Goal: Task Accomplishment & Management: Use online tool/utility

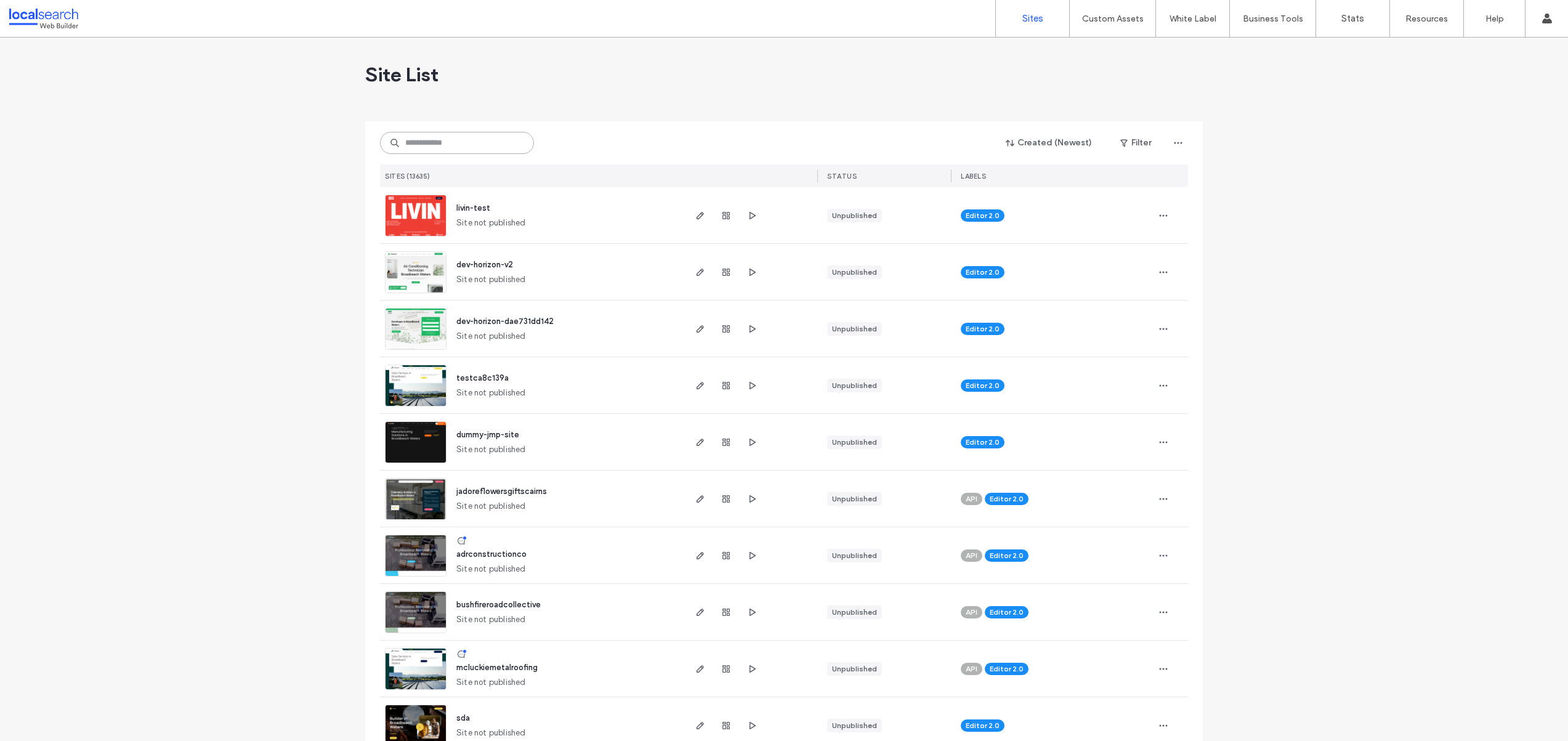
click at [471, 141] on input at bounding box center [456, 143] width 154 height 22
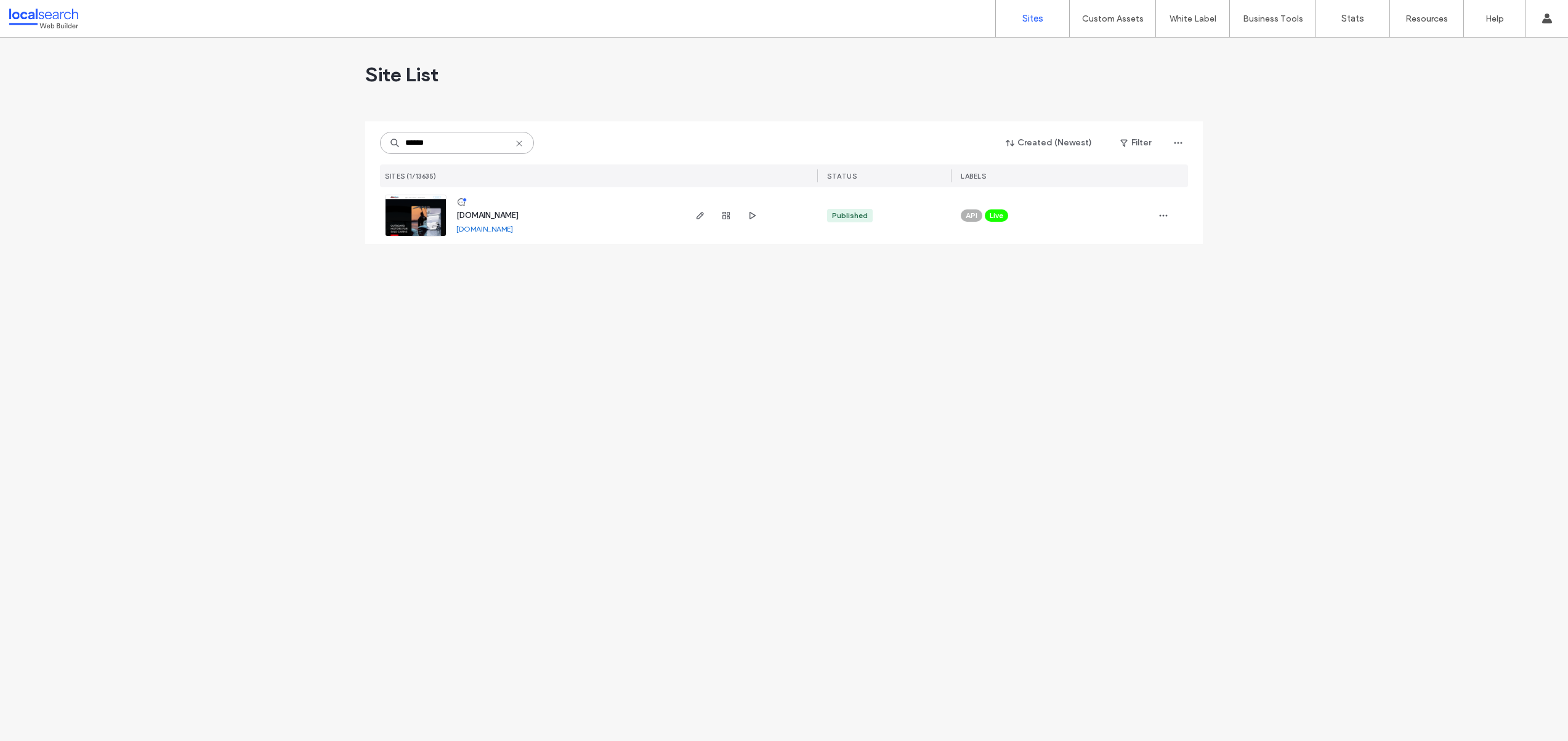
type input "******"
click at [431, 218] on link at bounding box center [416, 215] width 62 height 42
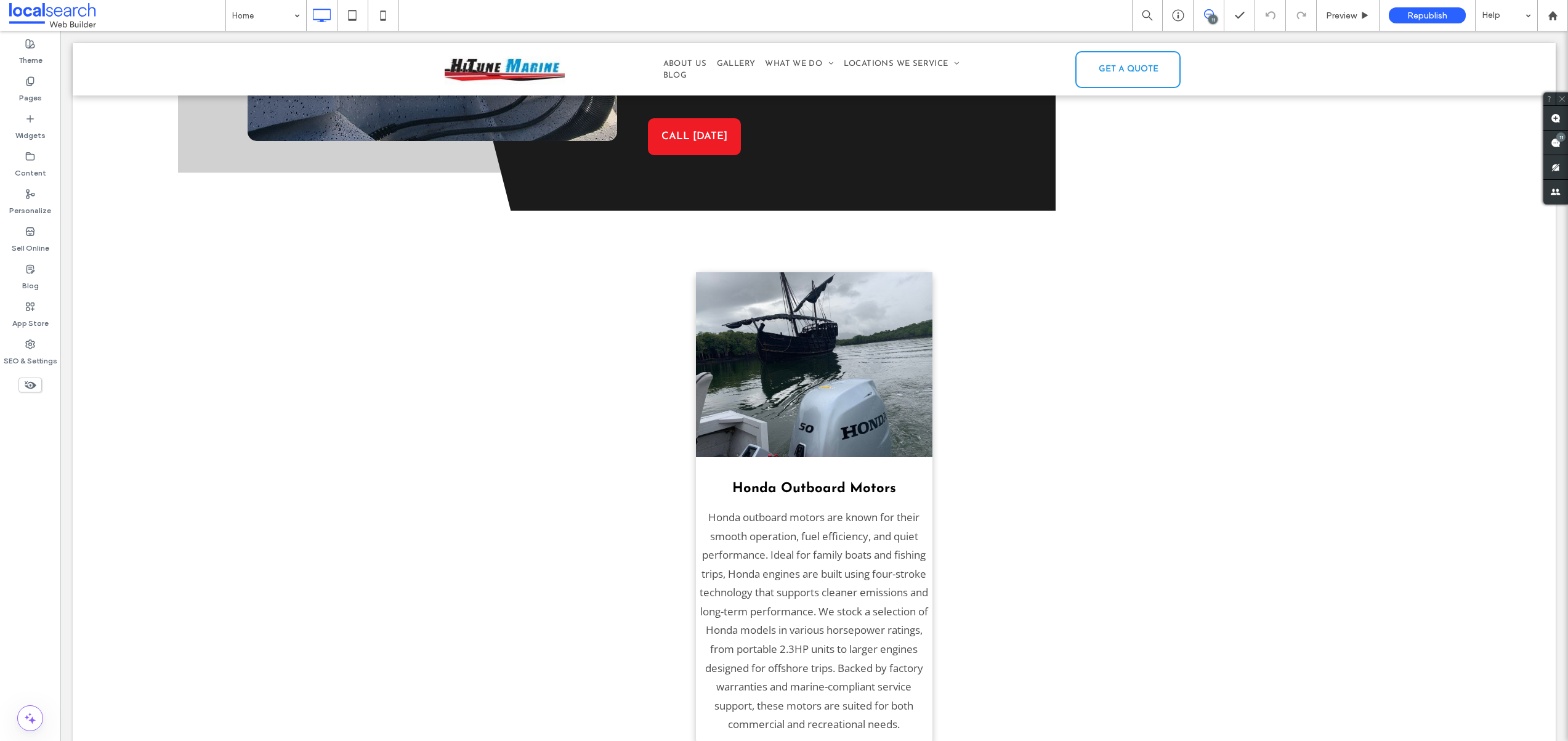
scroll to position [2471, 0]
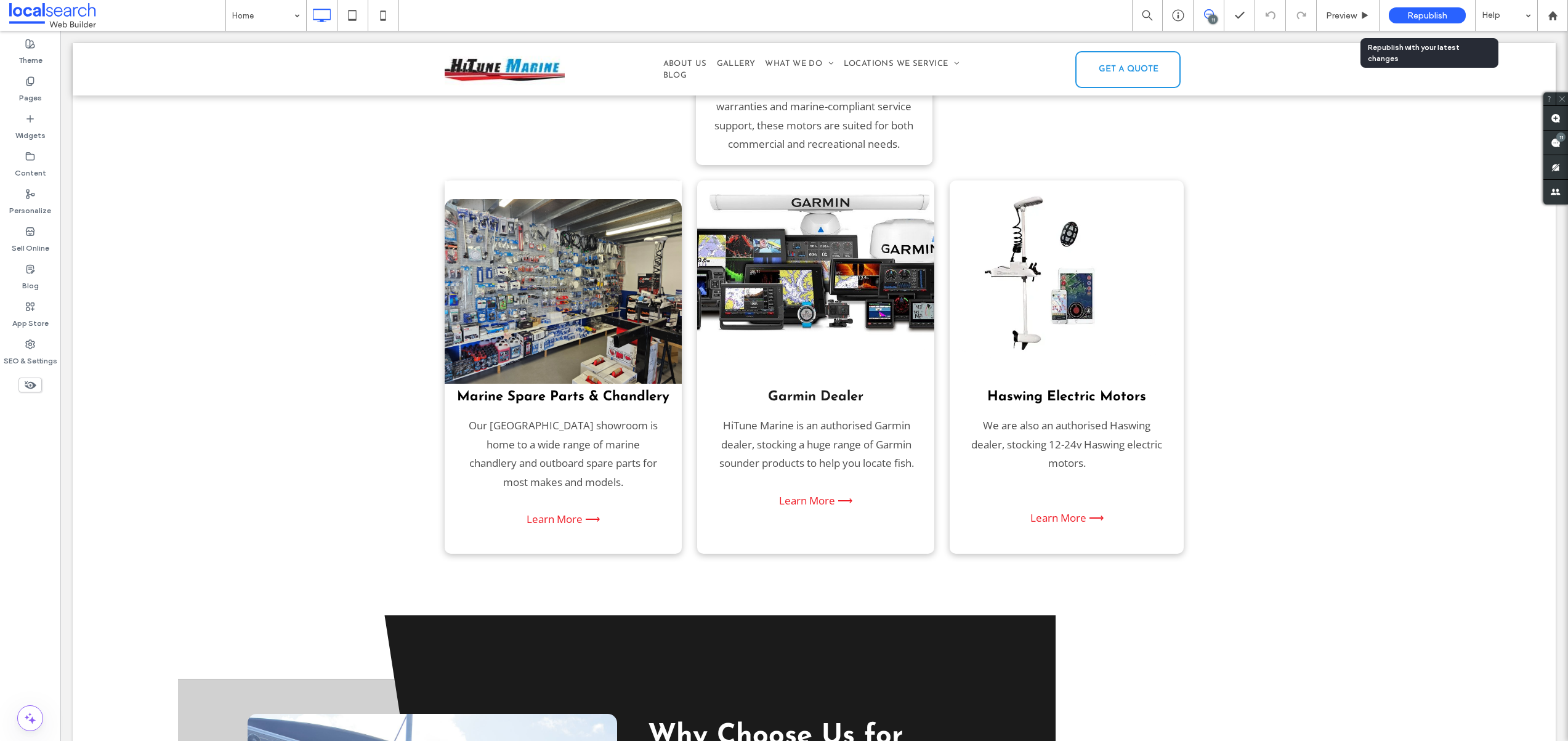
click at [1422, 13] on span "Republish" at bounding box center [1427, 16] width 40 height 11
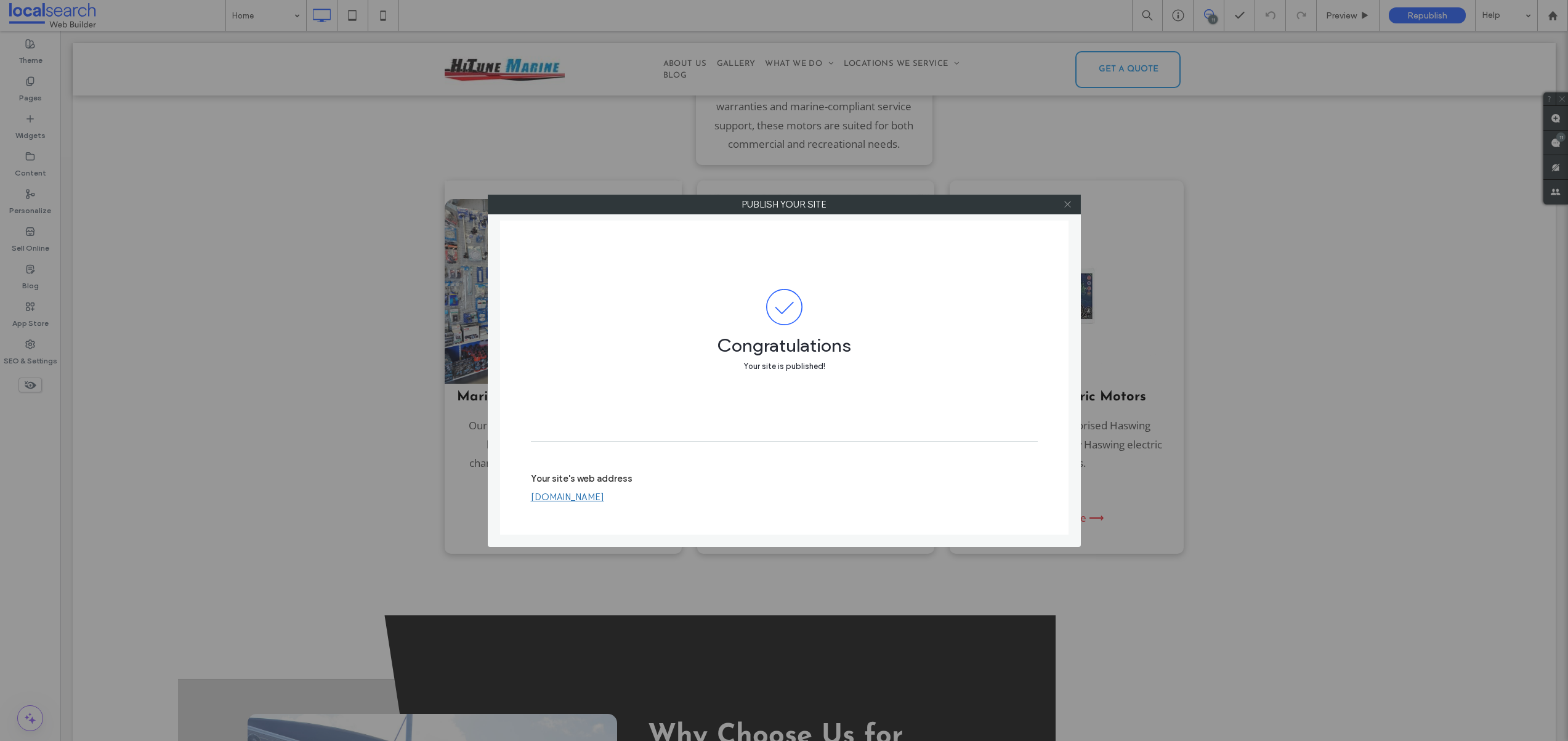
click at [1064, 205] on icon at bounding box center [1067, 204] width 9 height 9
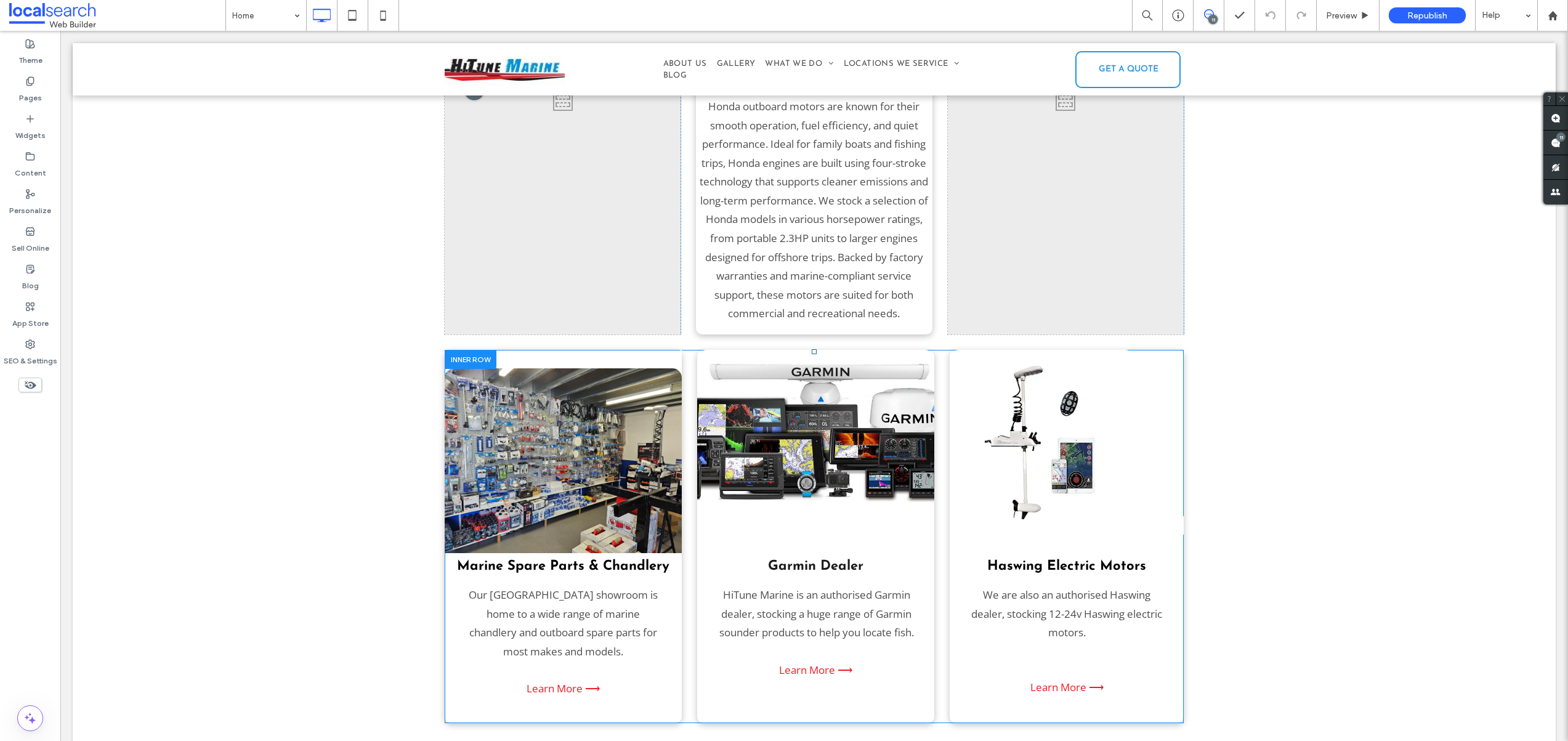
scroll to position [2094, 0]
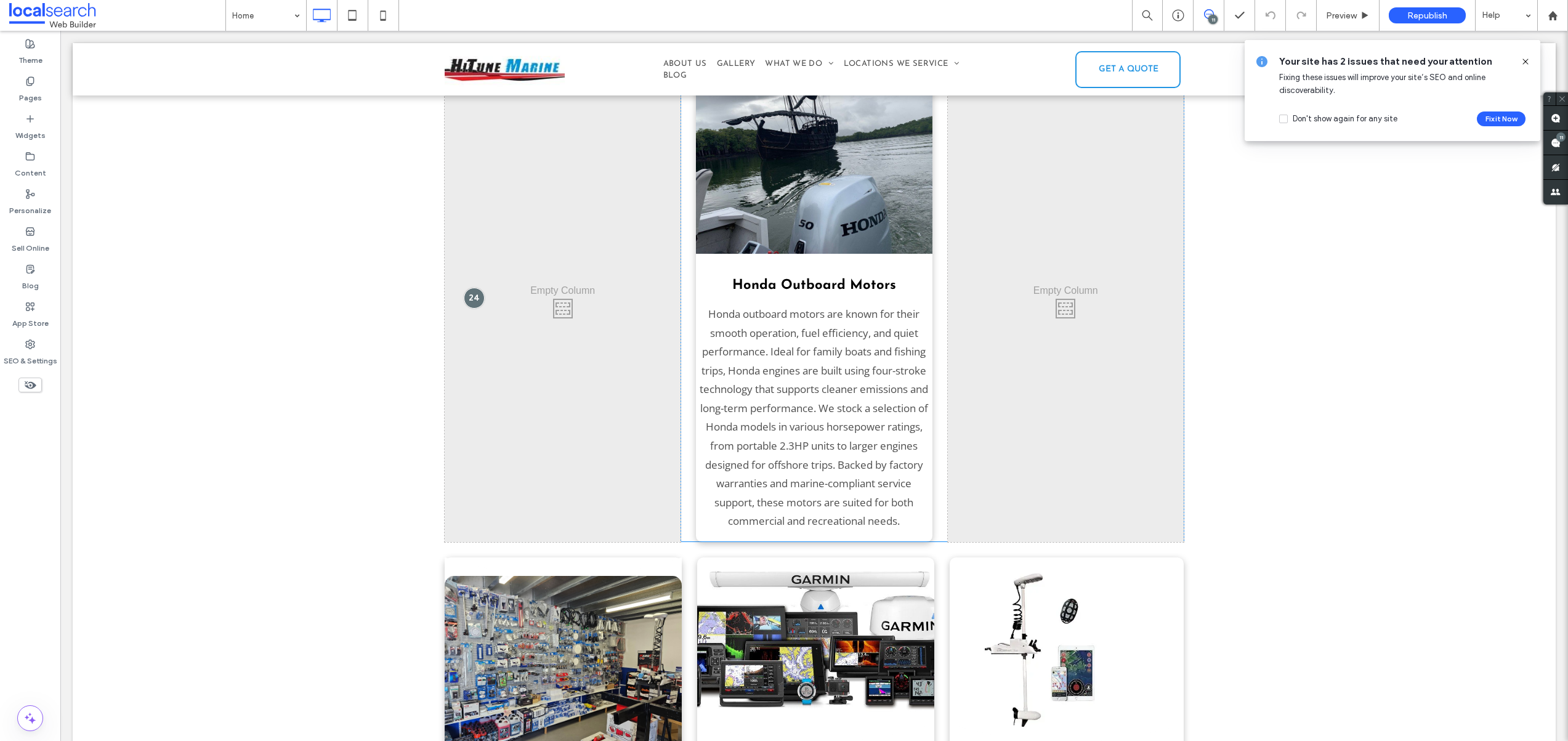
click at [948, 293] on div "Click To Paste" at bounding box center [1066, 305] width 236 height 473
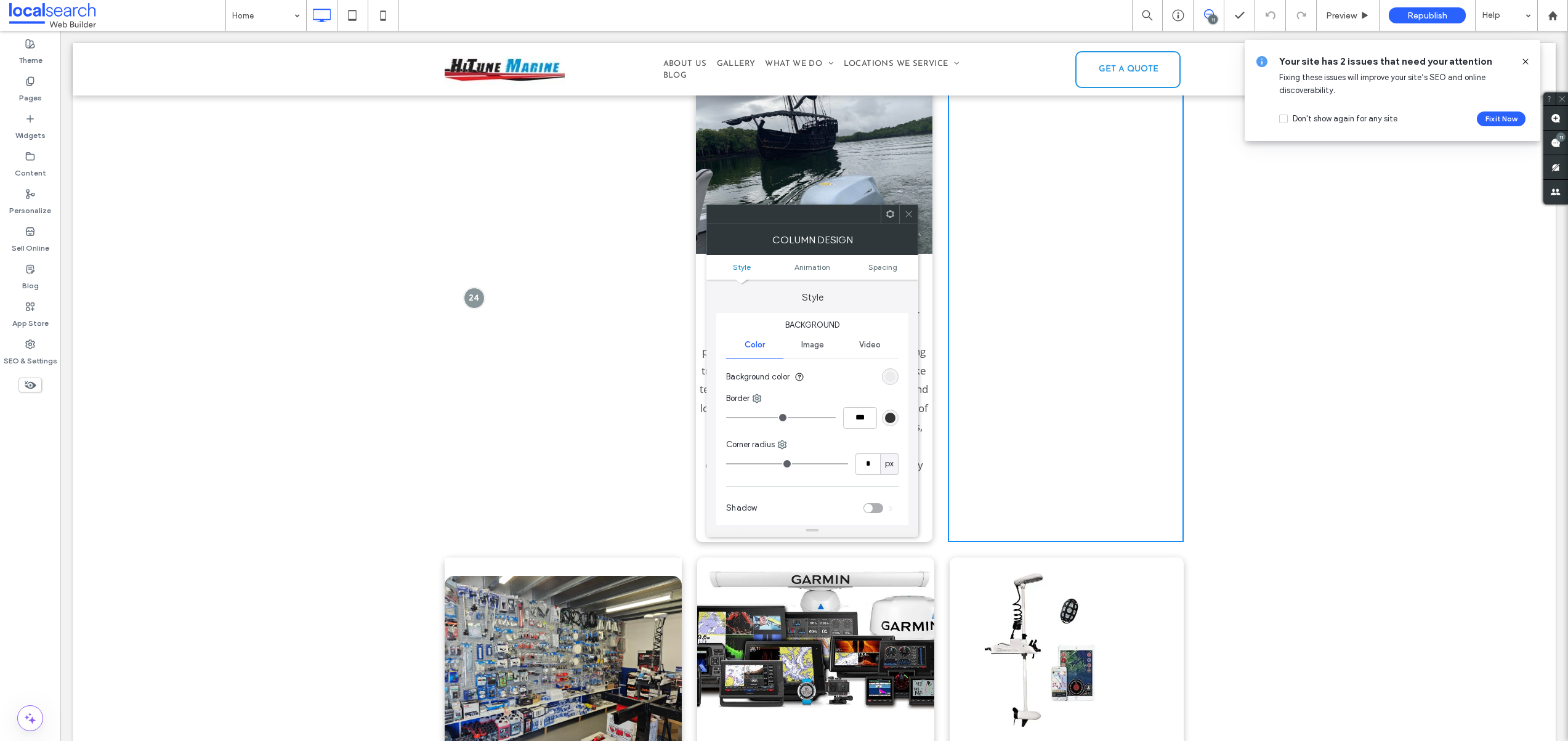
click at [908, 221] on span at bounding box center [909, 215] width 9 height 19
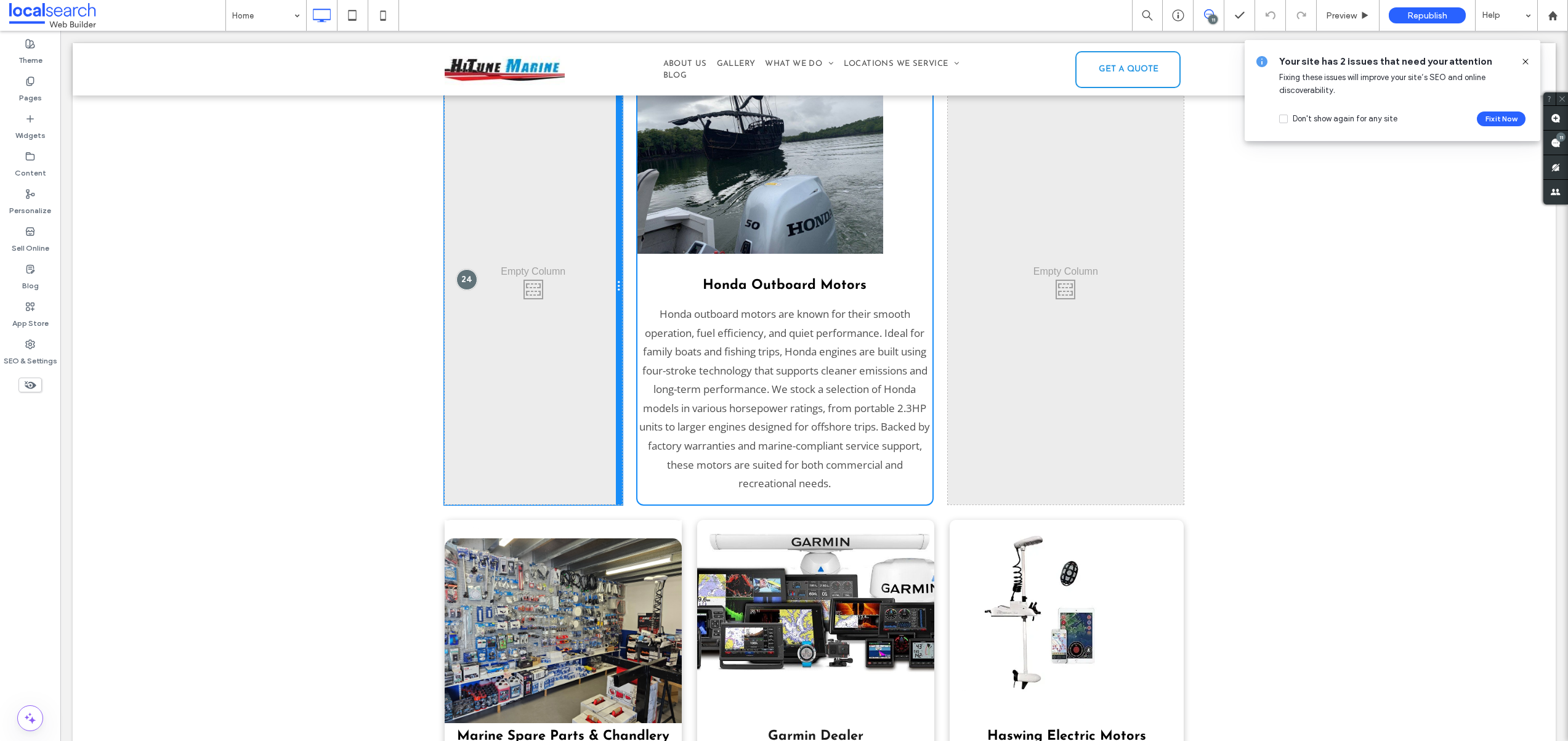
drag, startPoint x: 674, startPoint y: 266, endPoint x: 777, endPoint y: 304, distance: 109.8
click at [632, 265] on div "Click To Paste Honda Outboard Motors Honda outboard motors are known for their …" at bounding box center [814, 286] width 739 height 436
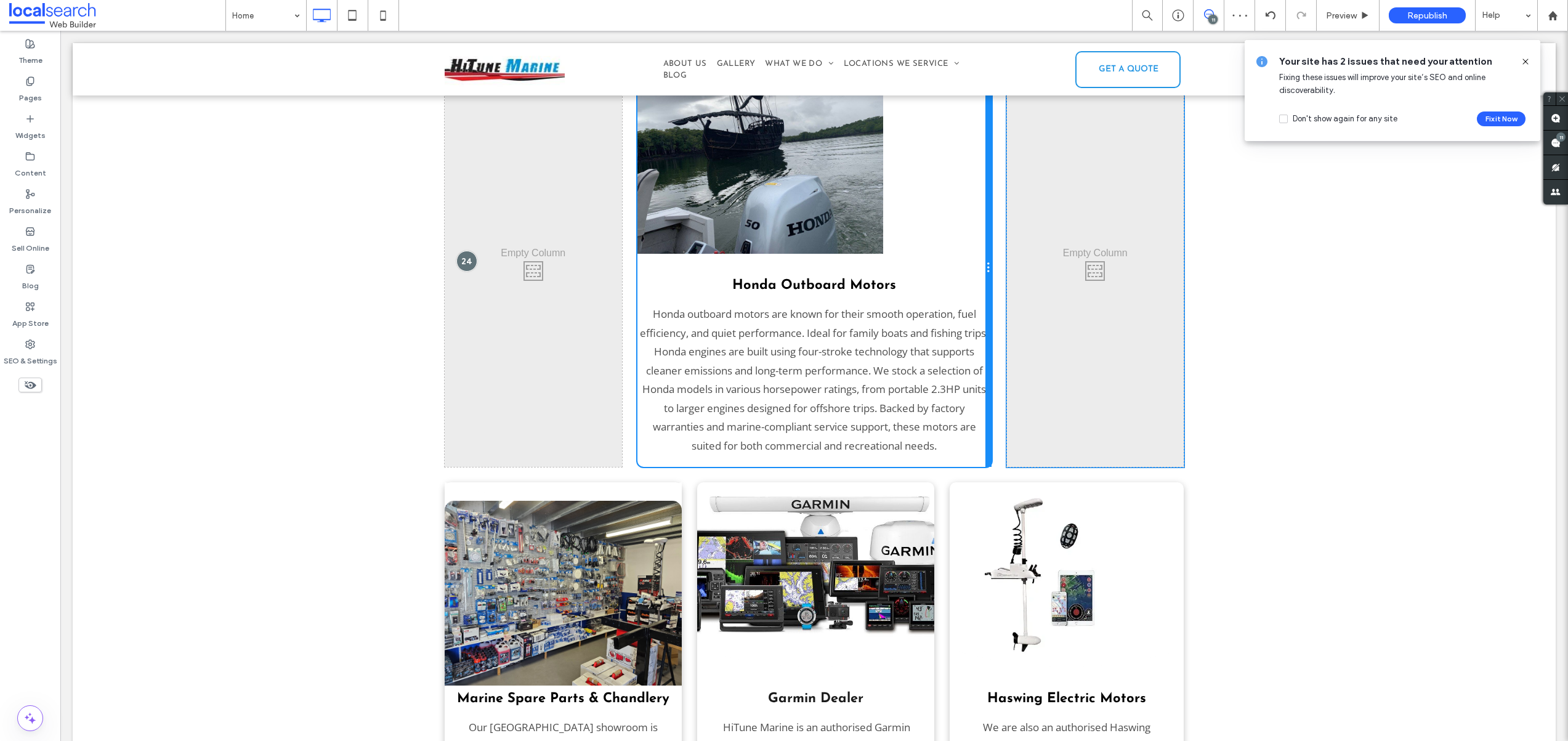
drag, startPoint x: 926, startPoint y: 263, endPoint x: 961, endPoint y: 264, distance: 35.0
click at [961, 264] on div "Honda Outboard Motors Honda outboard motors are known for their smooth operatio…" at bounding box center [814, 268] width 354 height 398
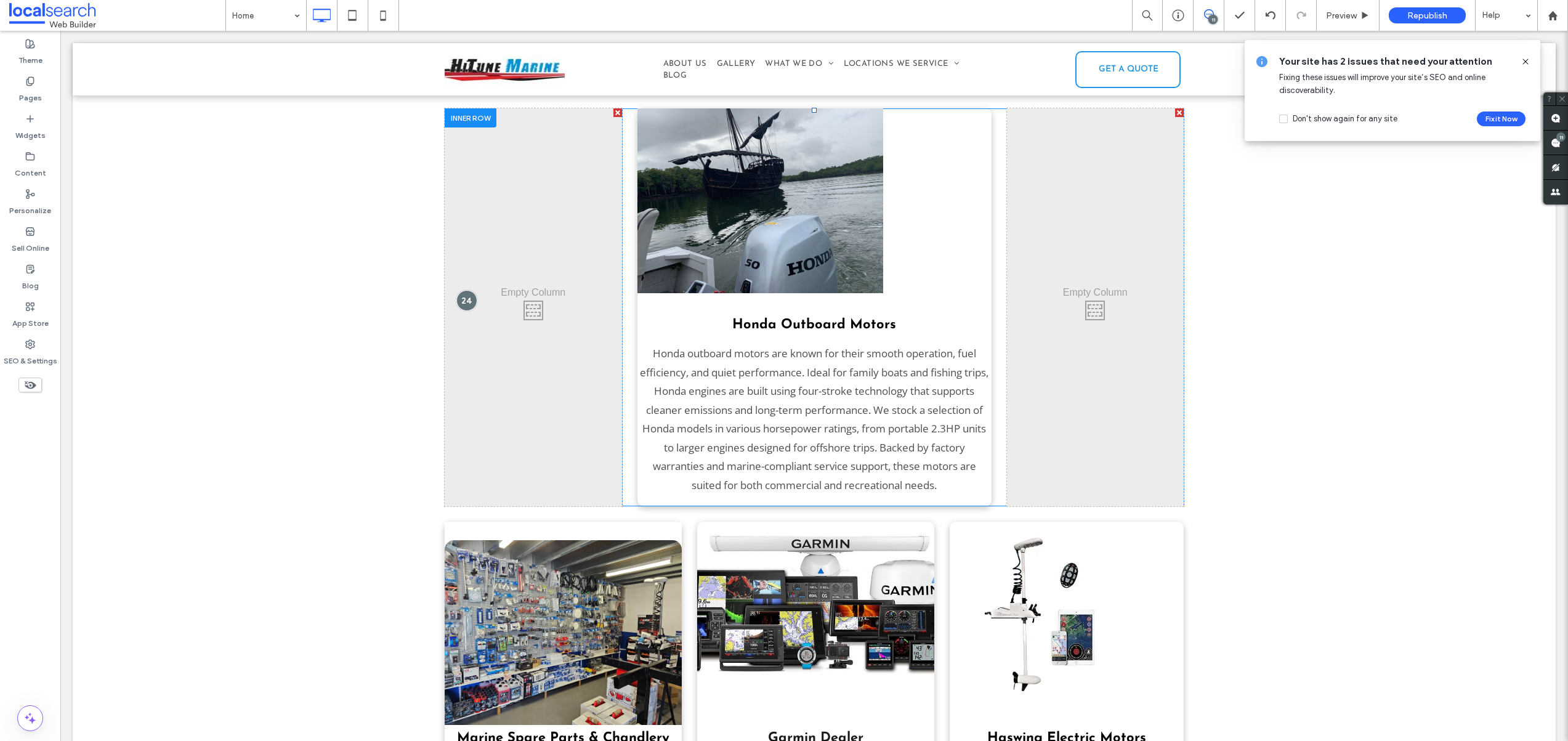
scroll to position [2043, 0]
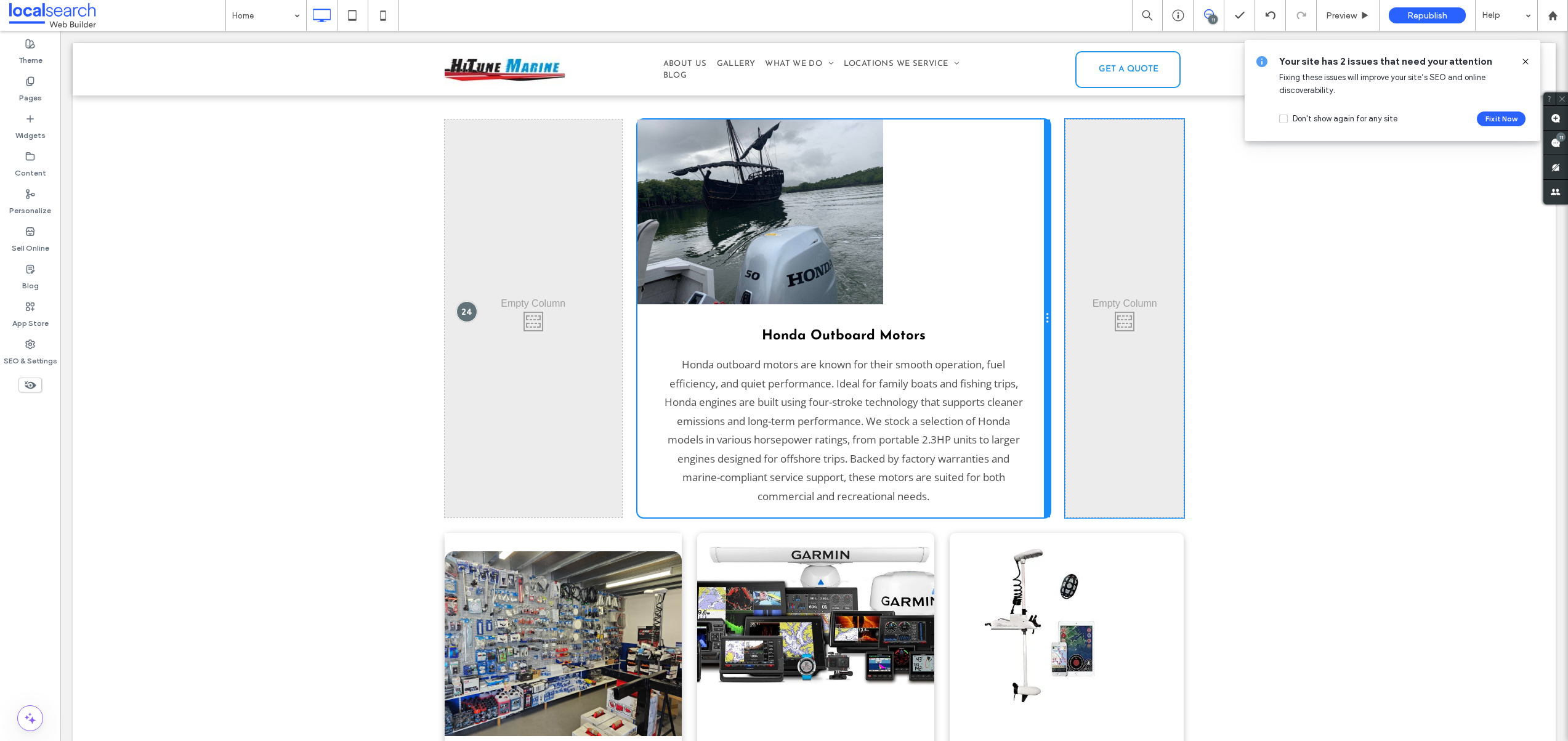
drag, startPoint x: 982, startPoint y: 271, endPoint x: 1074, endPoint y: 304, distance: 97.7
click at [1017, 274] on div "Honda Outboard Motors Honda outboard motors are known for their smooth operatio…" at bounding box center [844, 318] width 413 height 398
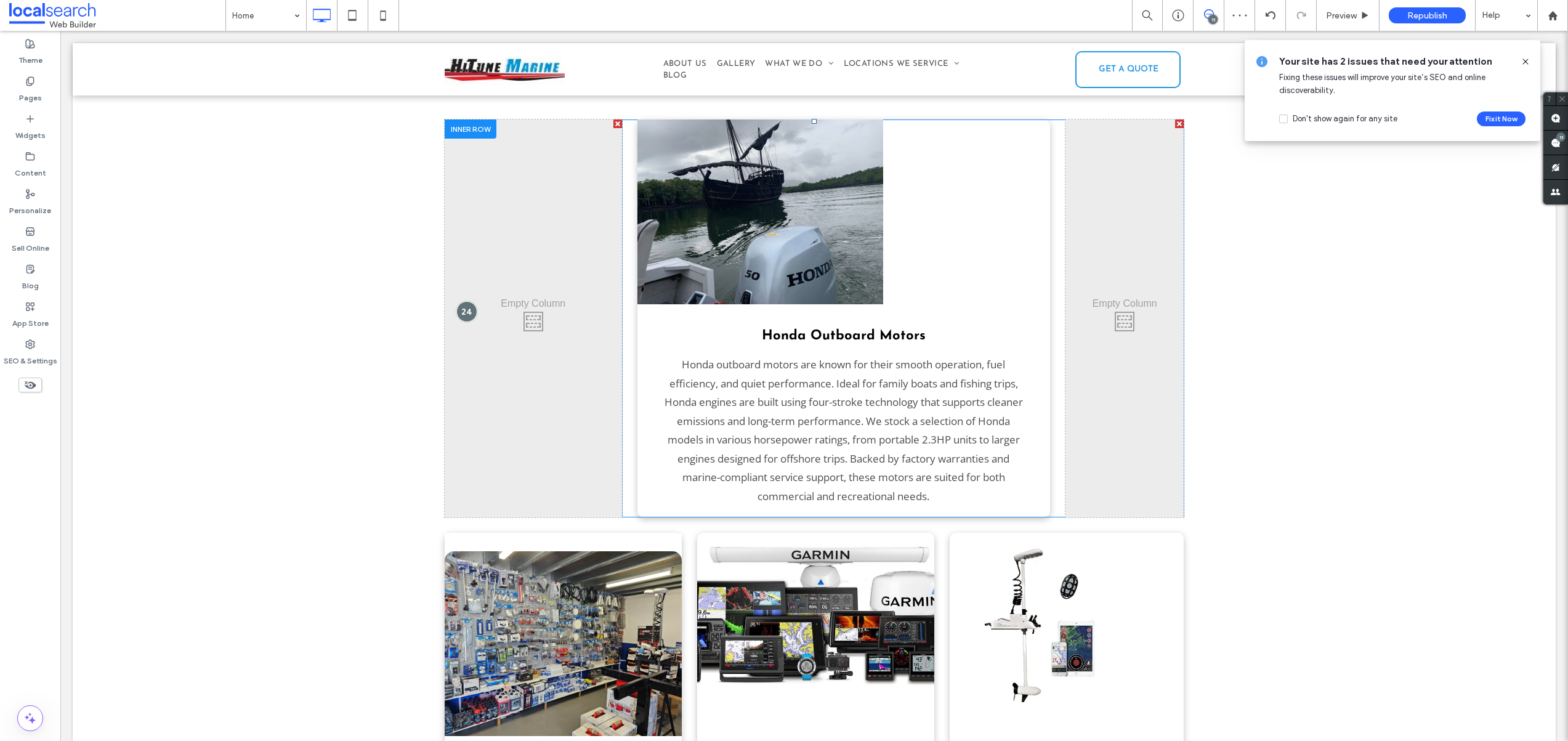
click at [602, 281] on div "Click To Paste" at bounding box center [533, 318] width 177 height 398
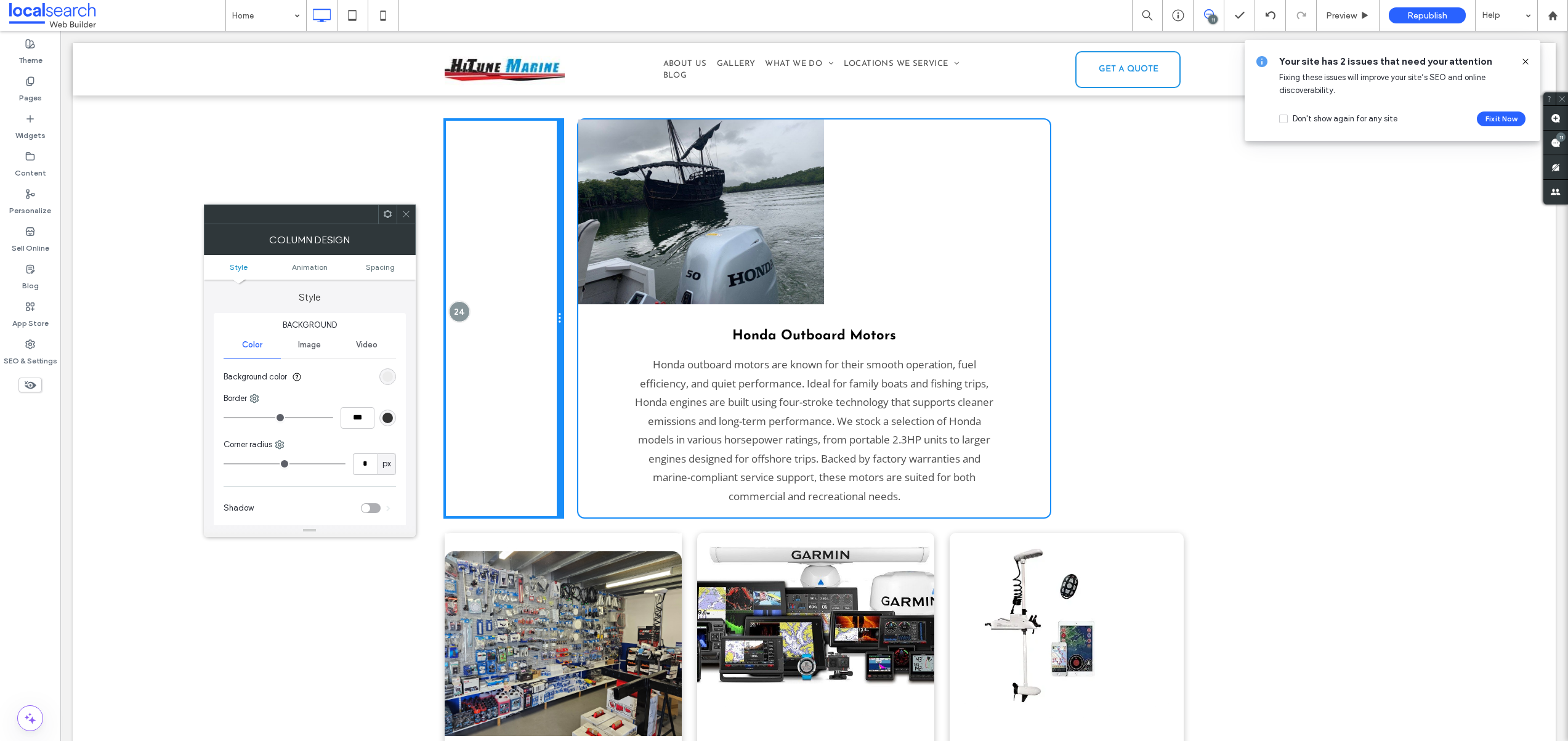
drag, startPoint x: 614, startPoint y: 289, endPoint x: 617, endPoint y: 302, distance: 13.3
click at [581, 294] on div "Click To Paste Honda Outboard Motors Honda outboard motors are known for their …" at bounding box center [814, 318] width 739 height 398
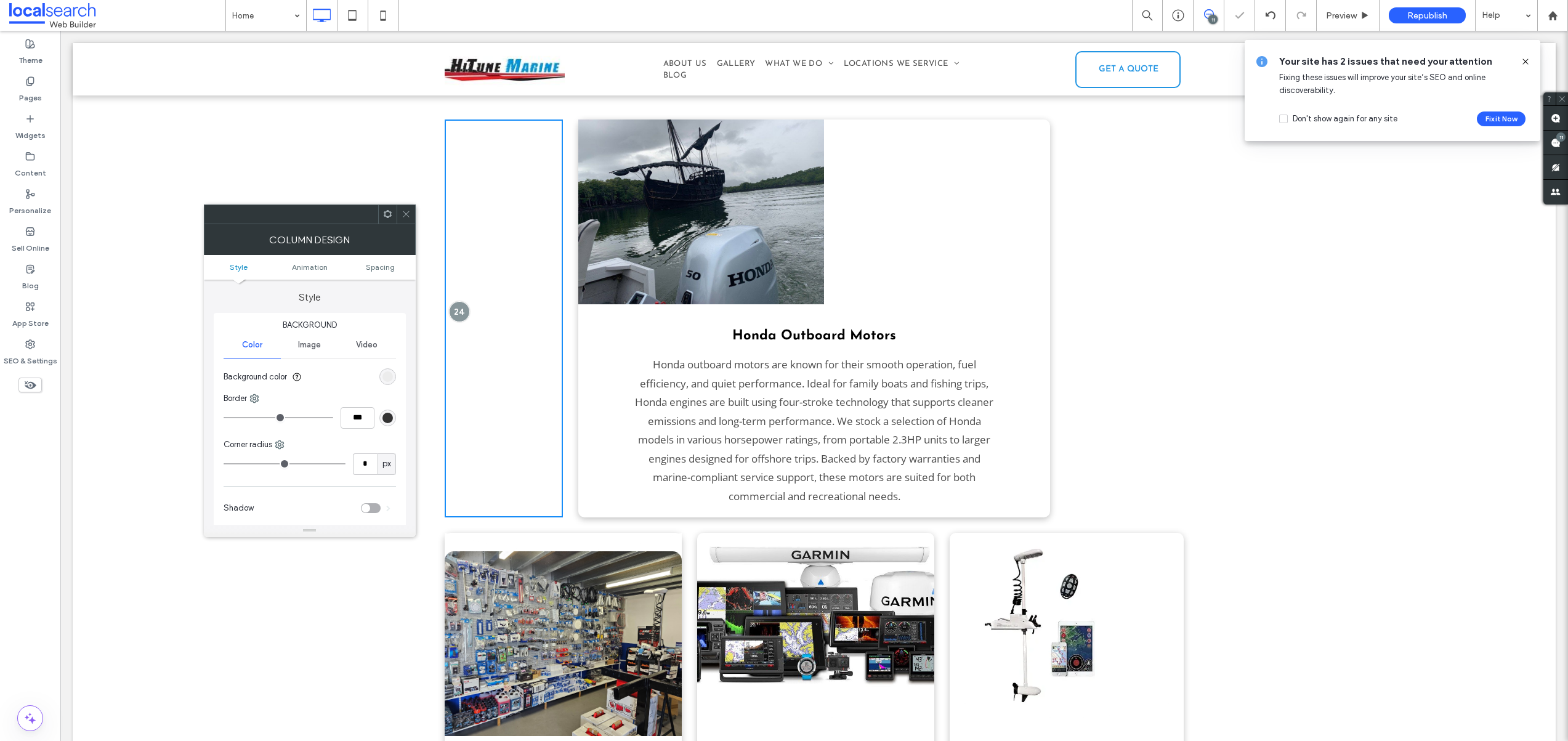
click at [410, 218] on icon at bounding box center [405, 214] width 9 height 9
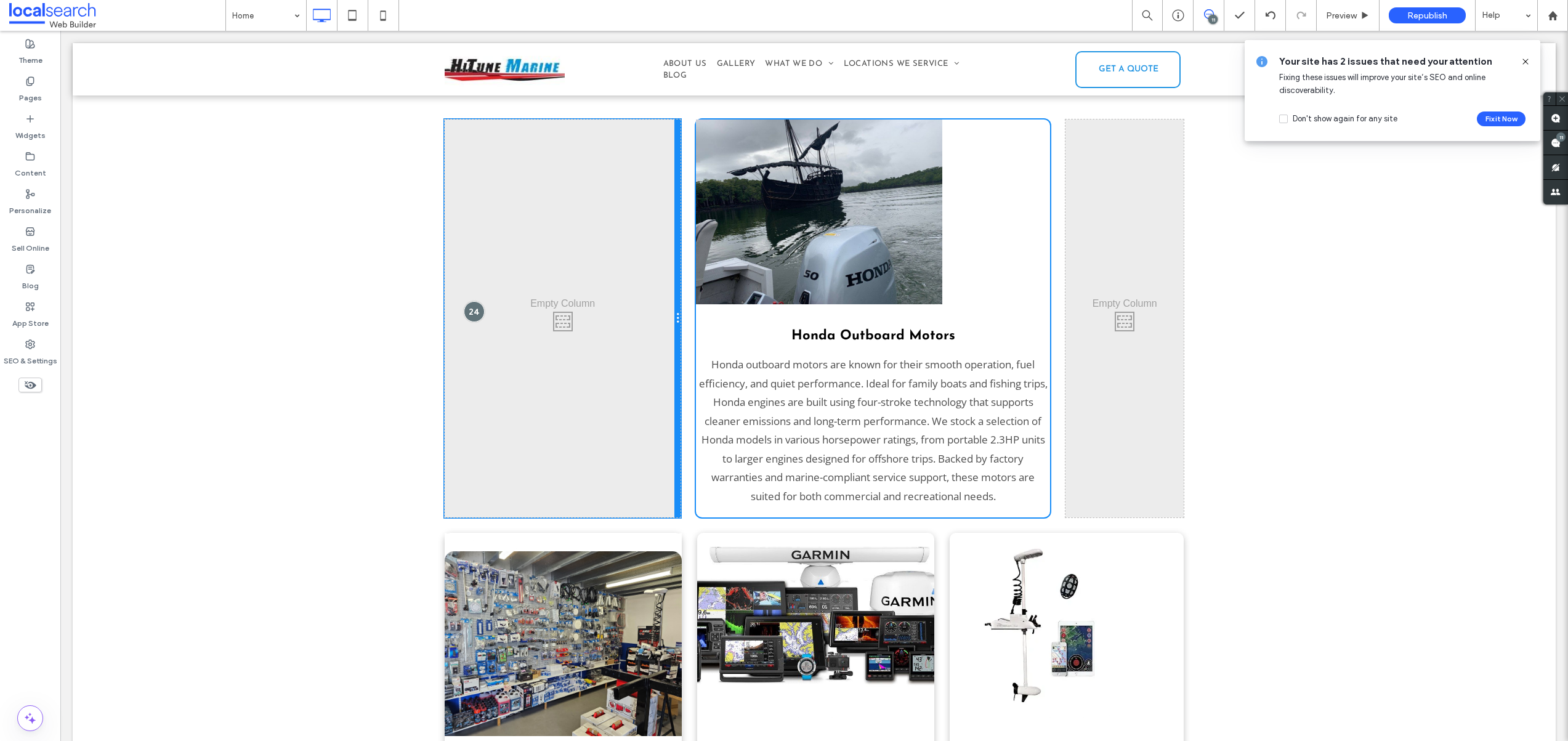
drag, startPoint x: 557, startPoint y: 281, endPoint x: 696, endPoint y: 284, distance: 139.0
click at [696, 284] on div "Click To Paste Honda Outboard Motors Honda outboard motors are known for their …" at bounding box center [814, 318] width 739 height 398
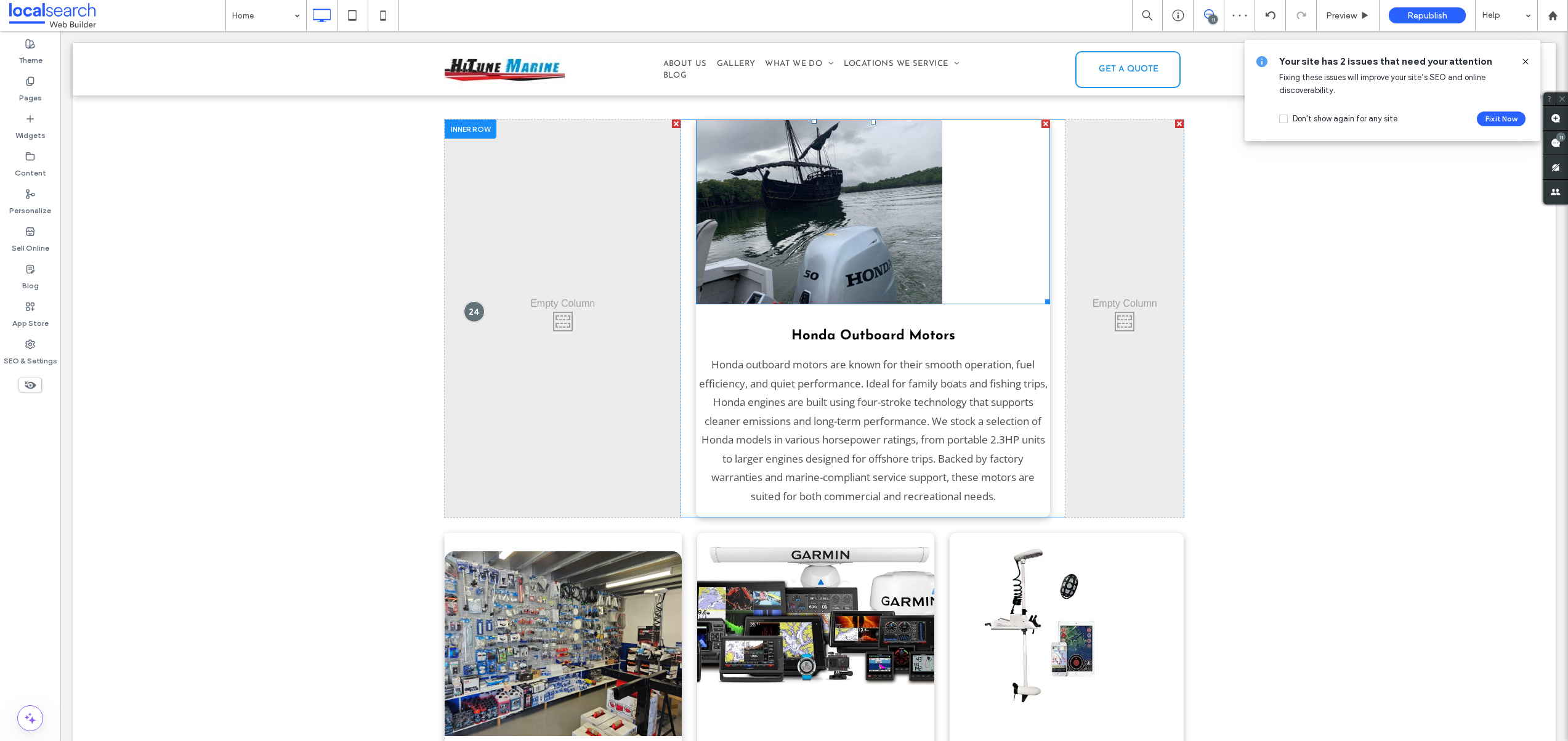
click at [933, 236] on img at bounding box center [819, 211] width 246 height 185
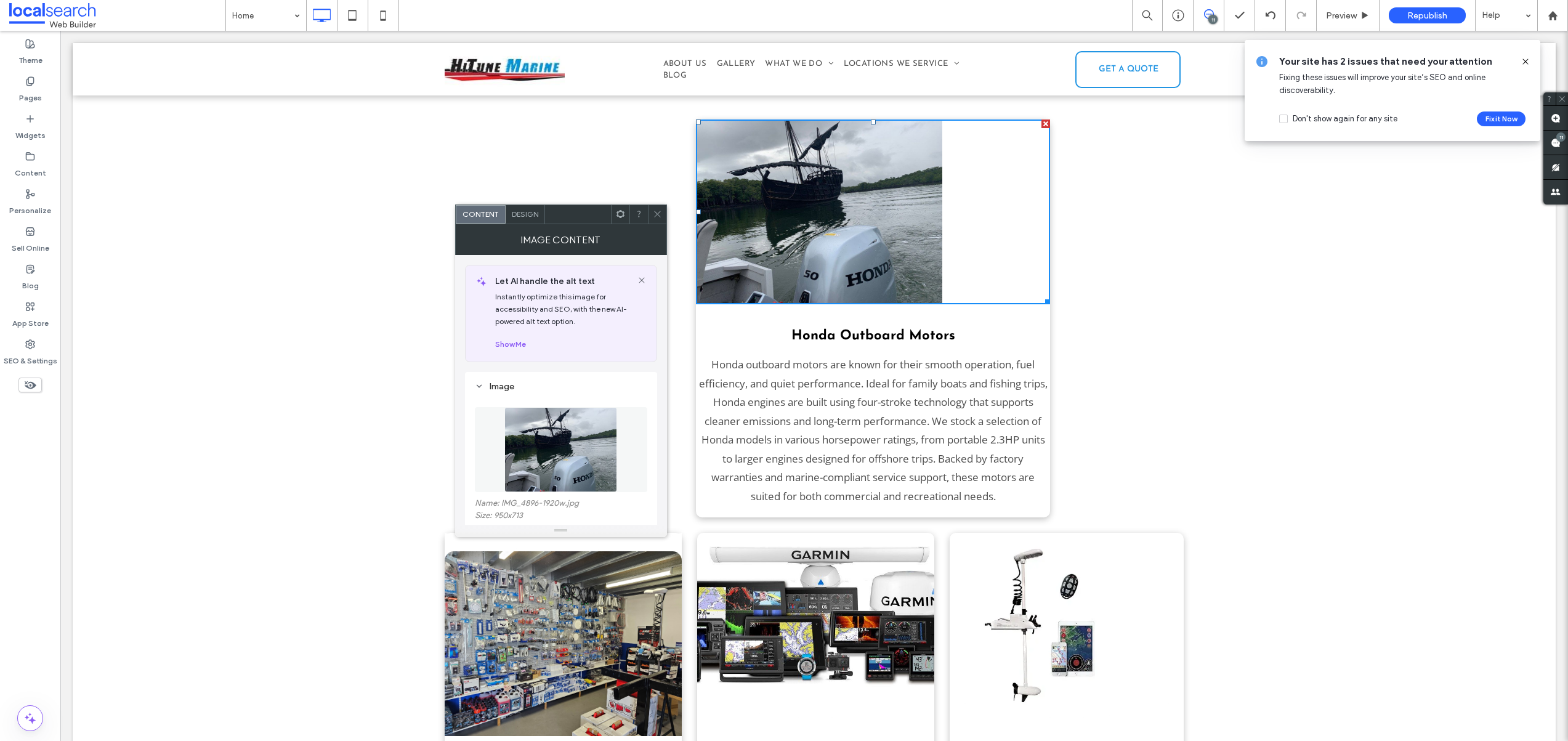
click at [651, 210] on div at bounding box center [657, 215] width 19 height 19
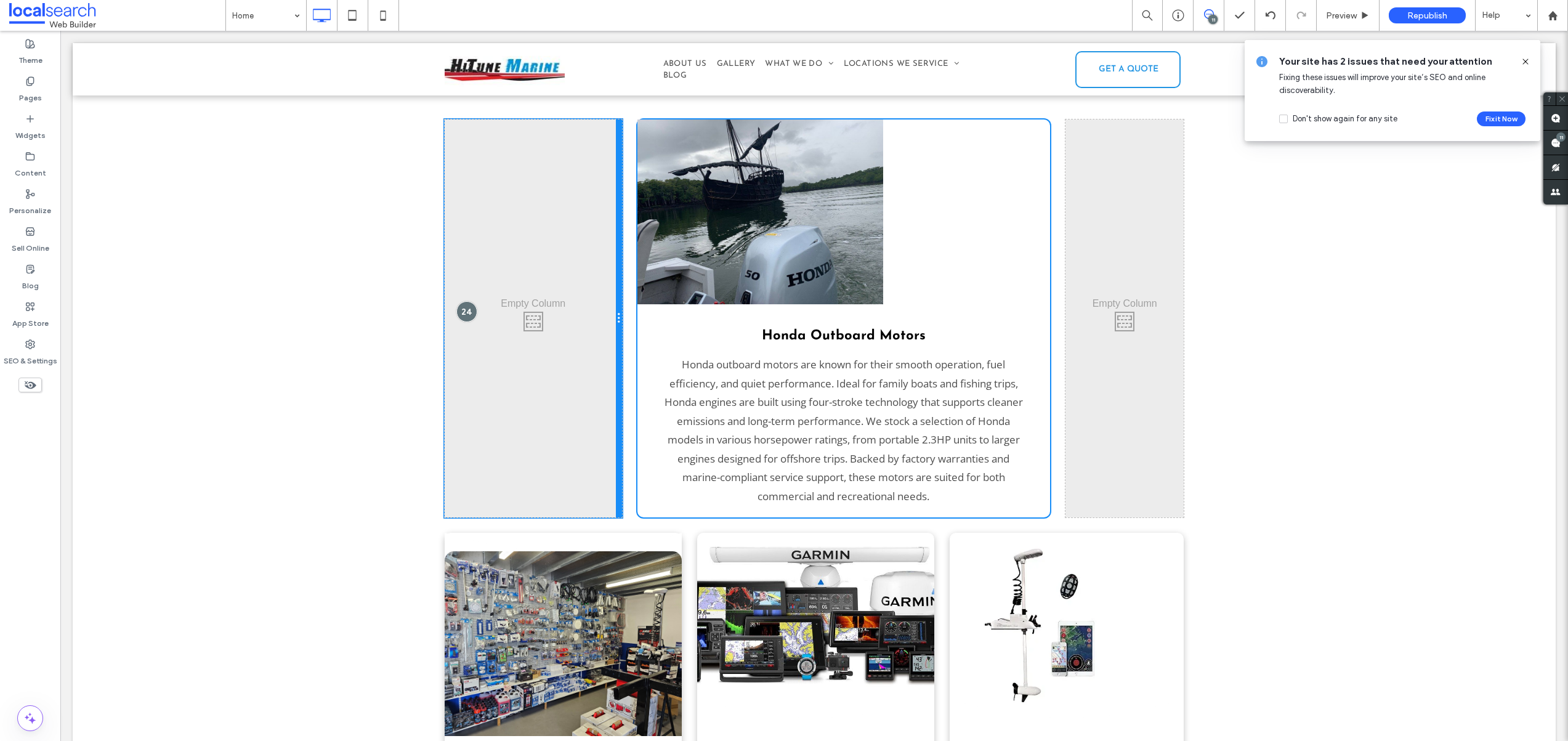
drag, startPoint x: 674, startPoint y: 256, endPoint x: 733, endPoint y: 289, distance: 67.6
click at [639, 263] on div "Click To Paste Honda Outboard Motors Honda outboard motors are known for their …" at bounding box center [814, 318] width 739 height 398
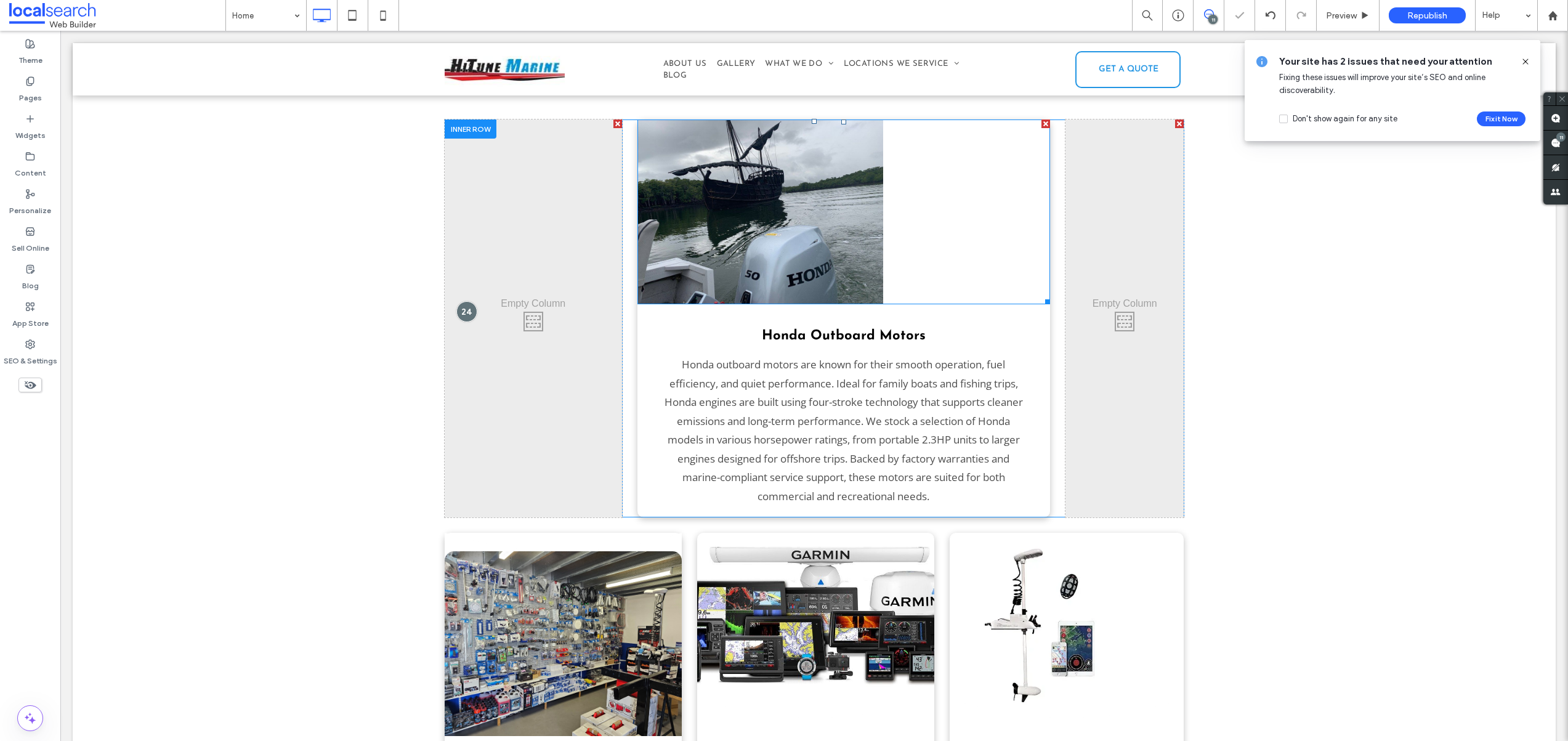
click at [821, 210] on img at bounding box center [760, 211] width 246 height 185
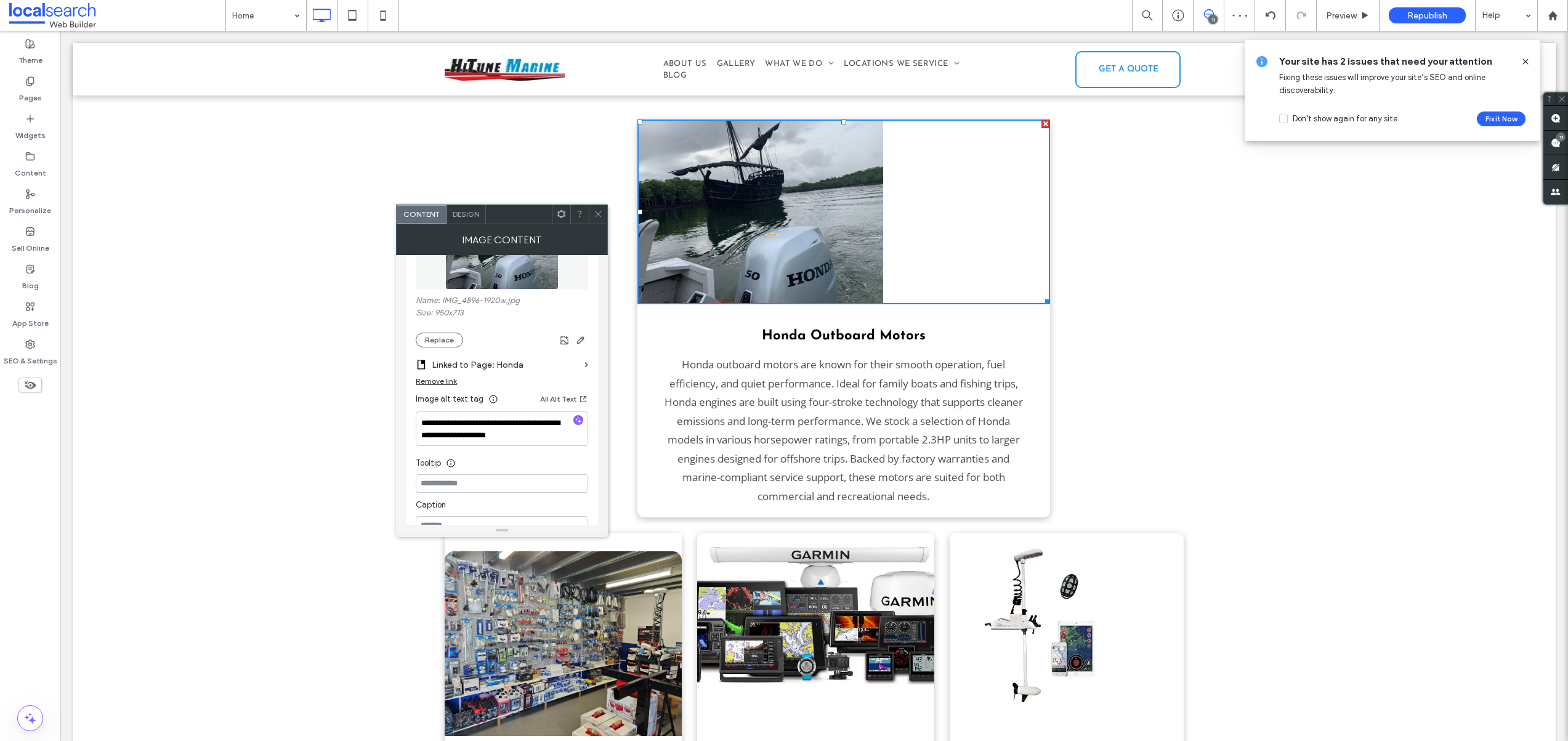
scroll to position [349, 0]
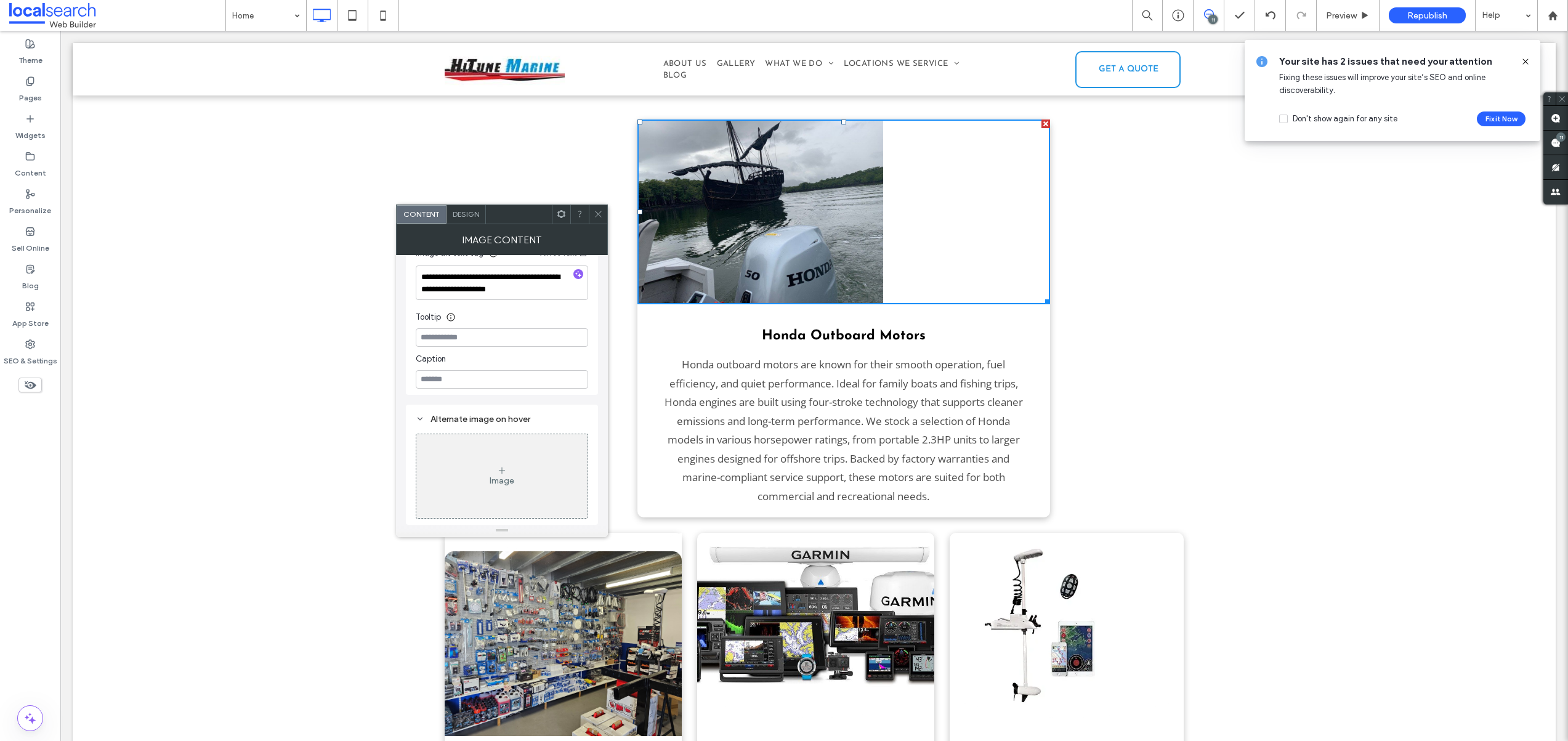
click at [597, 217] on icon at bounding box center [598, 214] width 9 height 9
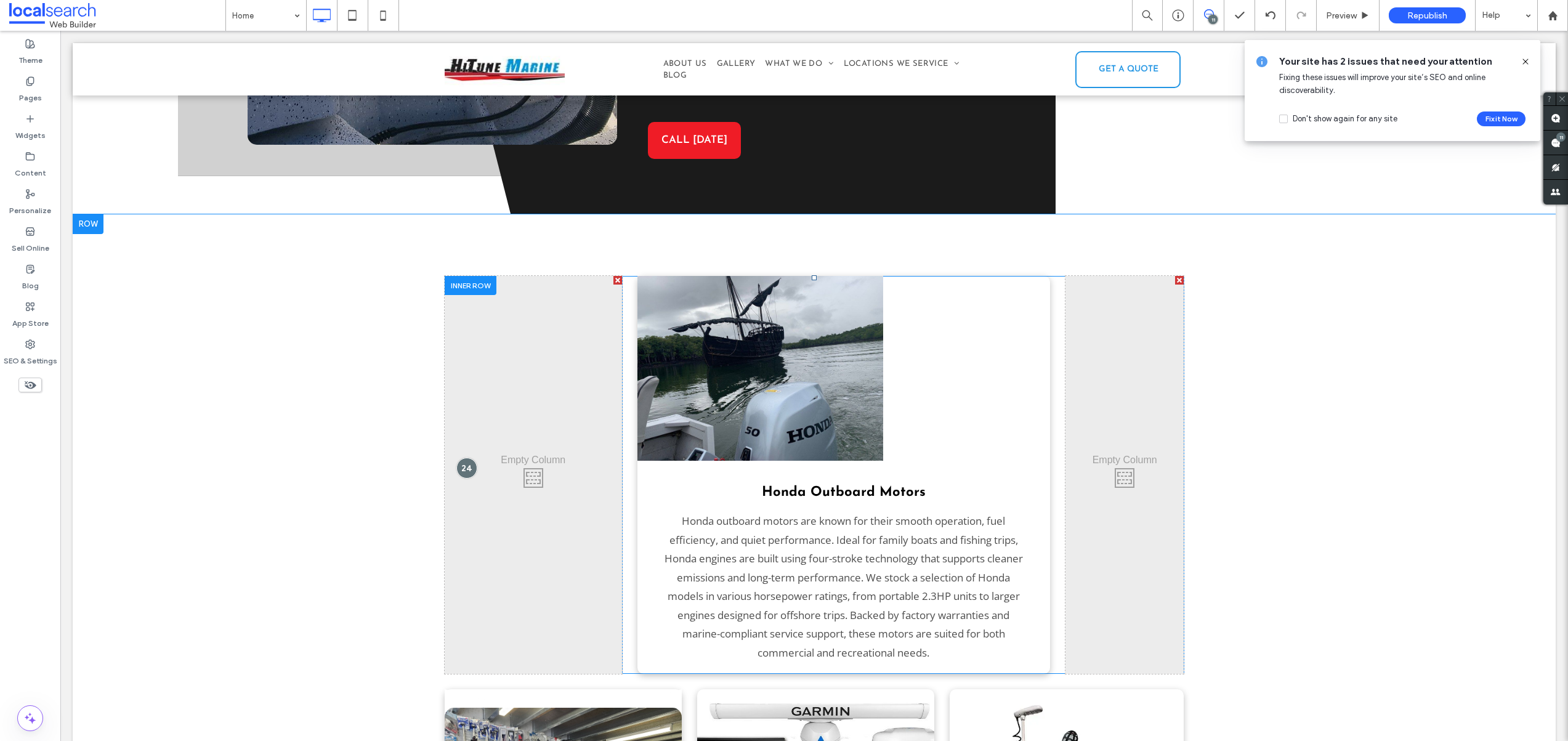
scroll to position [1965, 0]
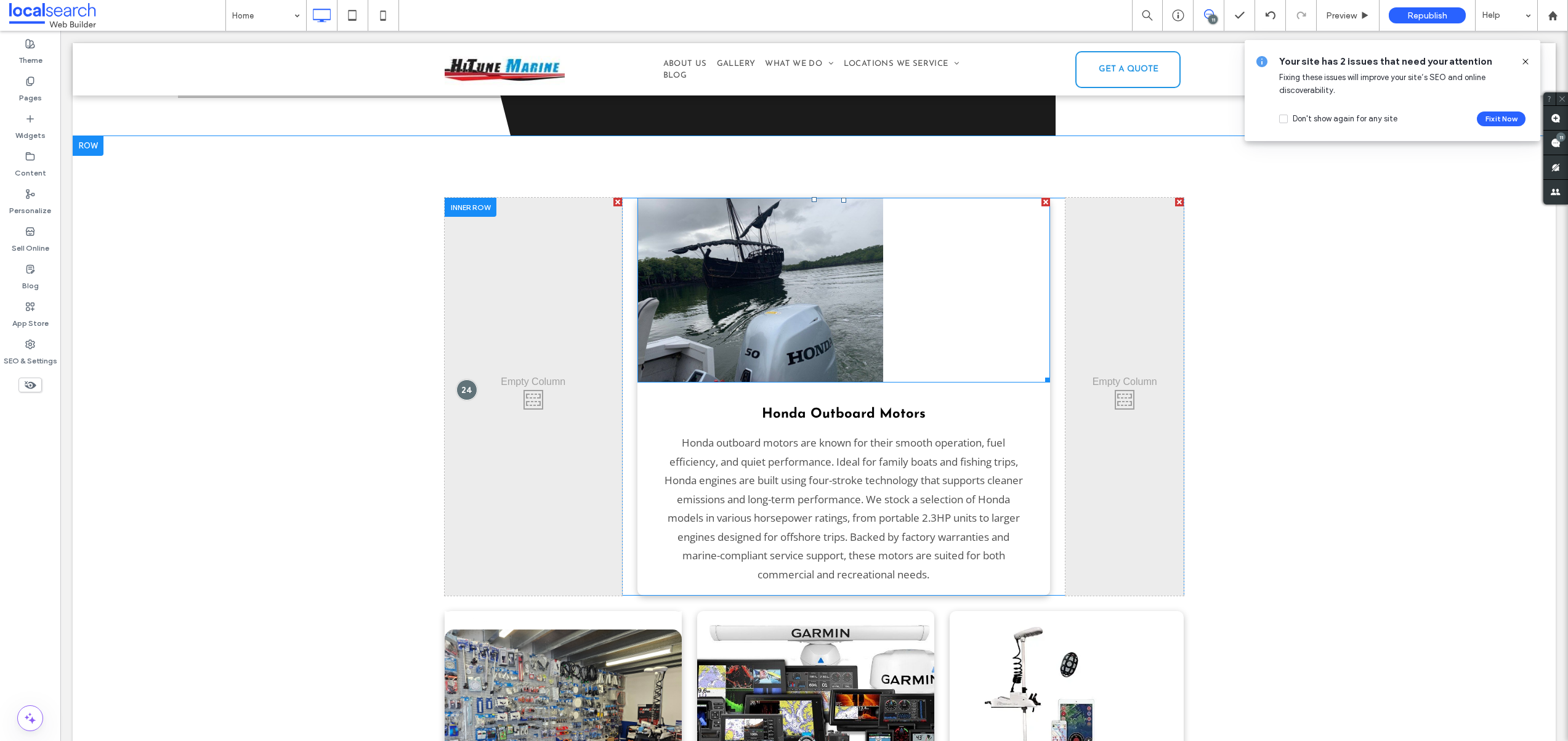
click at [852, 266] on img at bounding box center [760, 289] width 246 height 185
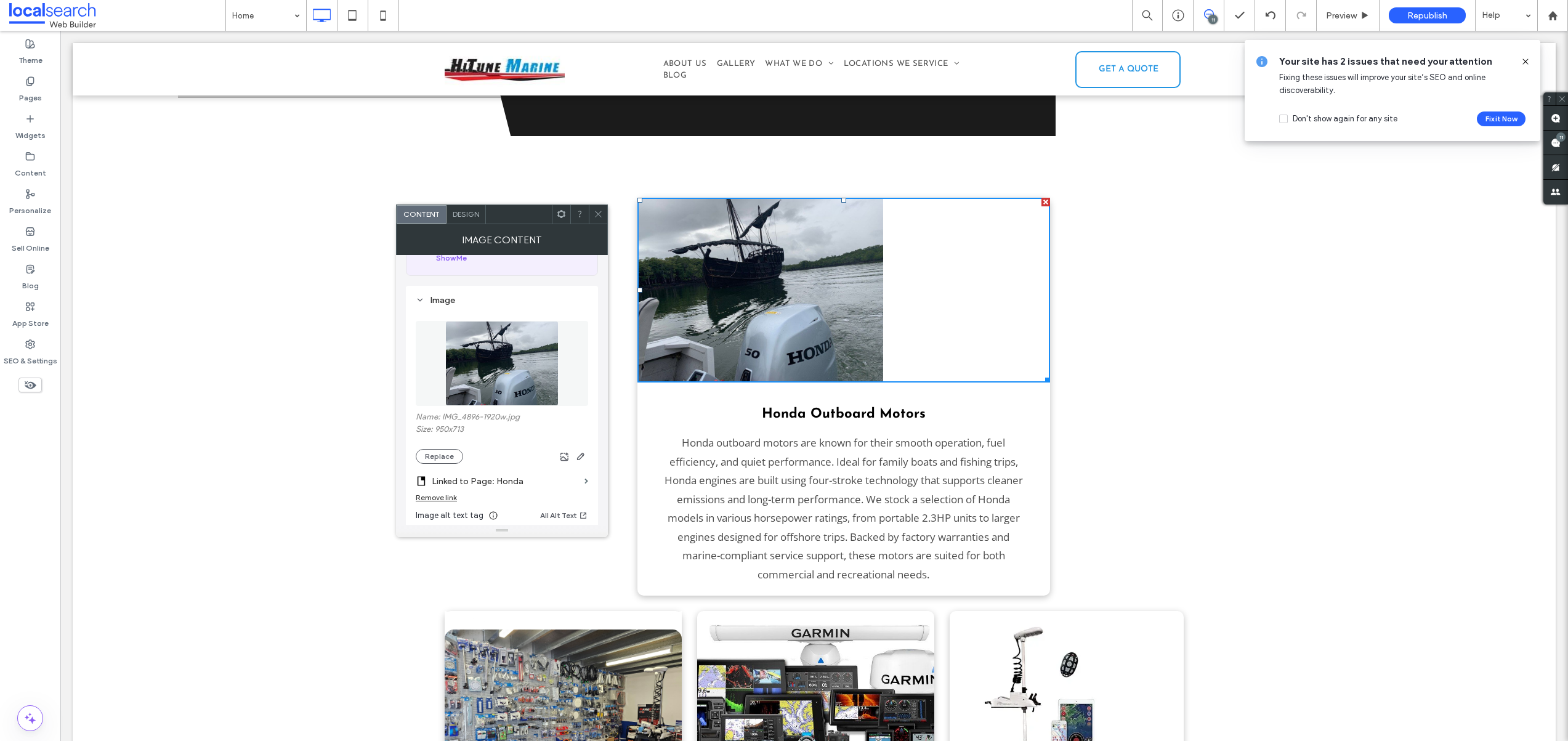
scroll to position [0, 0]
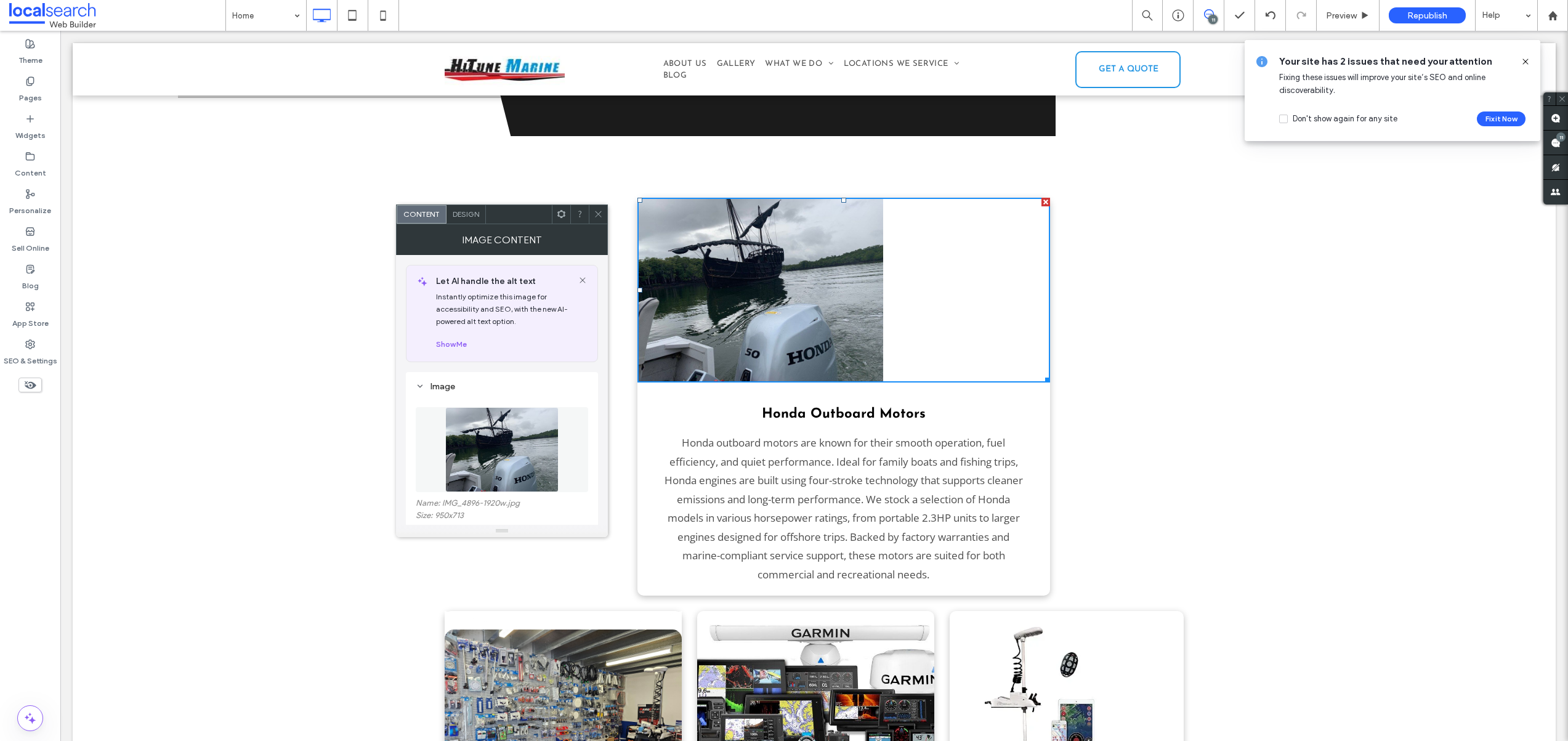
click at [476, 218] on span "Design" at bounding box center [466, 214] width 27 height 9
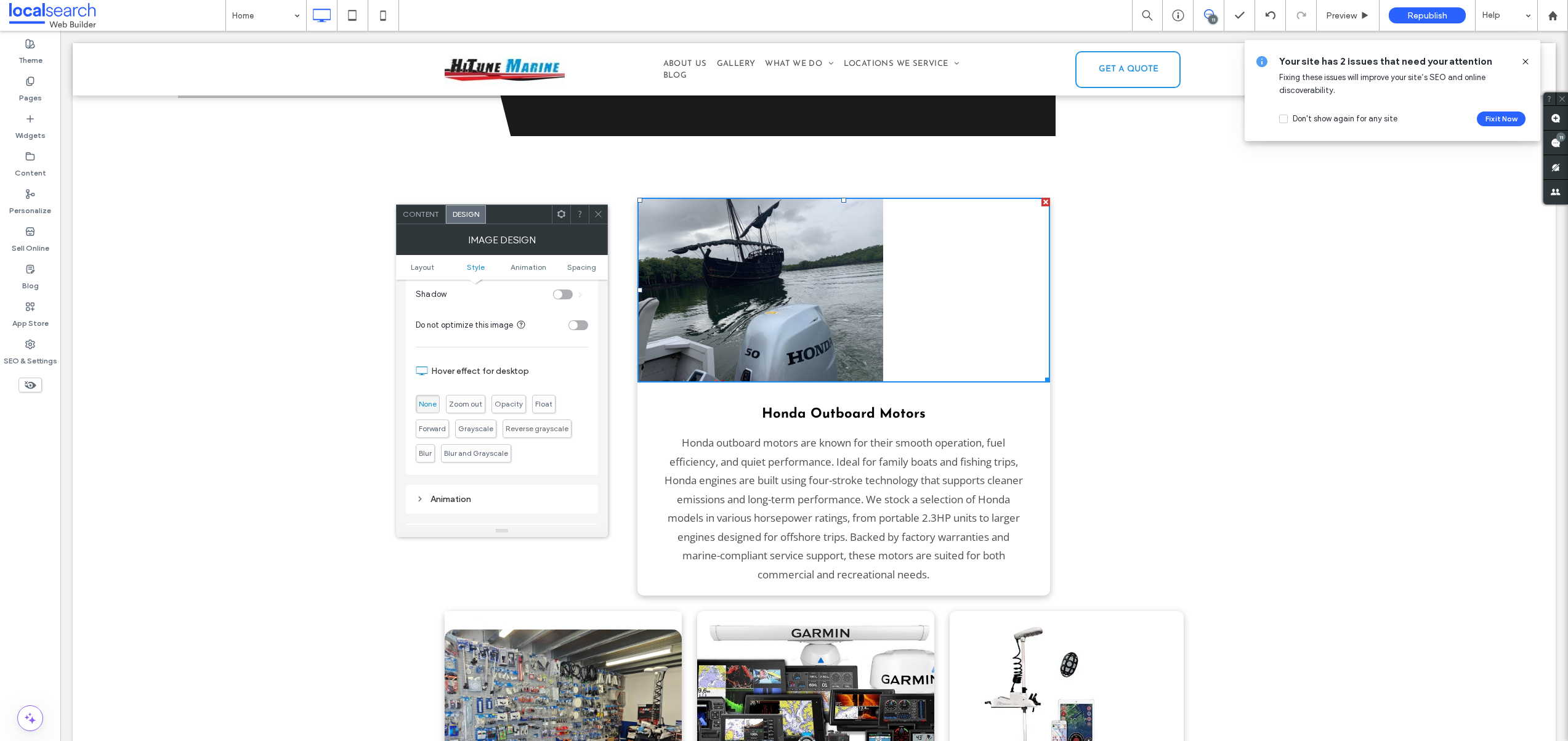
scroll to position [353, 0]
click at [574, 326] on div "toggle" at bounding box center [573, 327] width 9 height 9
click at [576, 363] on div "toggle" at bounding box center [578, 368] width 19 height 10
click at [578, 264] on span "Spacing" at bounding box center [581, 267] width 29 height 9
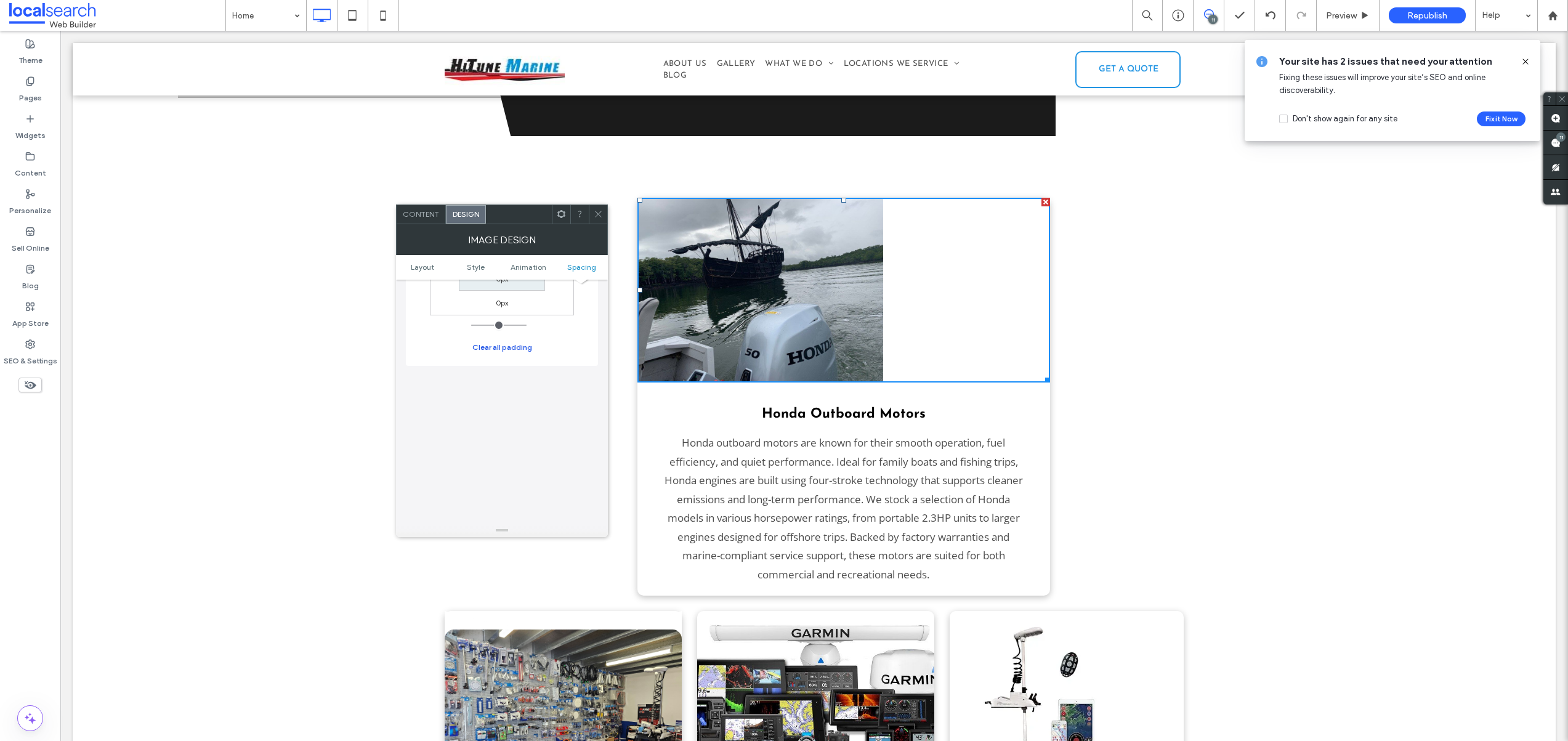
scroll to position [770, 0]
click at [784, 258] on img at bounding box center [760, 289] width 246 height 185
click at [601, 218] on icon at bounding box center [598, 214] width 9 height 9
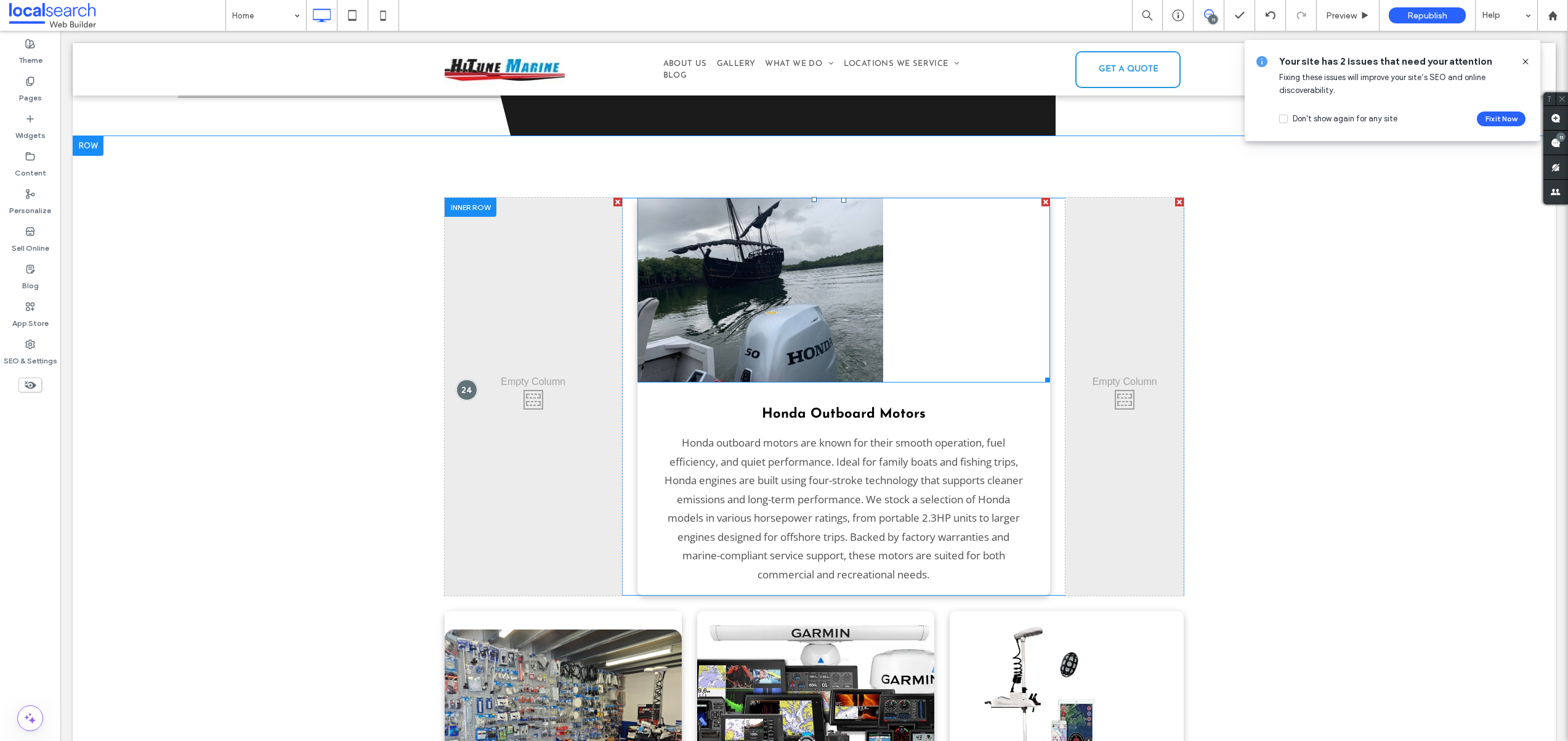
click at [797, 241] on img at bounding box center [760, 289] width 246 height 185
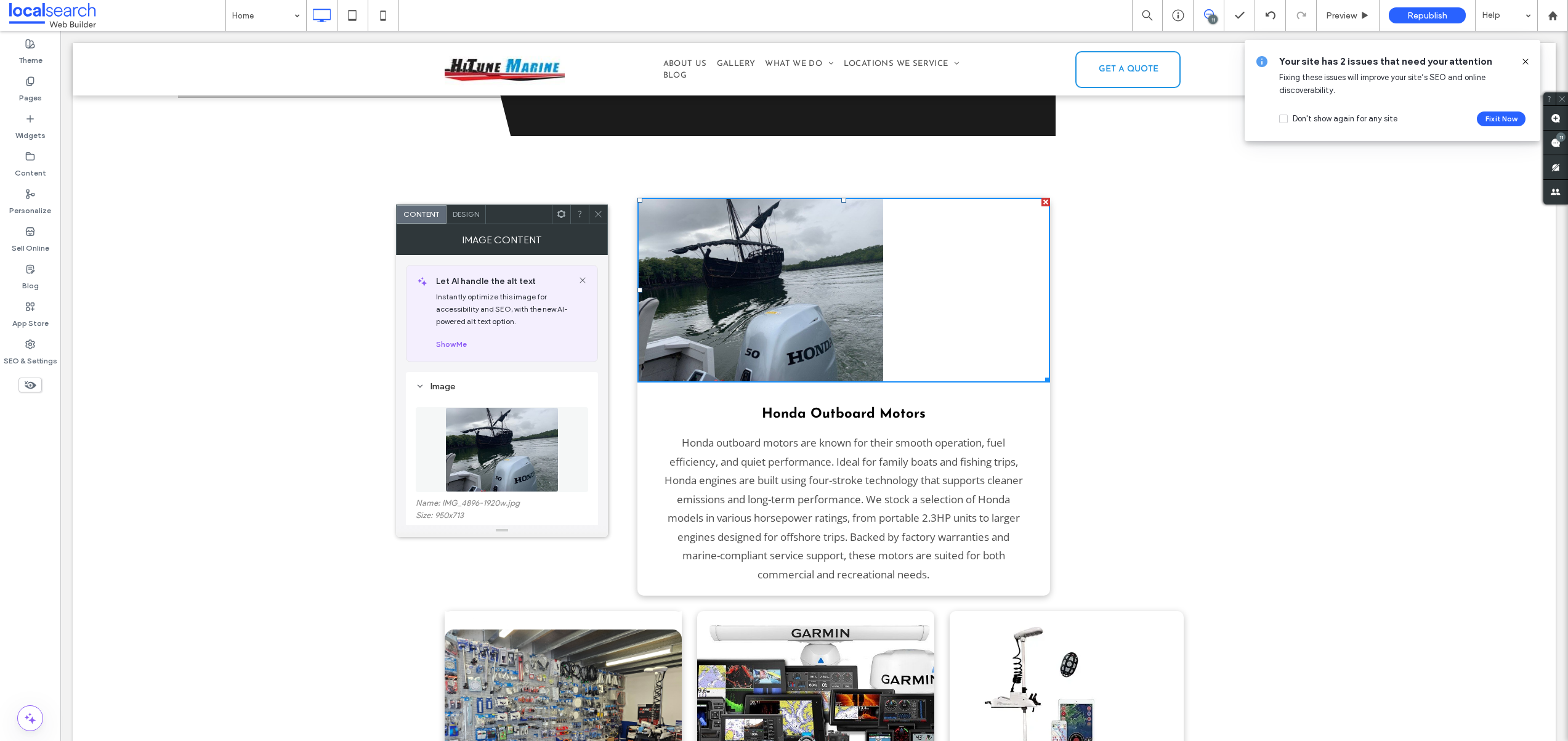
click at [797, 241] on img at bounding box center [760, 289] width 246 height 185
click at [600, 215] on icon at bounding box center [598, 214] width 9 height 9
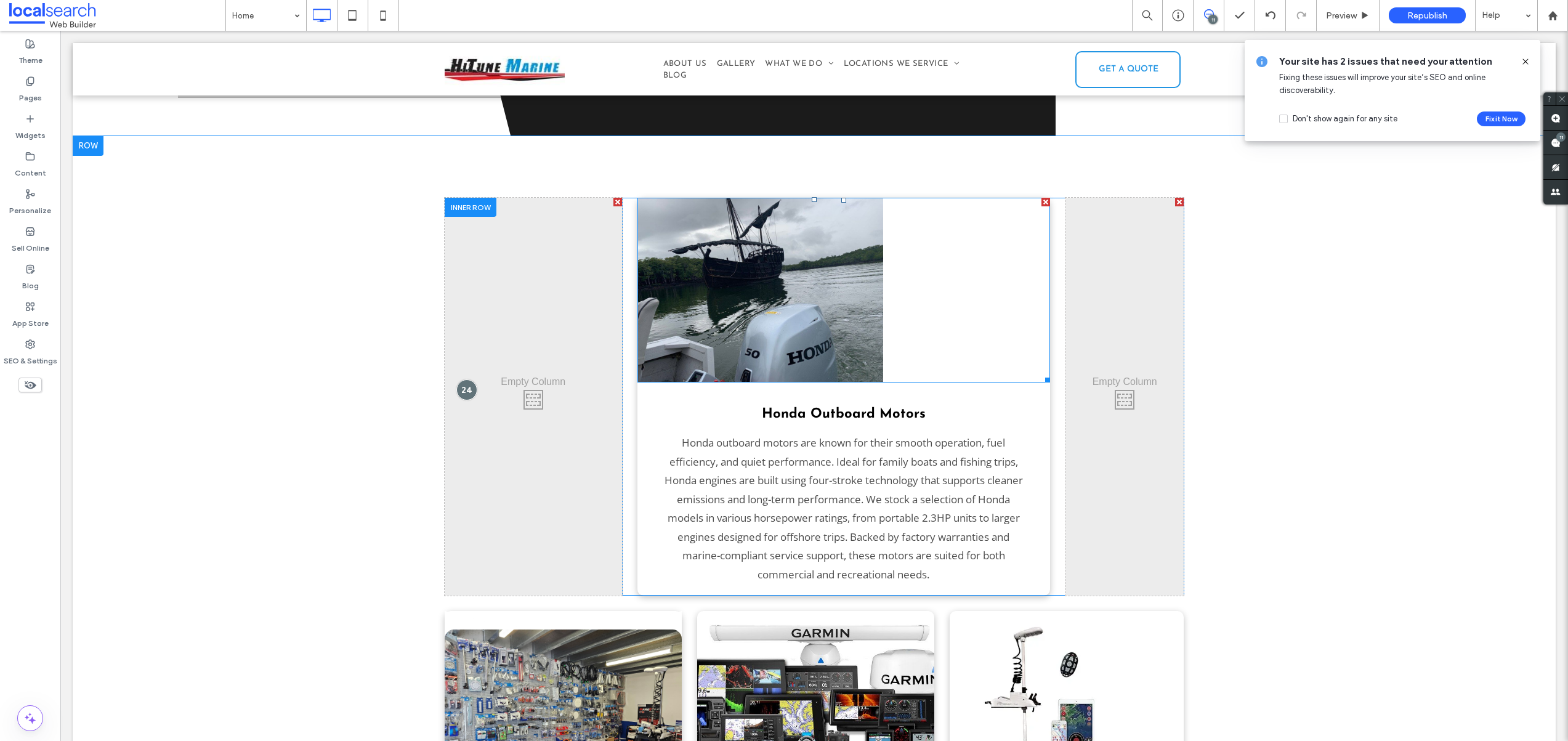
click at [754, 253] on img at bounding box center [760, 289] width 246 height 185
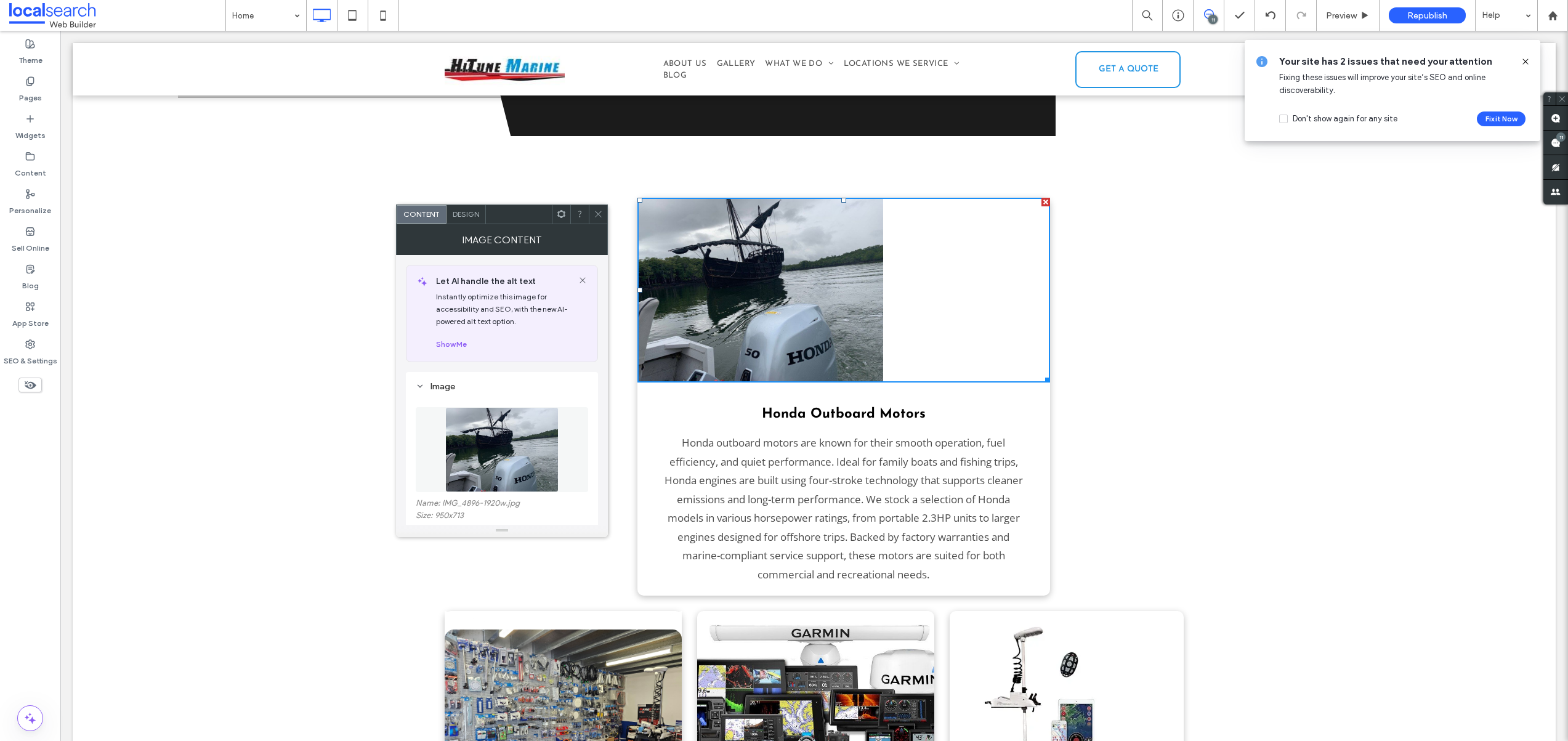
click at [796, 253] on img at bounding box center [760, 289] width 246 height 185
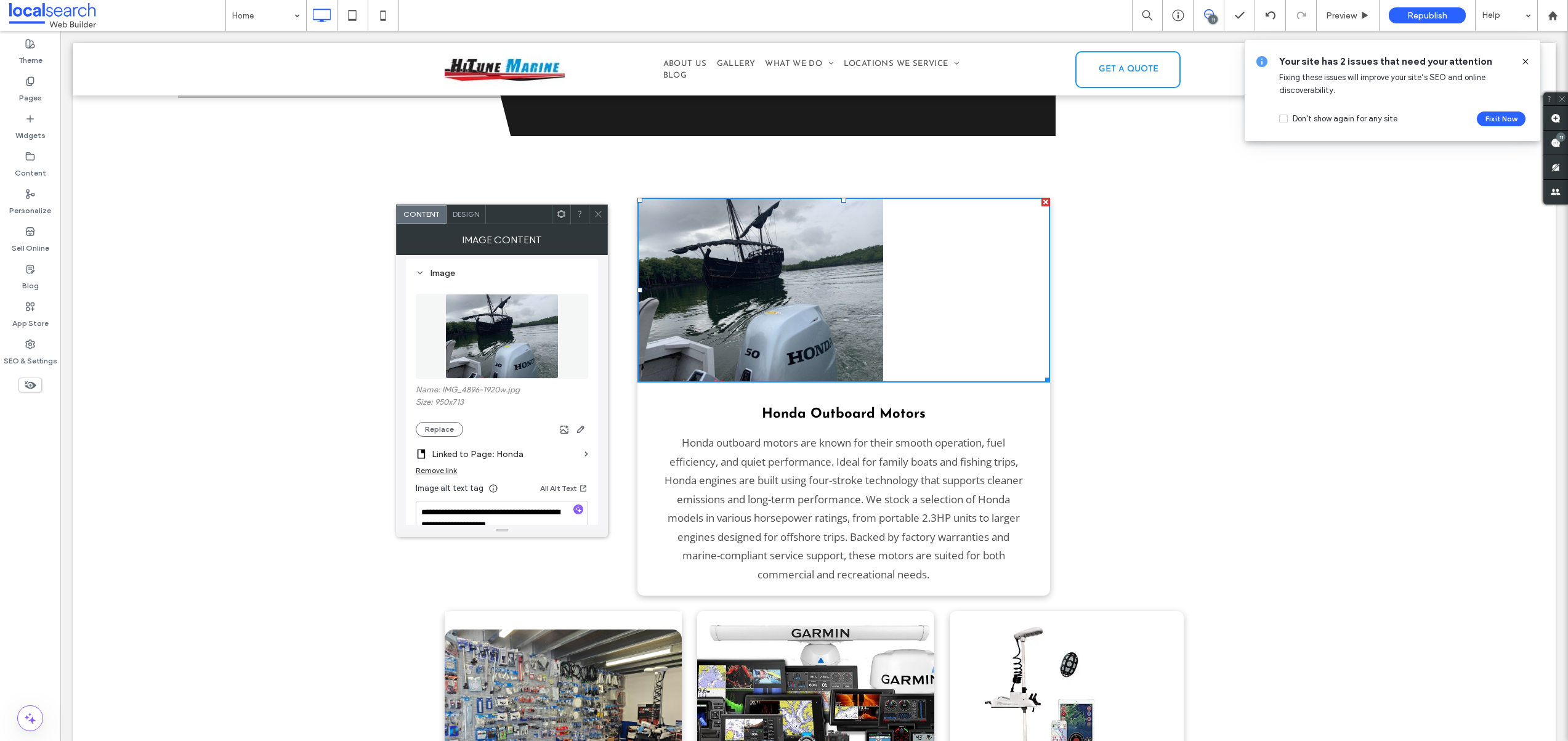
scroll to position [159, 0]
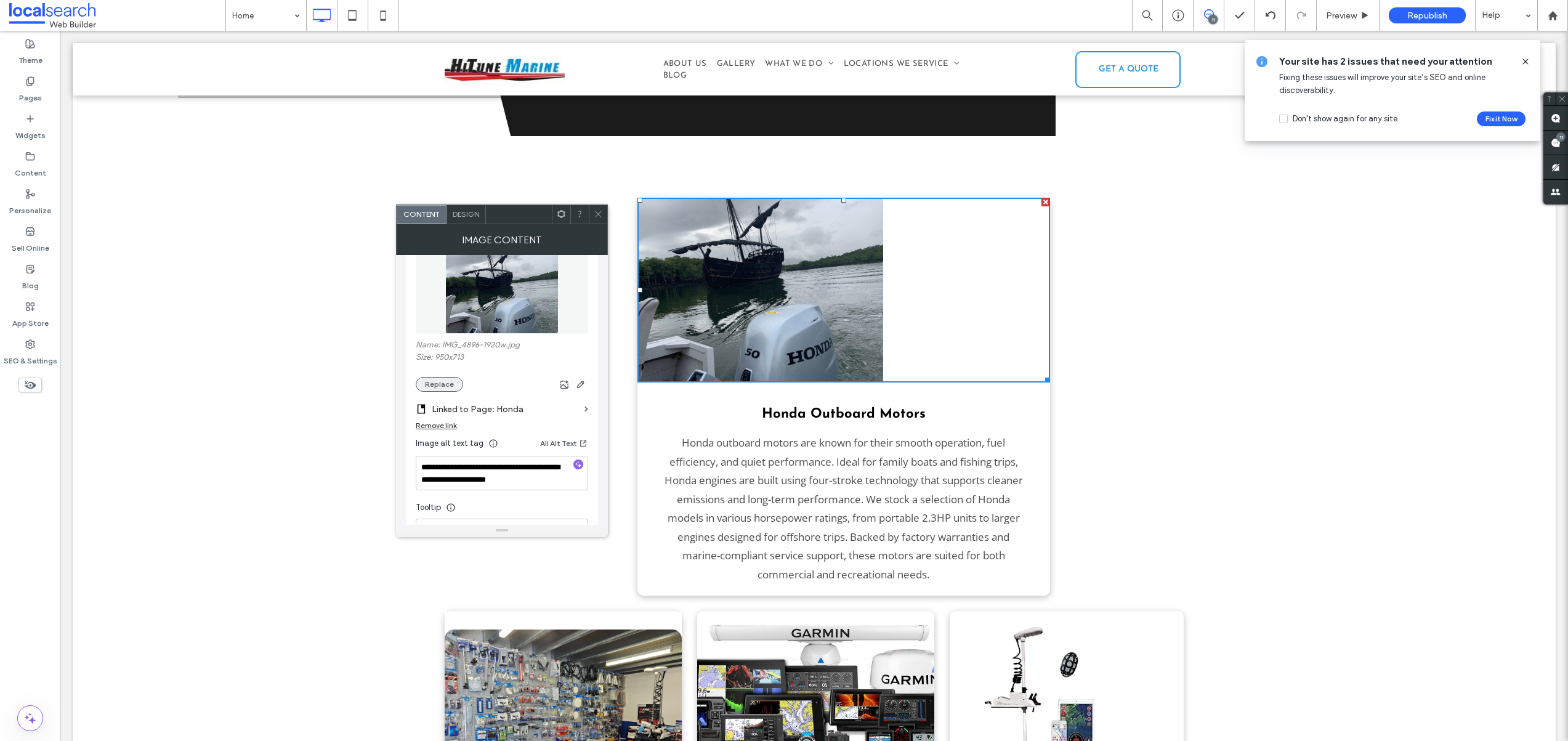
click at [431, 386] on button "Replace" at bounding box center [439, 384] width 47 height 15
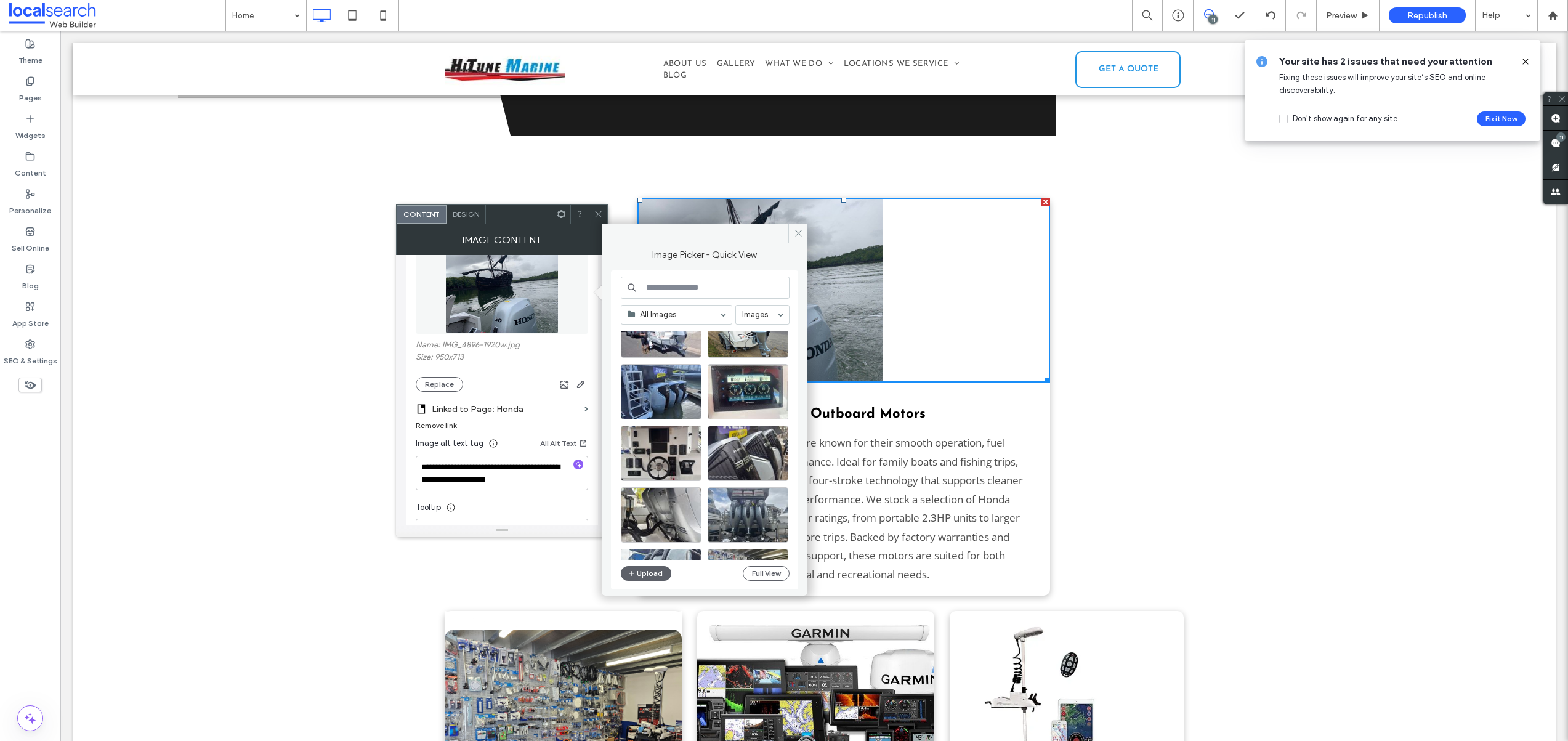
scroll to position [0, 0]
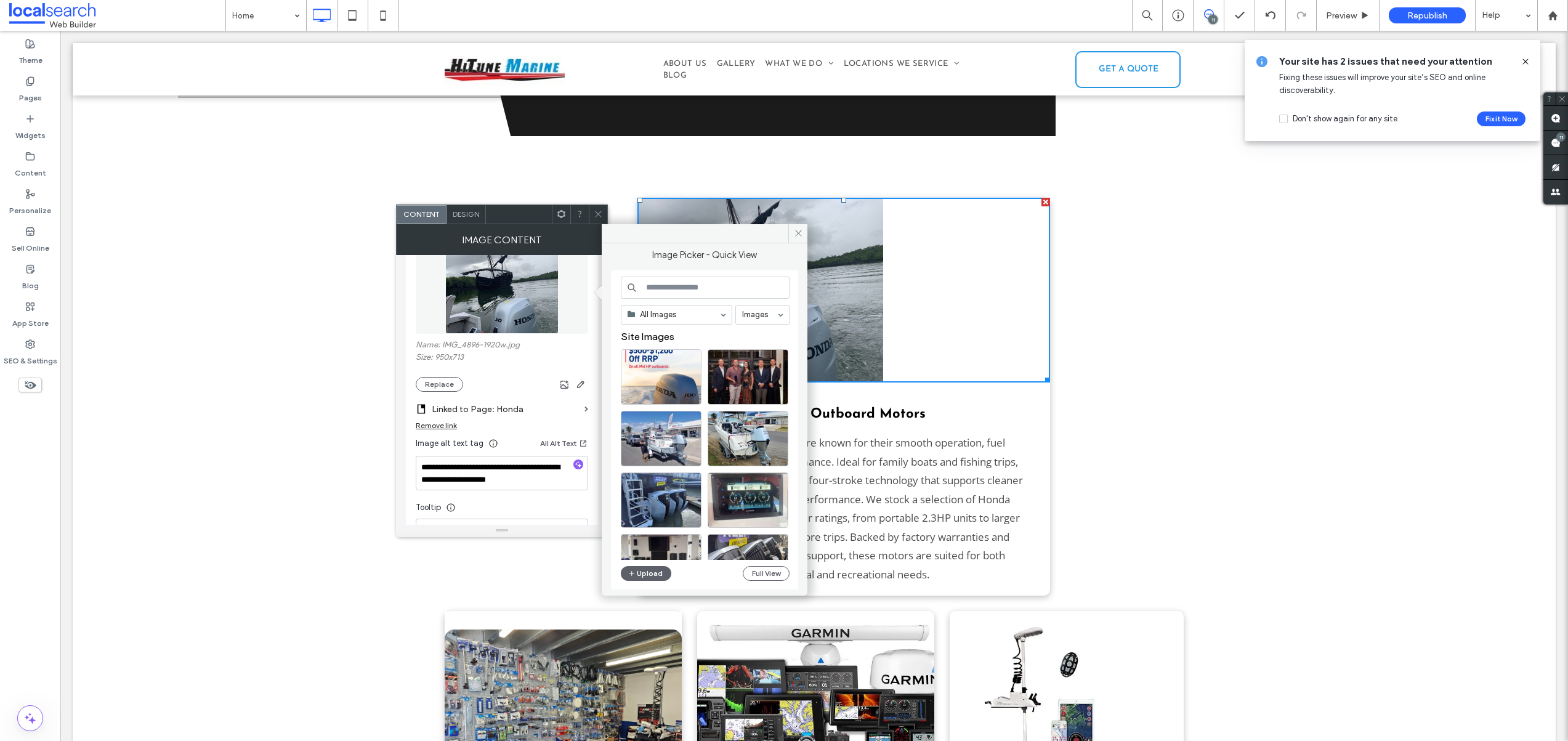
click at [476, 313] on img at bounding box center [501, 292] width 113 height 85
click at [801, 230] on icon at bounding box center [798, 233] width 9 height 9
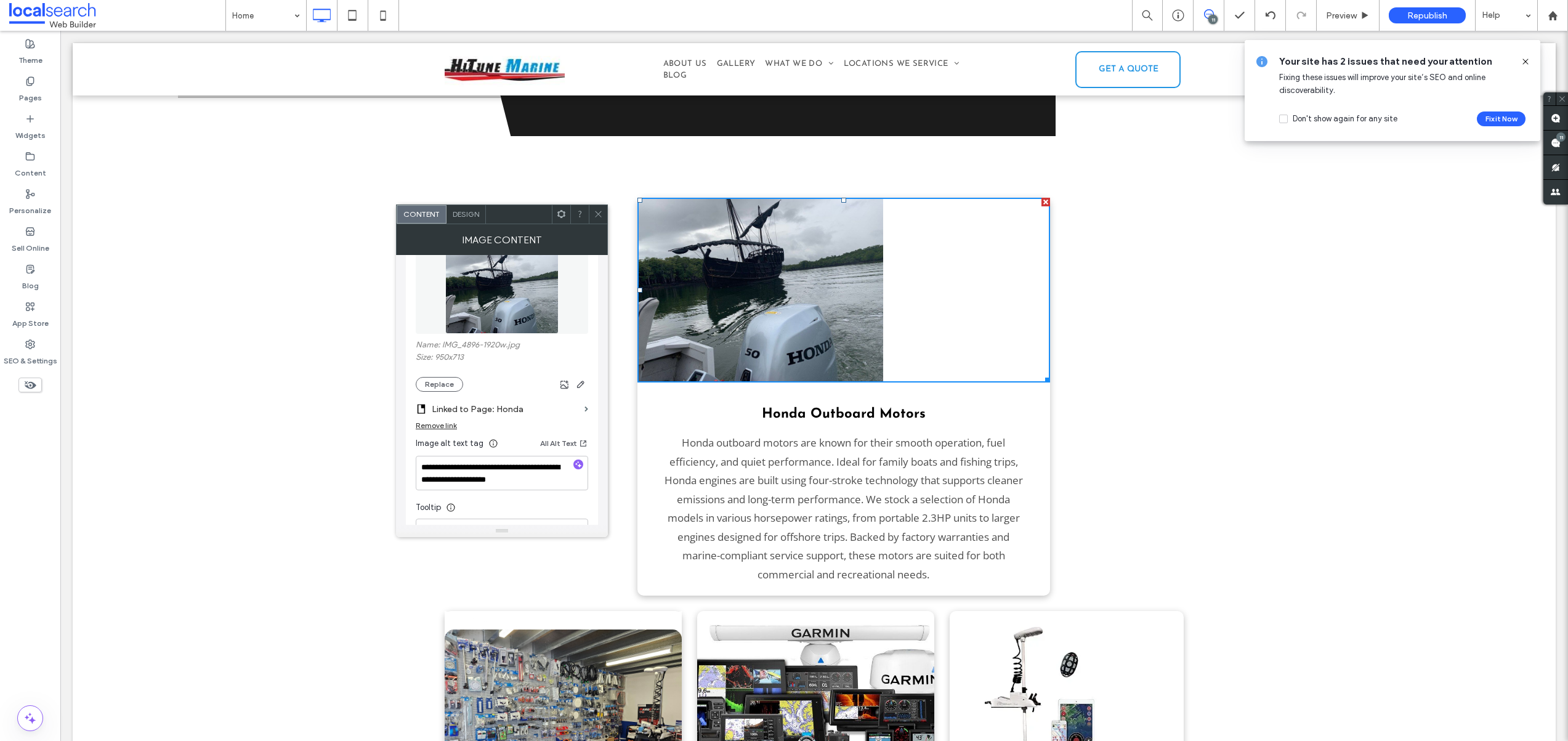
click at [598, 213] on icon at bounding box center [598, 214] width 9 height 9
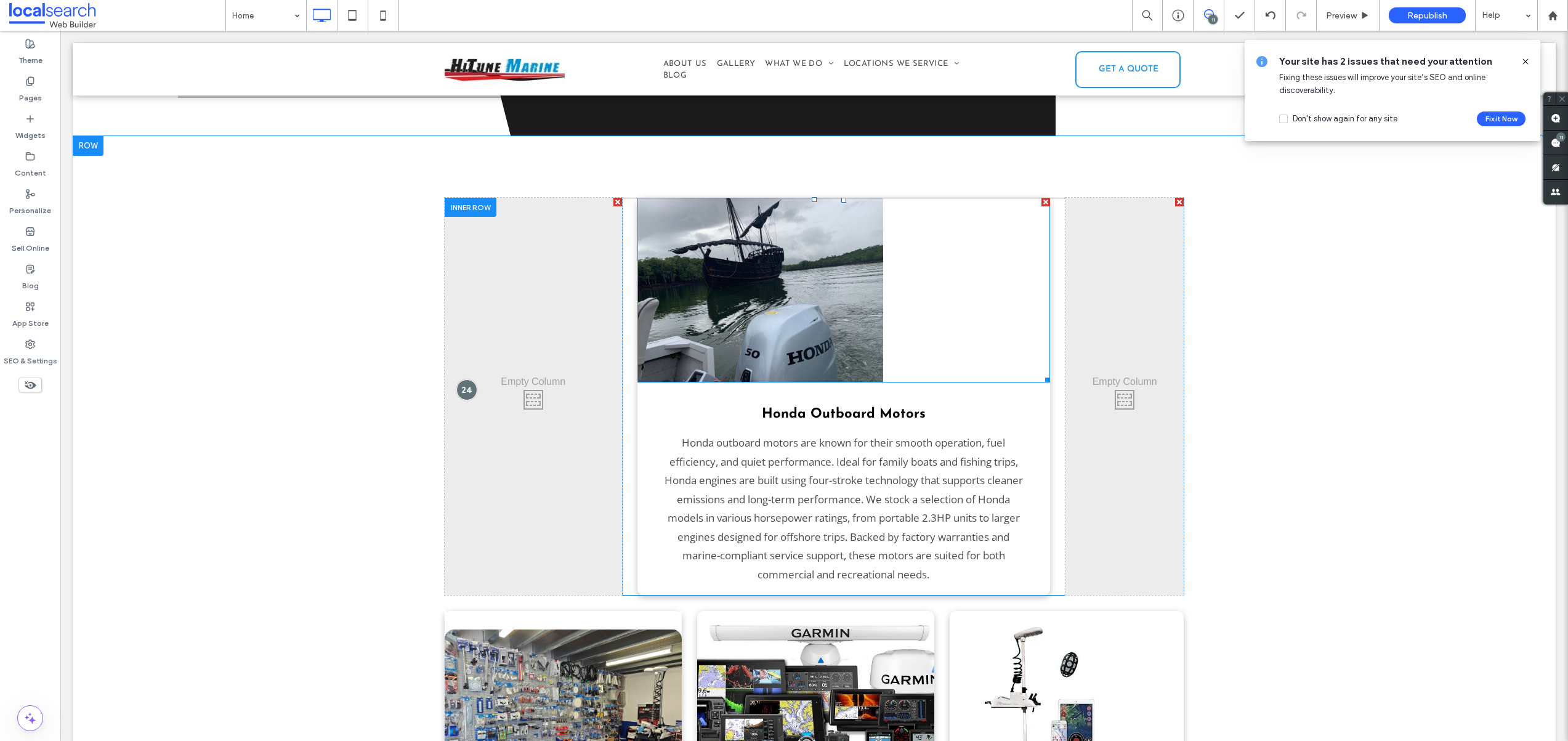
click at [800, 232] on img at bounding box center [760, 289] width 246 height 185
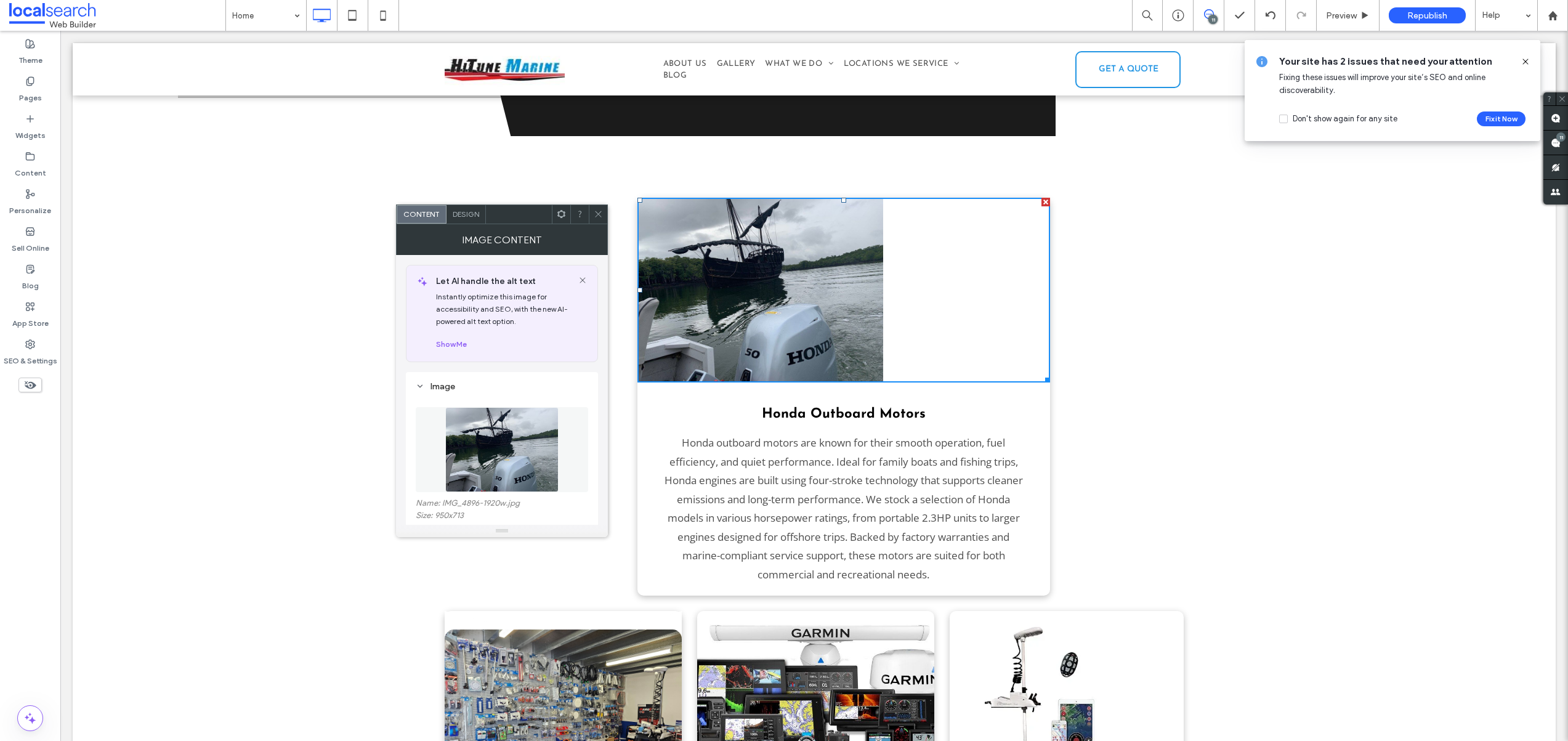
click at [1041, 197] on div at bounding box center [1046, 202] width 9 height 9
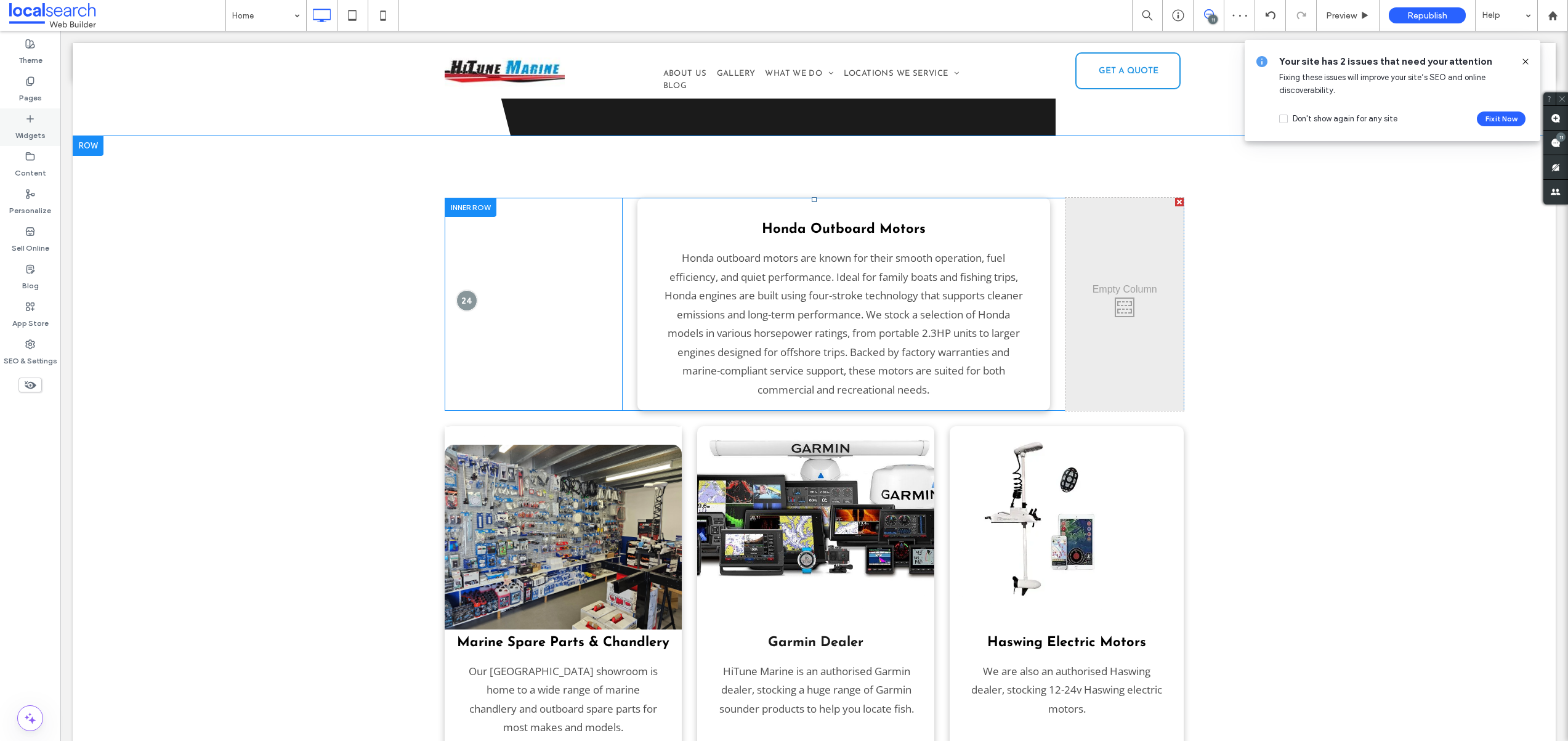
click at [35, 123] on div "Widgets" at bounding box center [30, 127] width 60 height 37
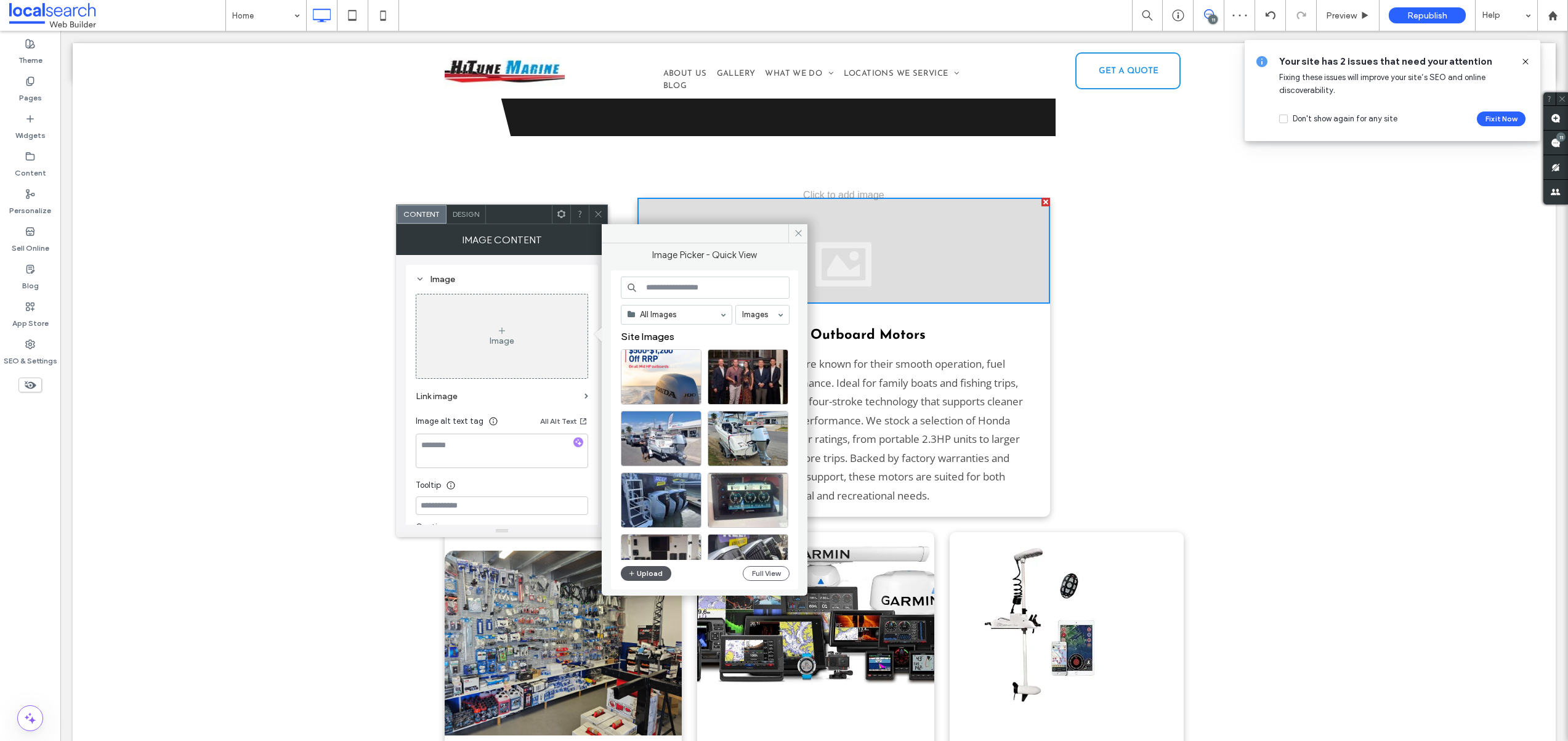
click at [624, 572] on button "Upload" at bounding box center [646, 574] width 50 height 15
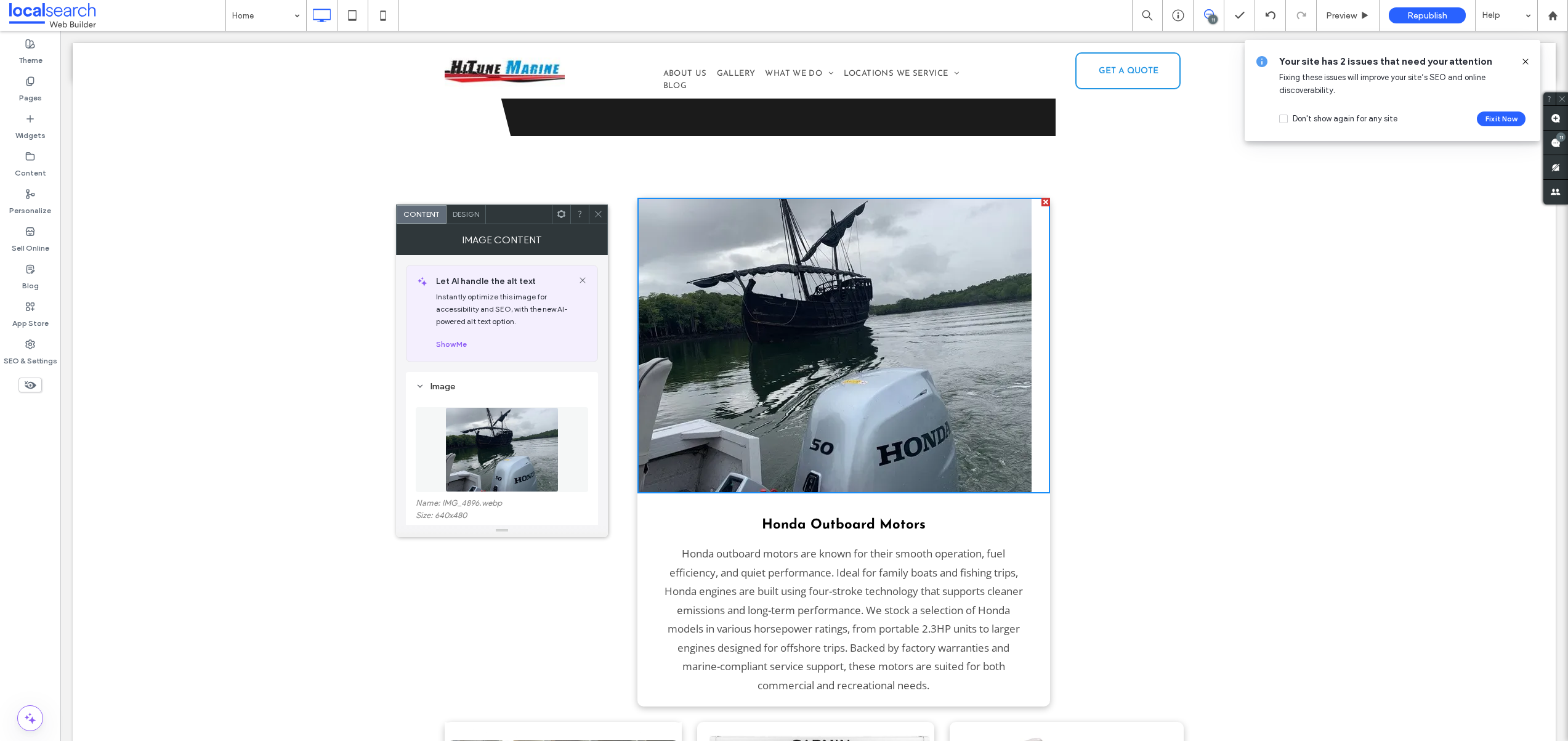
click at [596, 211] on icon at bounding box center [598, 214] width 9 height 9
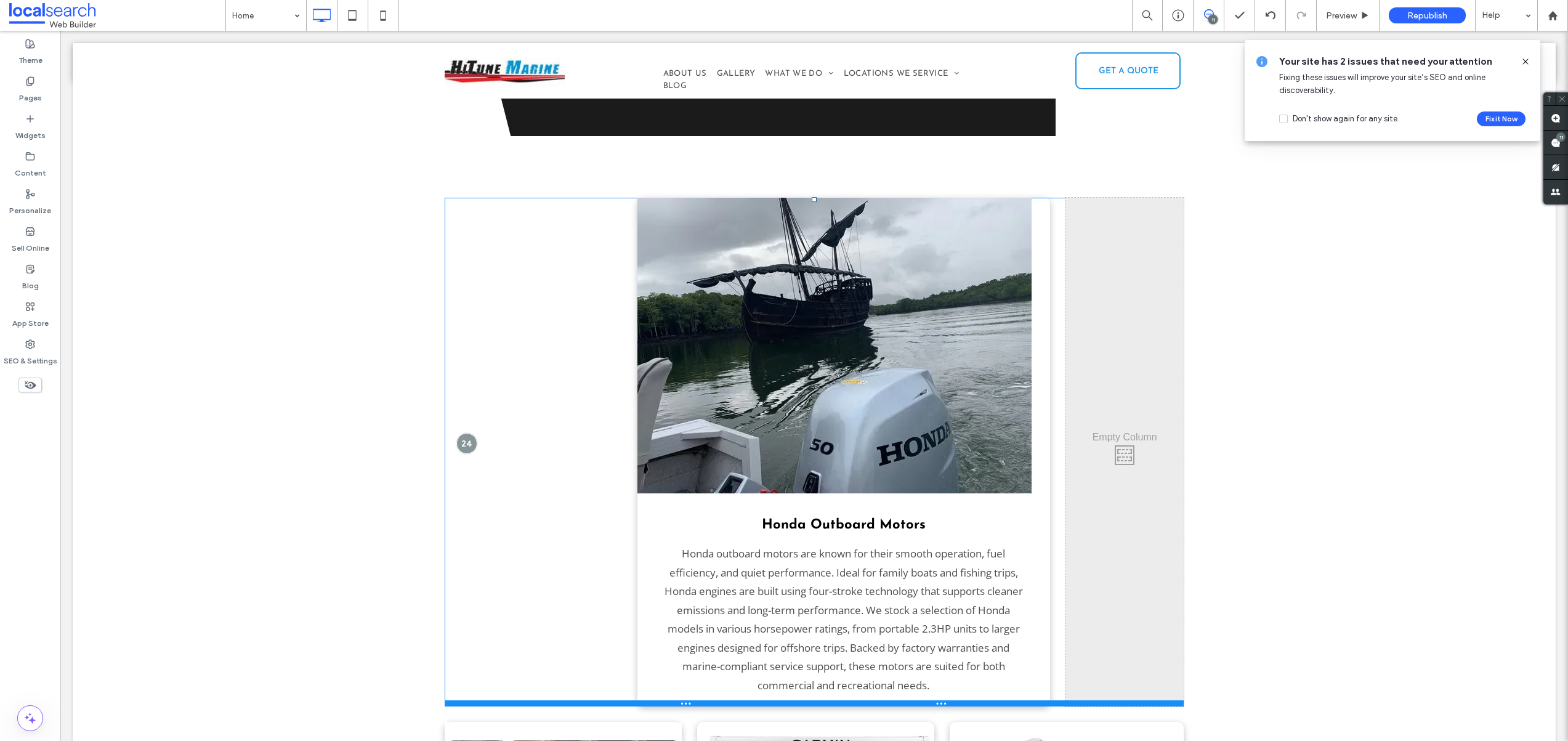
drag, startPoint x: 726, startPoint y: 671, endPoint x: 744, endPoint y: 567, distance: 105.5
click at [744, 567] on div "Click To Paste Honda Outboard Motors Honda outboard motors are known for their …" at bounding box center [814, 452] width 739 height 509
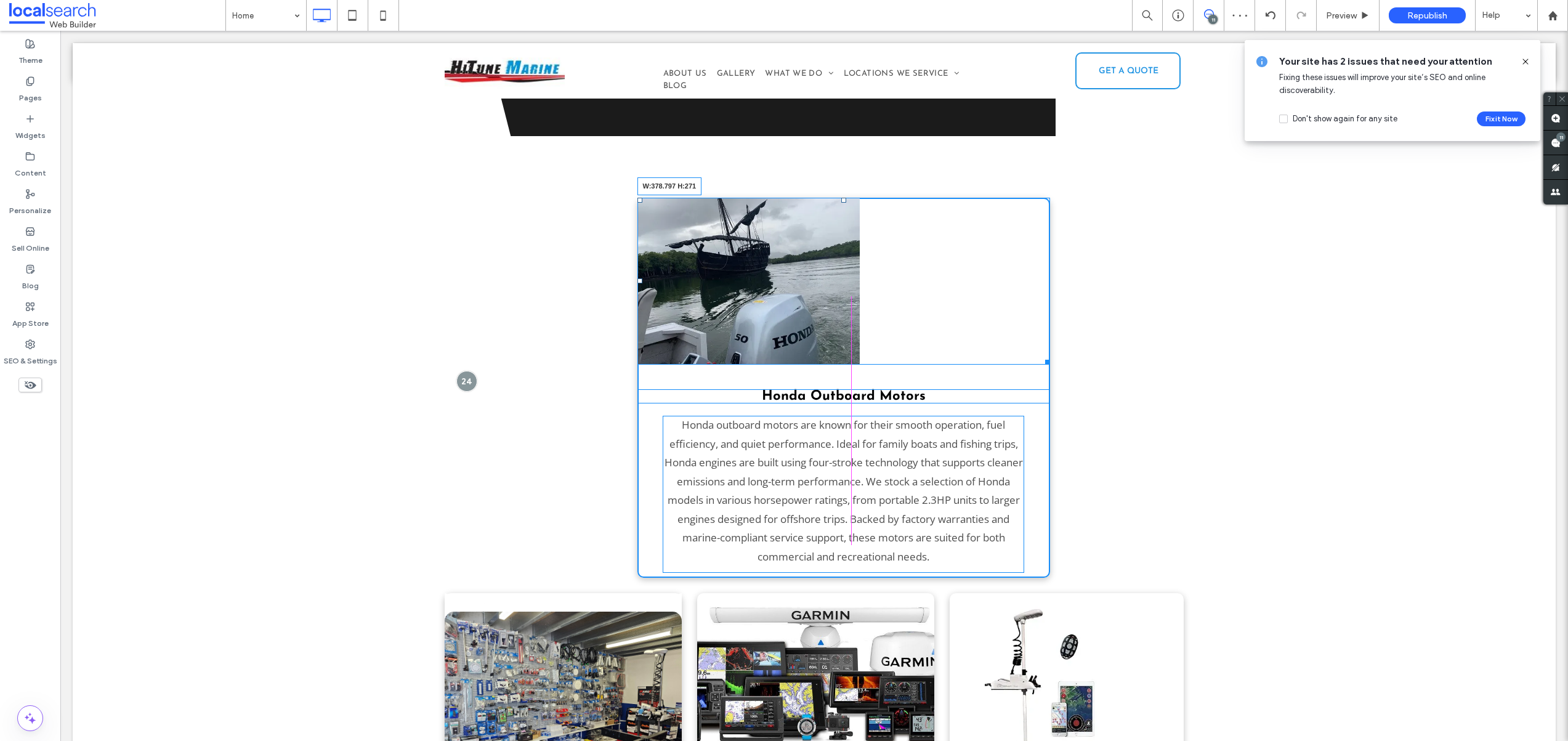
drag, startPoint x: 1038, startPoint y: 456, endPoint x: 952, endPoint y: 399, distance: 103.2
click at [952, 399] on div "W:378.797 H:271 Honda Outboard Motors Honda outboard motors are known for their…" at bounding box center [844, 387] width 413 height 380
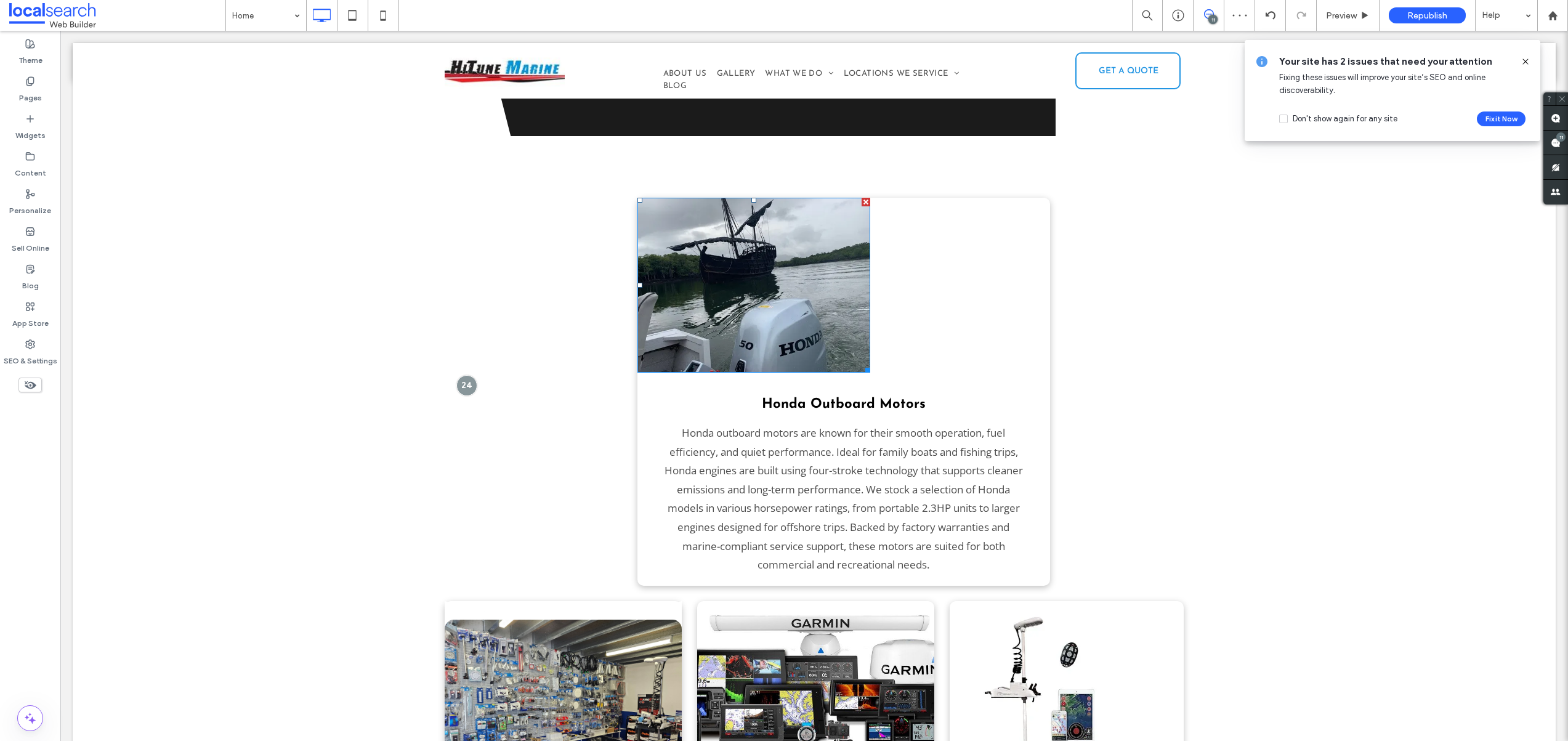
click at [762, 240] on img at bounding box center [754, 285] width 233 height 175
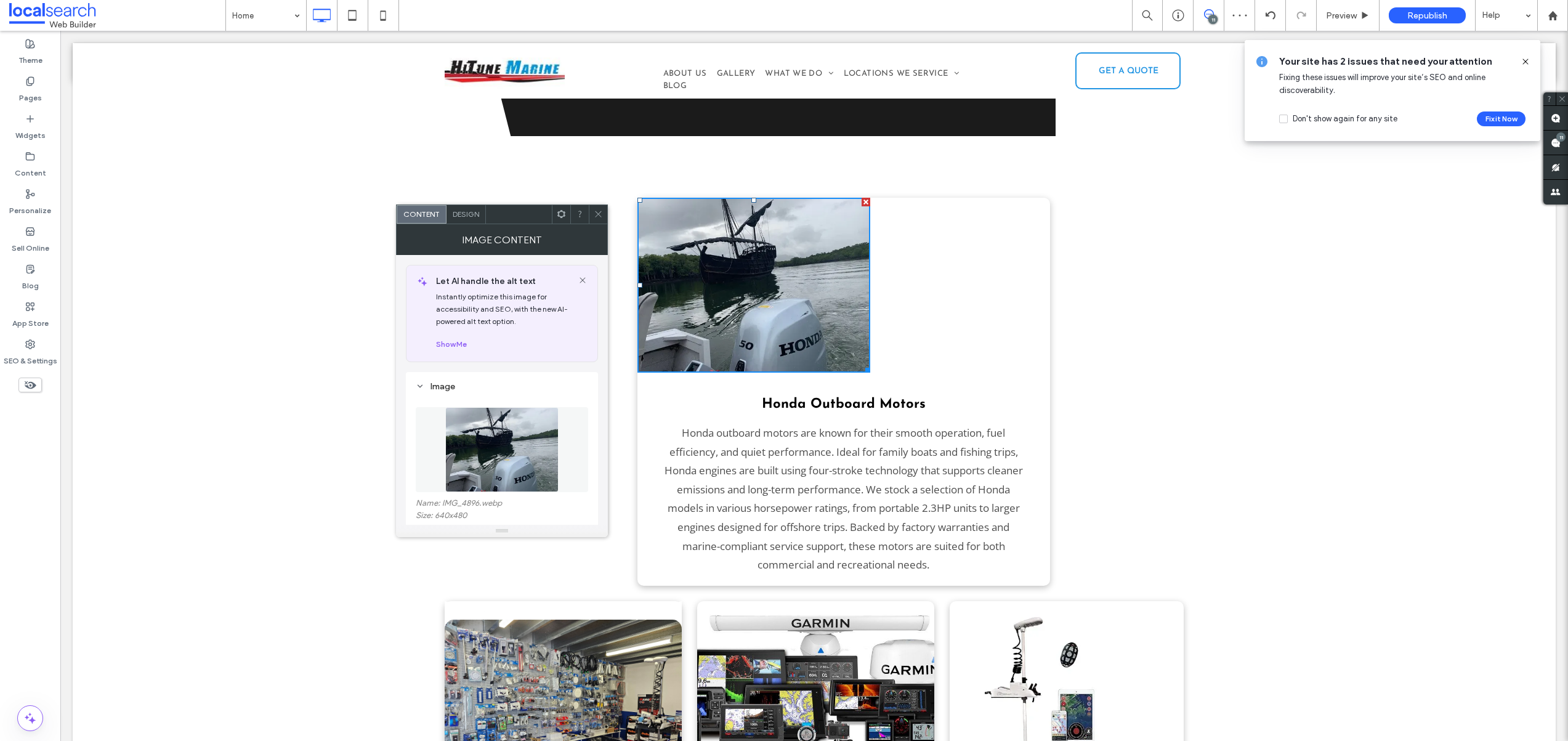
click at [809, 243] on img at bounding box center [754, 285] width 233 height 175
click at [599, 218] on icon at bounding box center [598, 214] width 9 height 9
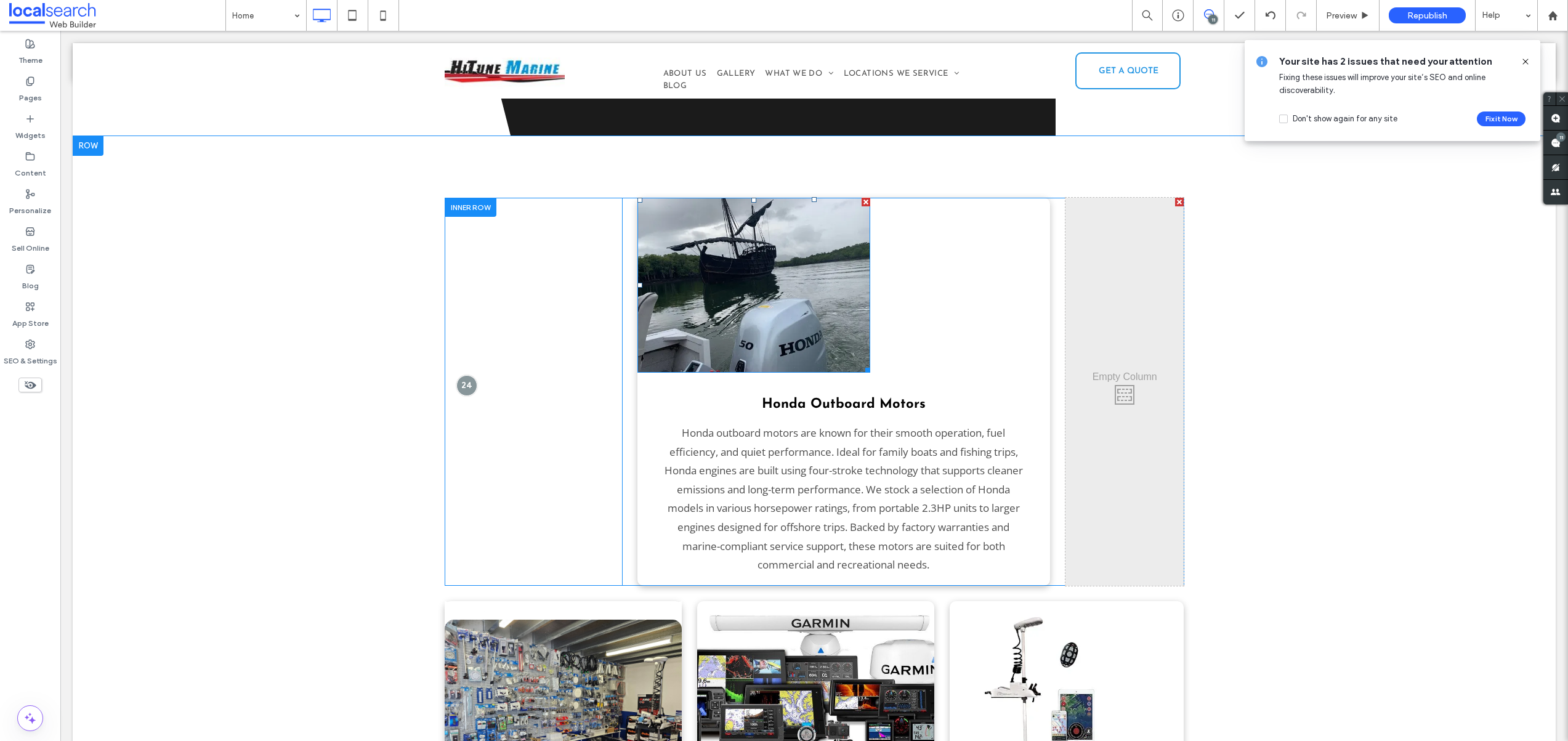
click at [776, 263] on img at bounding box center [754, 285] width 233 height 175
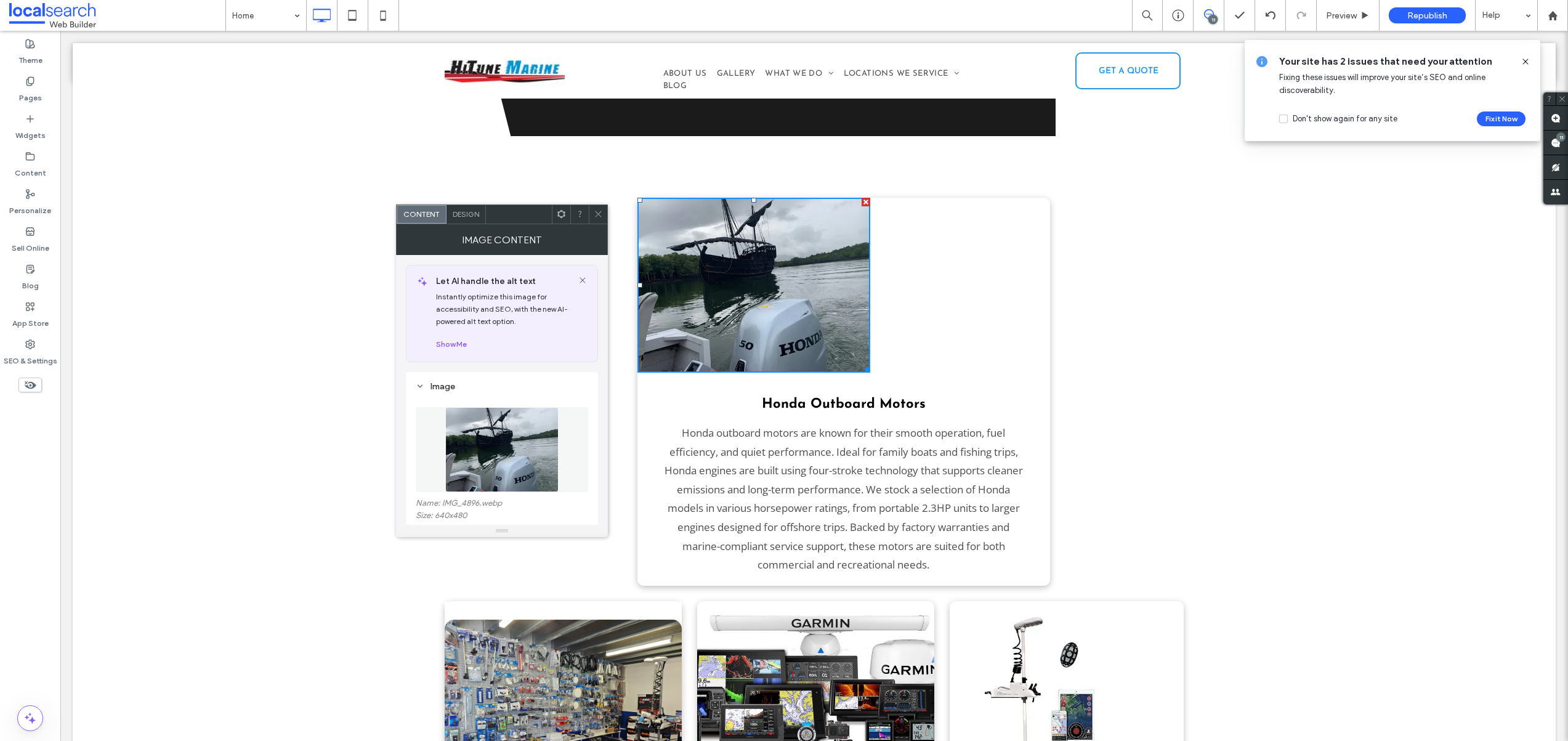
click at [601, 210] on icon at bounding box center [598, 214] width 9 height 9
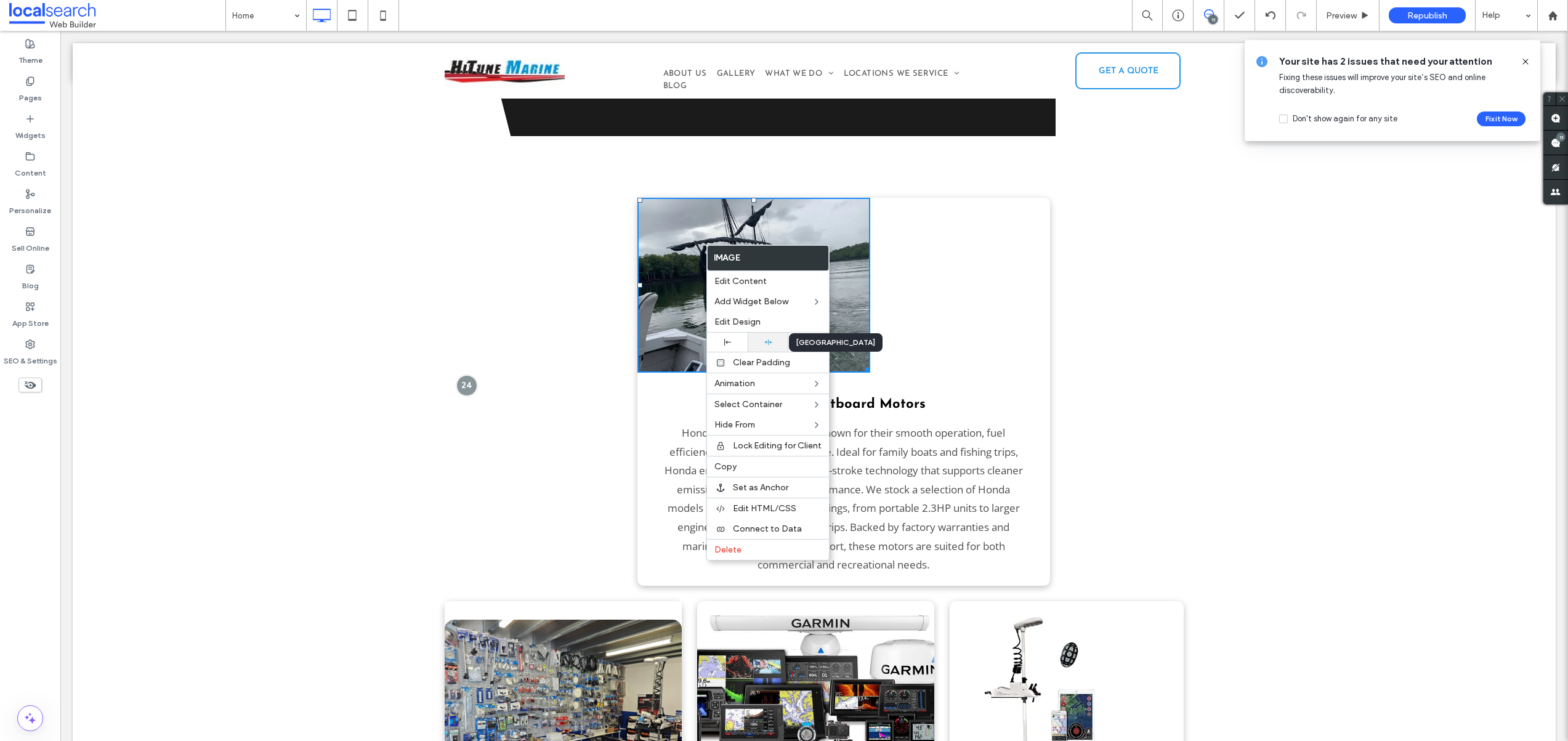
click at [779, 342] on div at bounding box center [767, 342] width 28 height 8
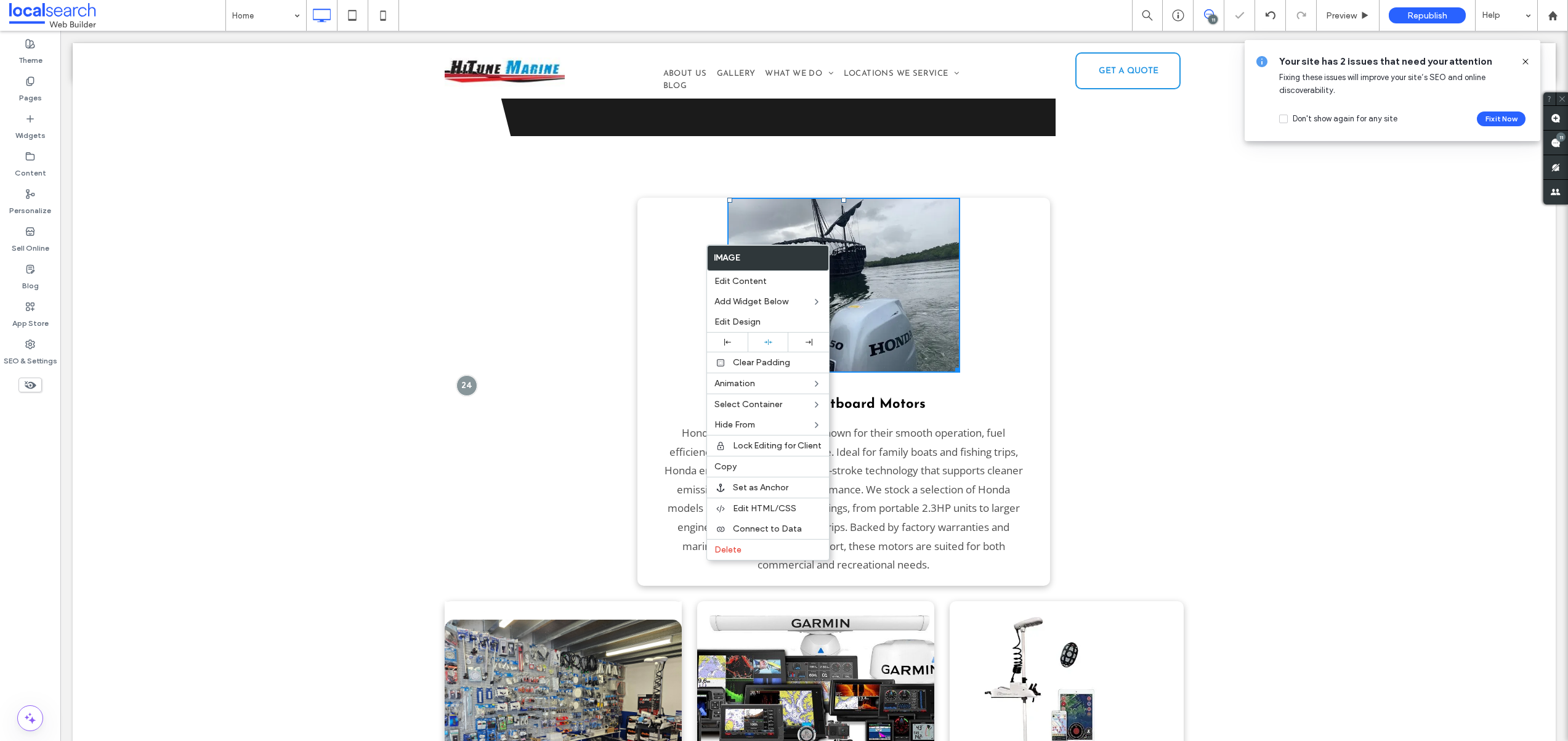
click at [1146, 345] on div "Click To Paste" at bounding box center [1124, 391] width 118 height 388
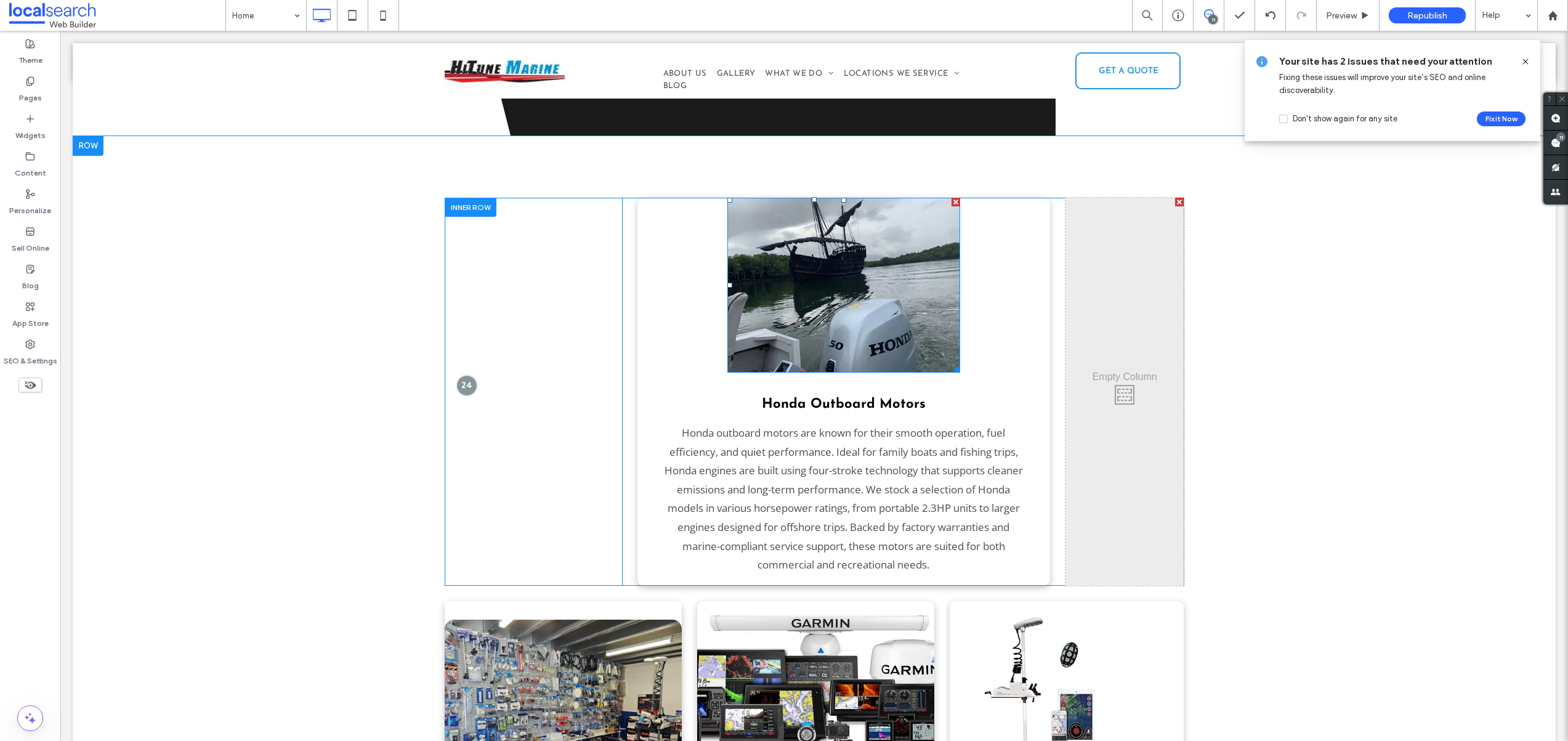
click at [852, 267] on img at bounding box center [843, 285] width 233 height 175
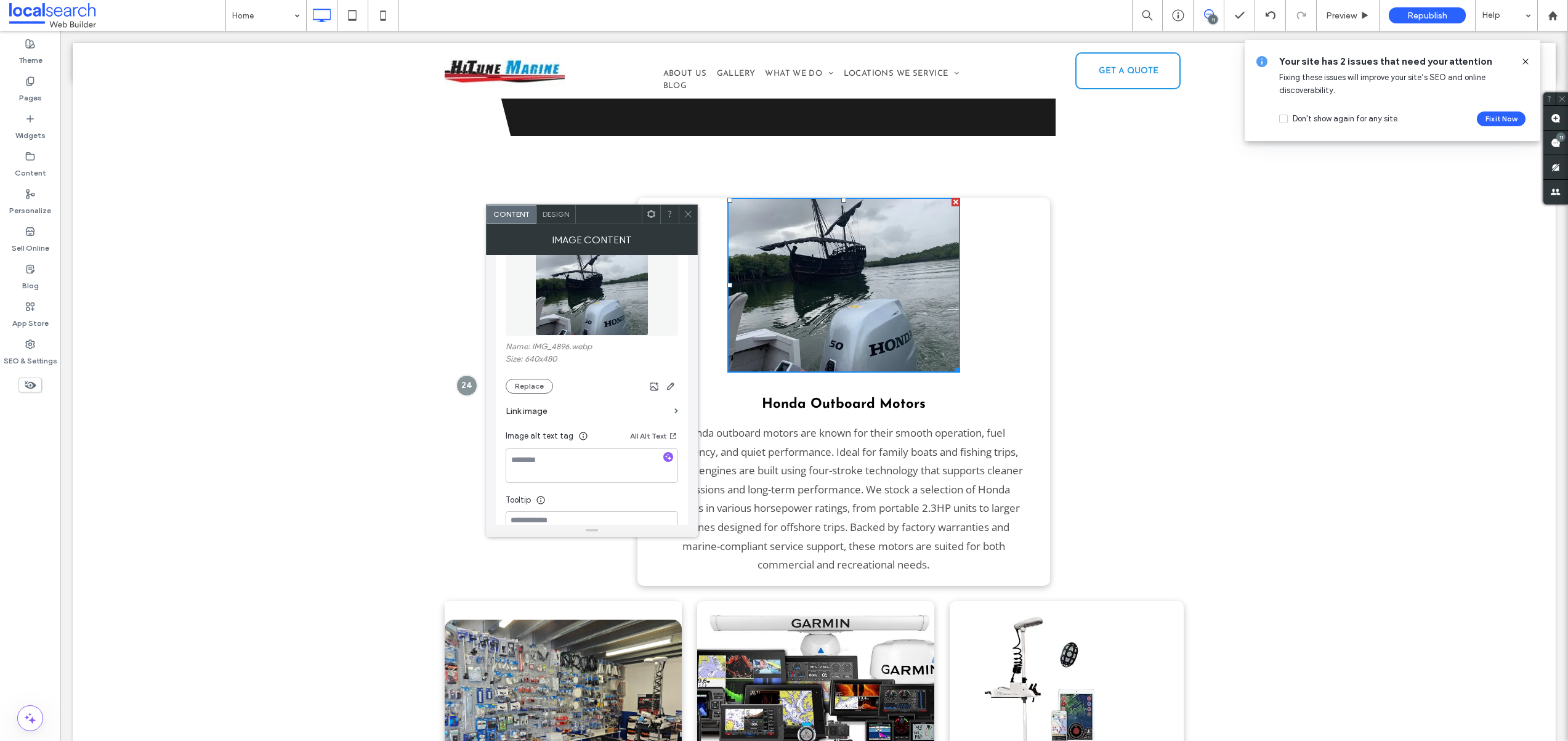
scroll to position [158, 0]
click at [688, 214] on icon at bounding box center [687, 214] width 9 height 9
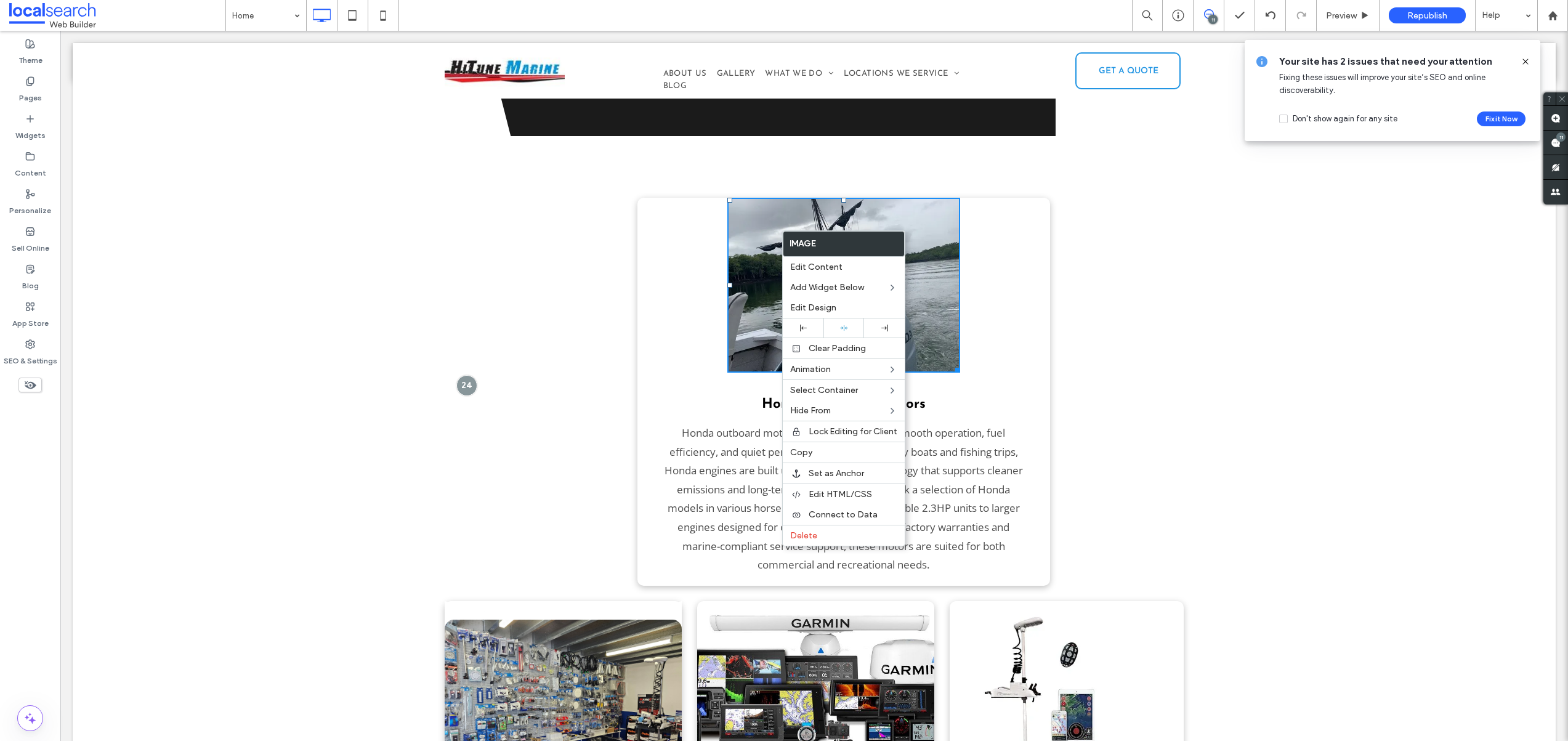
click at [1201, 289] on div "Click To Paste Honda Outboard Motors Honda outboard motors are known for their …" at bounding box center [814, 587] width 1483 height 900
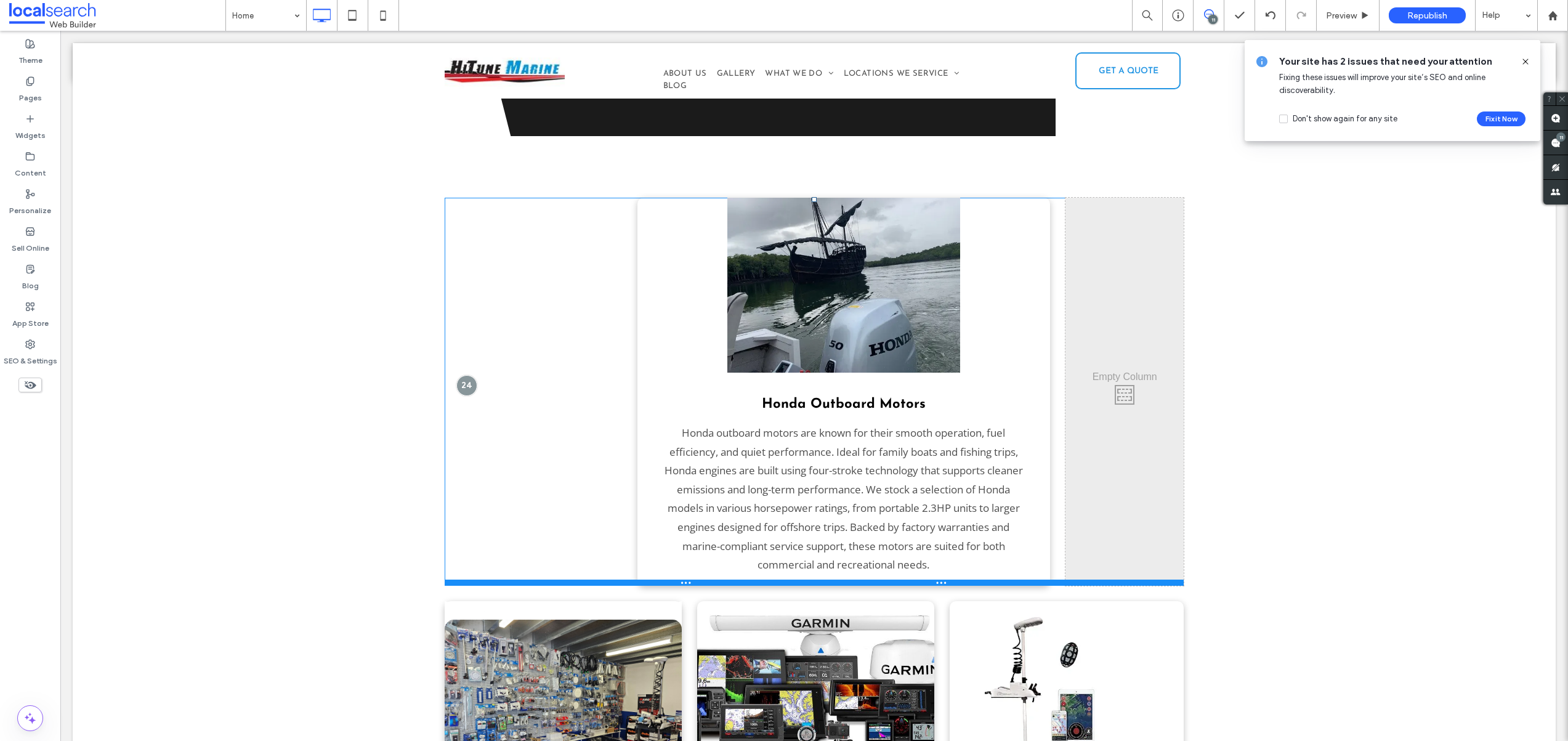
drag, startPoint x: 794, startPoint y: 551, endPoint x: 868, endPoint y: 541, distance: 74.7
click at [807, 516] on div "Click To Paste Honda Outboard Motors Honda outboard motors are known for their …" at bounding box center [814, 391] width 739 height 388
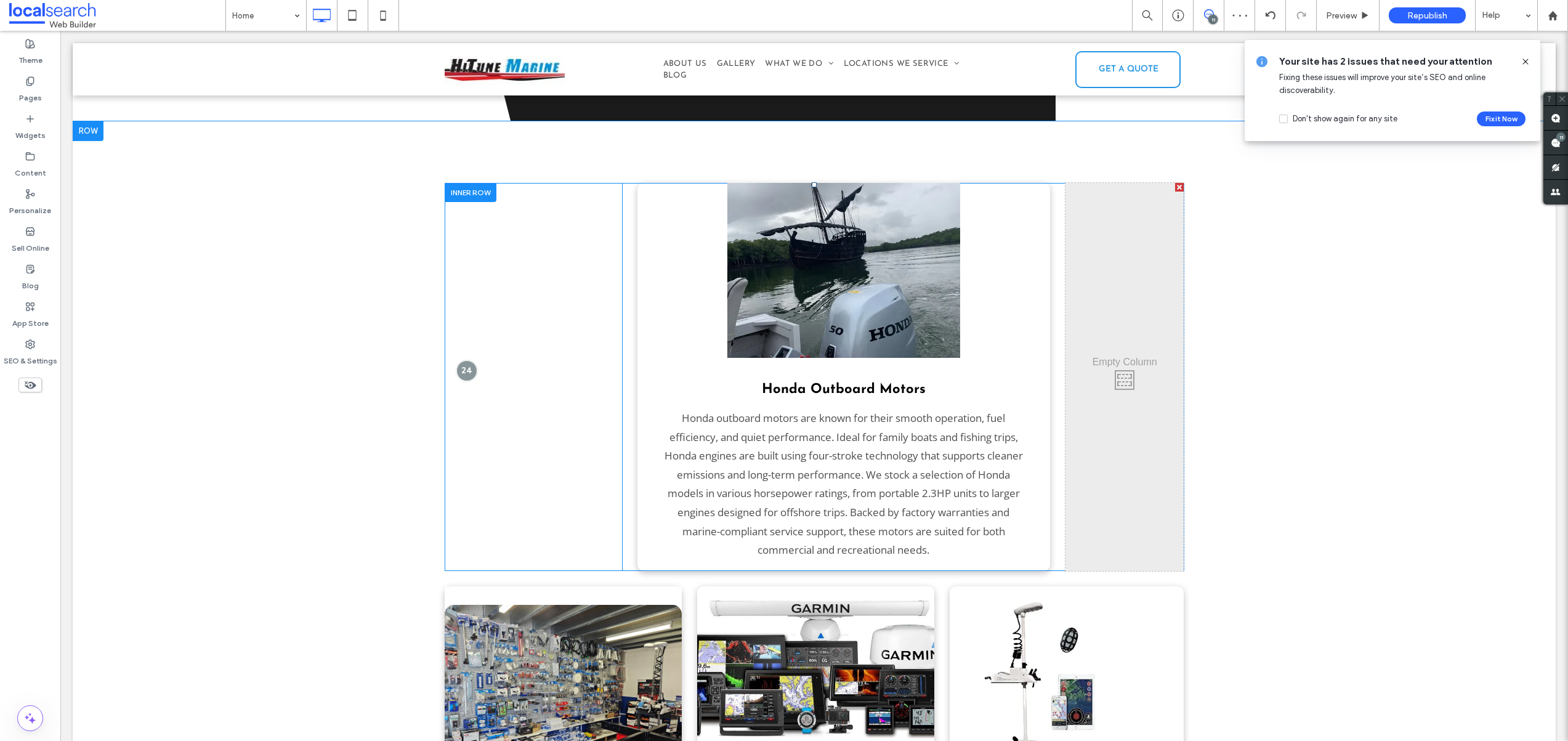
scroll to position [1923, 0]
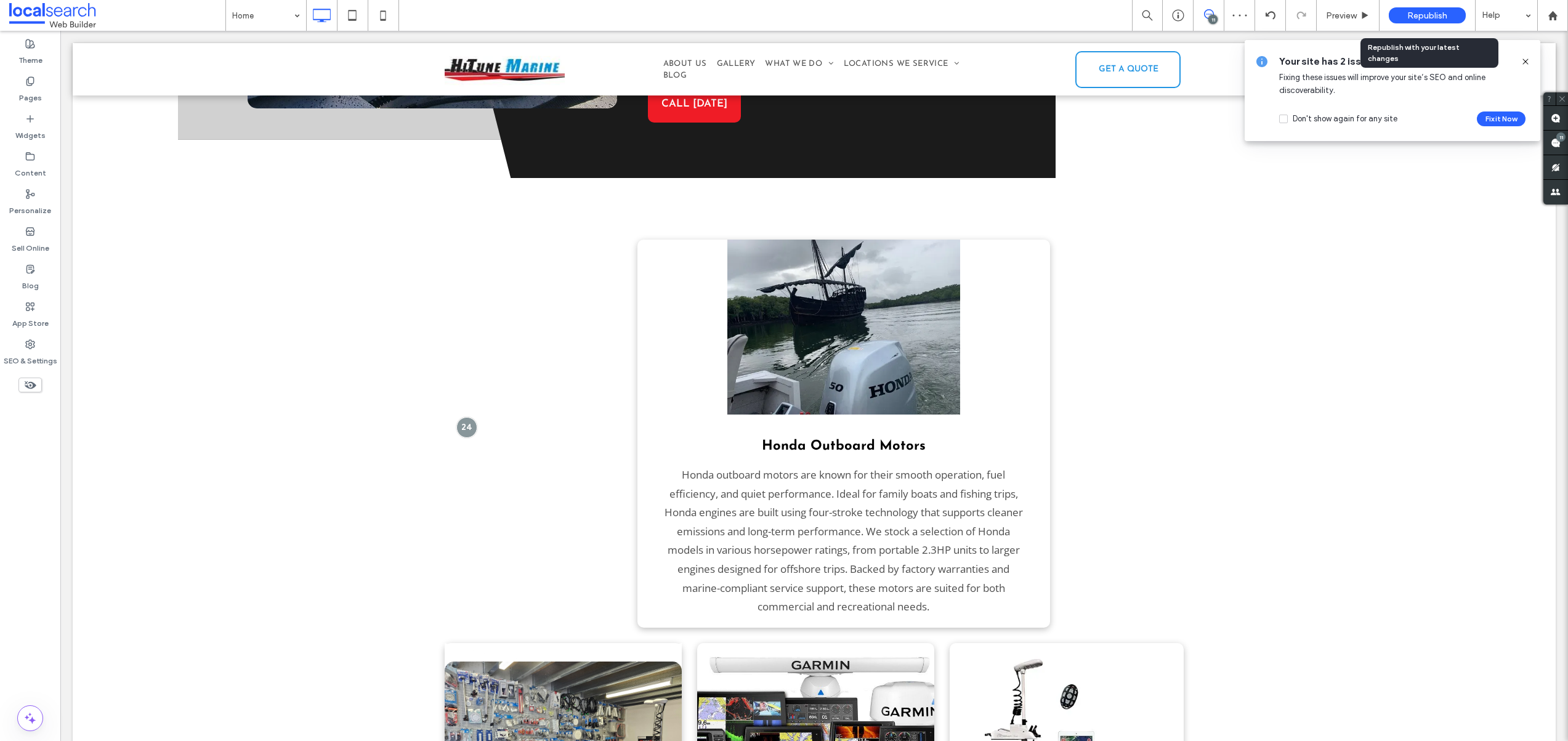
click at [1417, 15] on span "Republish" at bounding box center [1427, 16] width 40 height 11
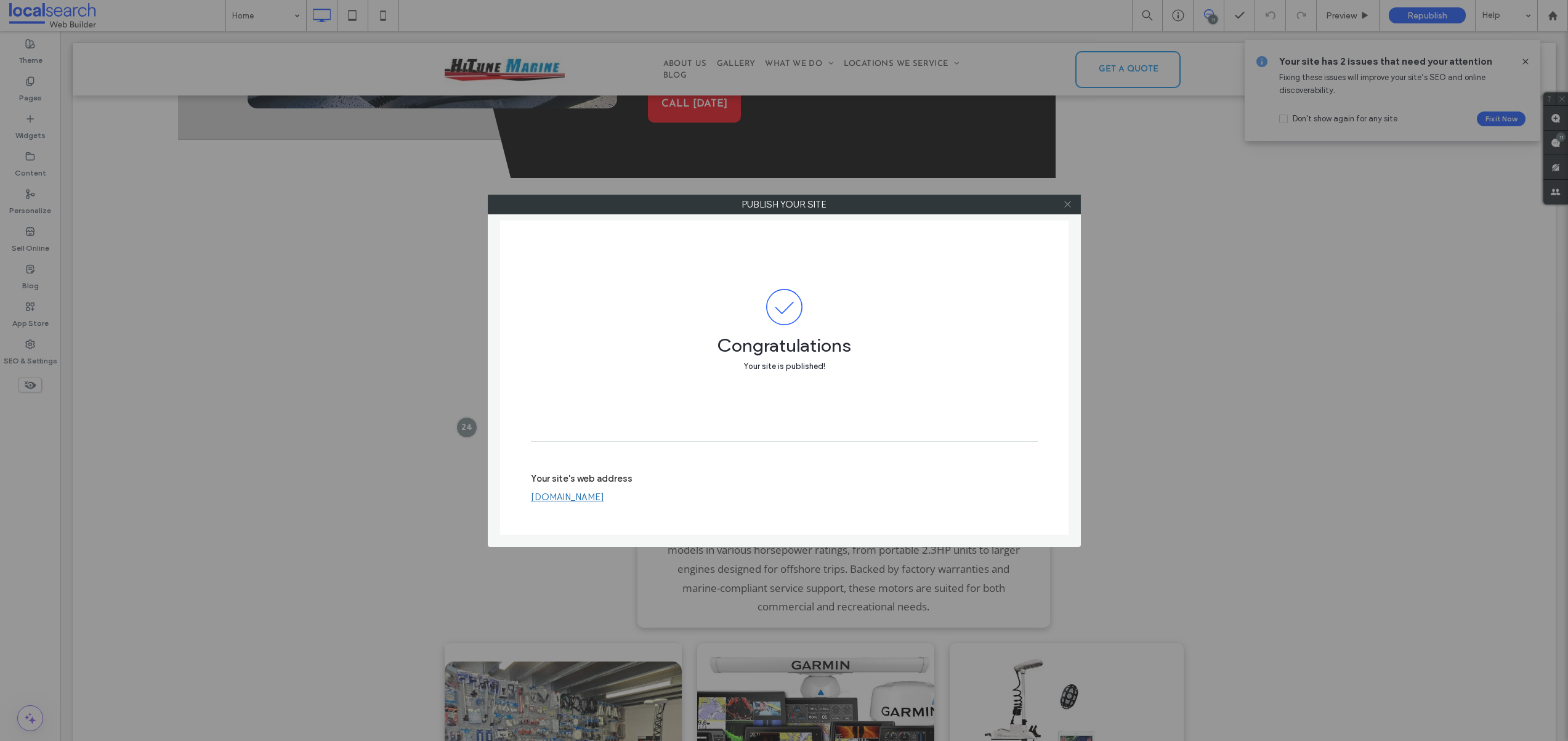
click at [1063, 202] on icon at bounding box center [1067, 204] width 9 height 9
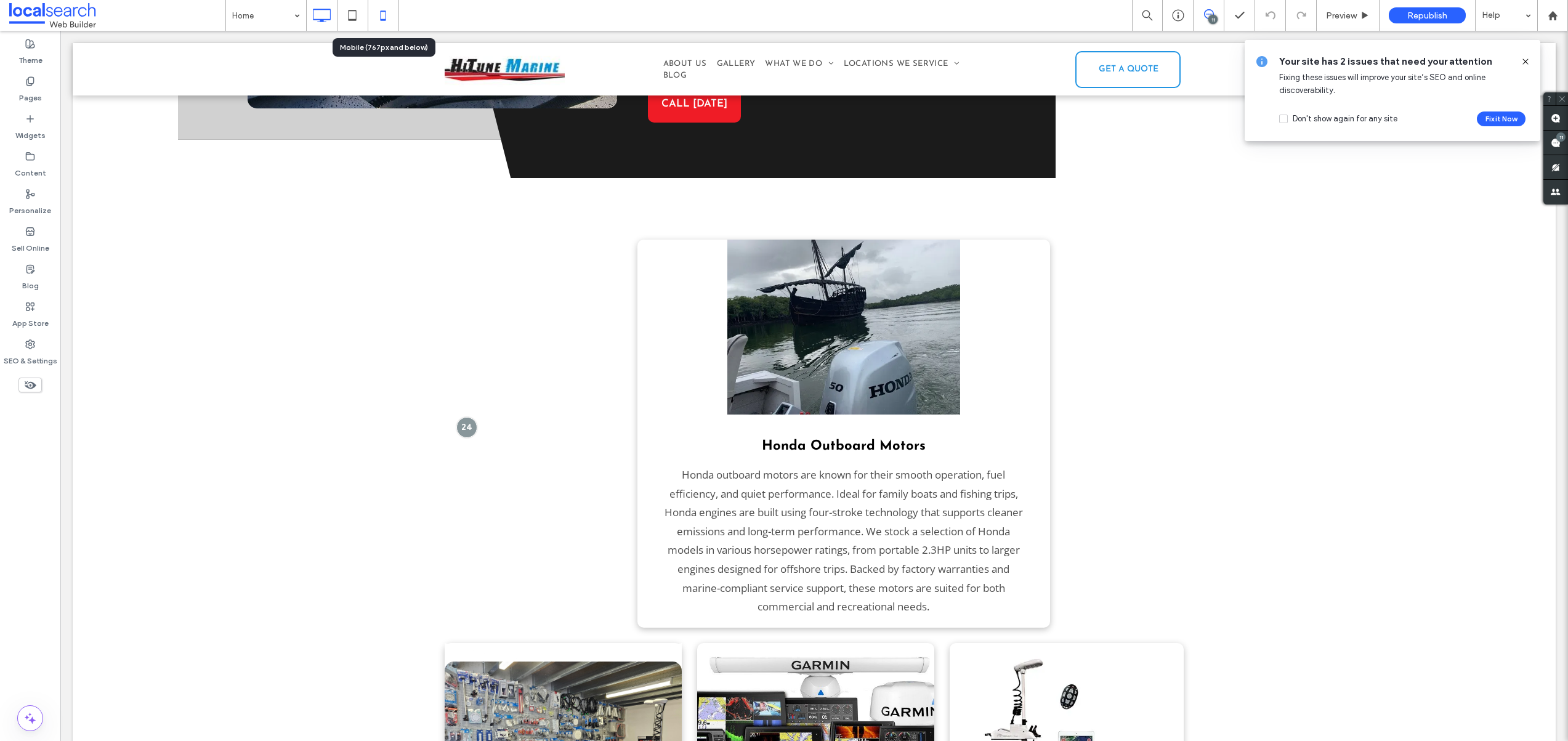
click at [390, 14] on icon at bounding box center [383, 15] width 24 height 24
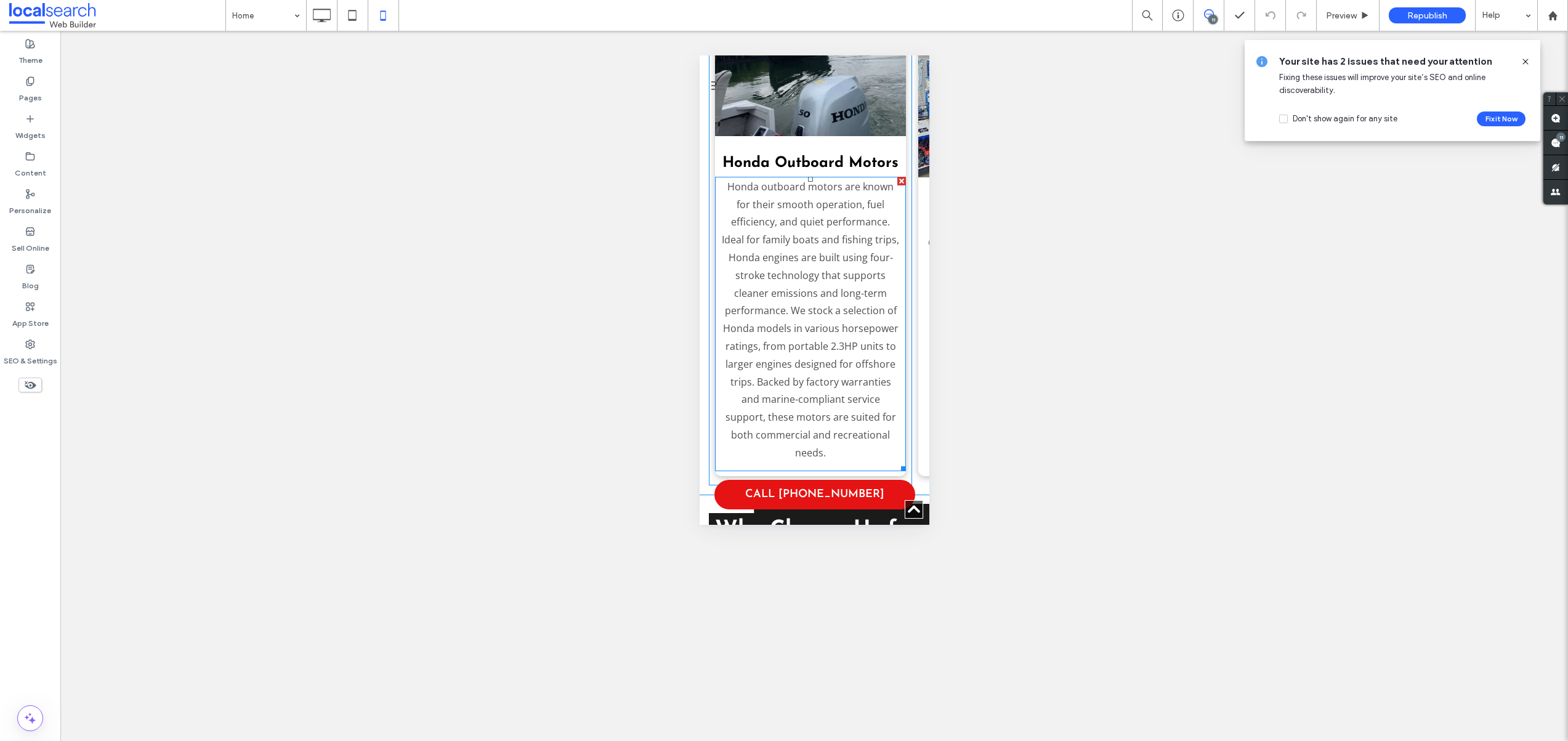
scroll to position [2290, 0]
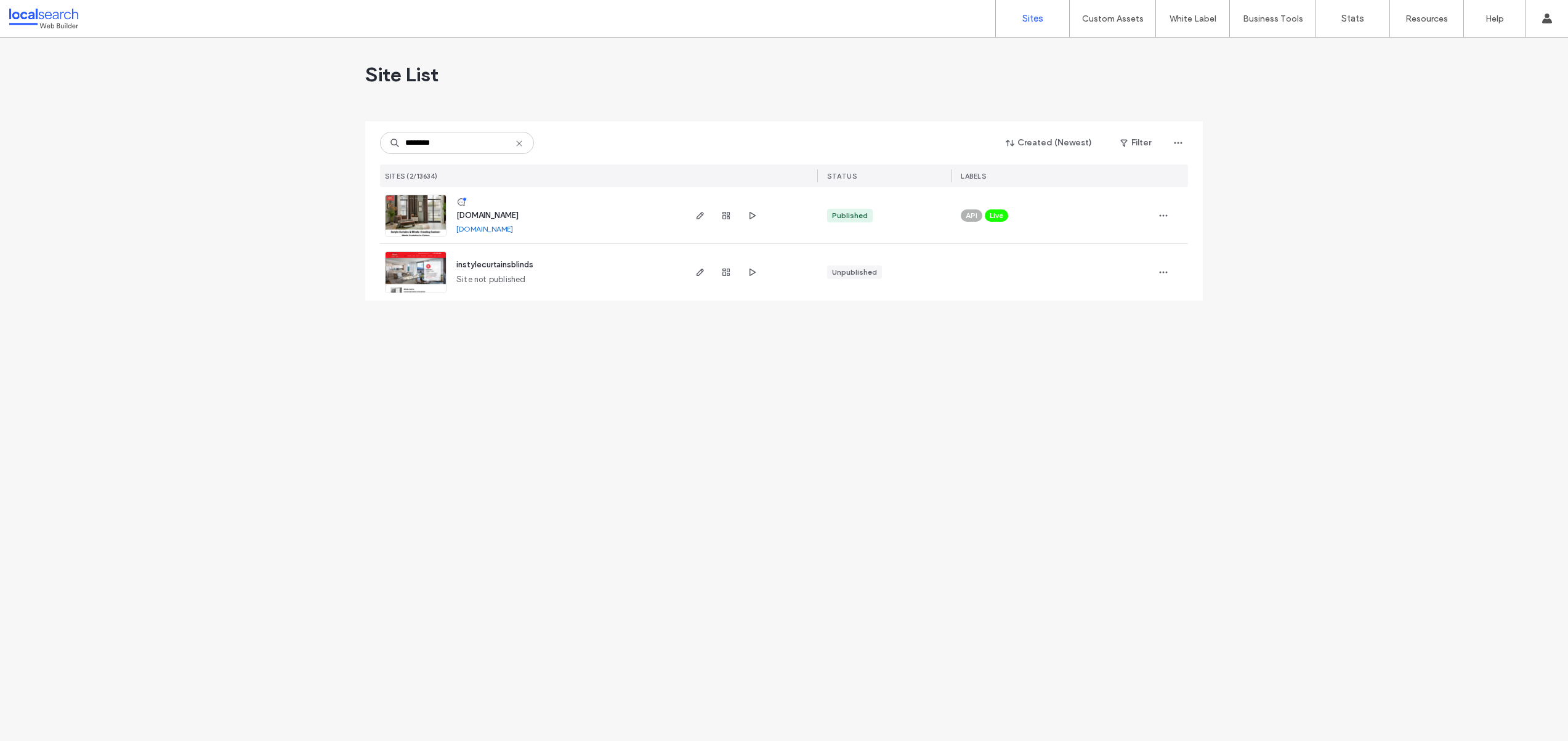
type input "********"
click at [413, 219] on img at bounding box center [416, 237] width 60 height 84
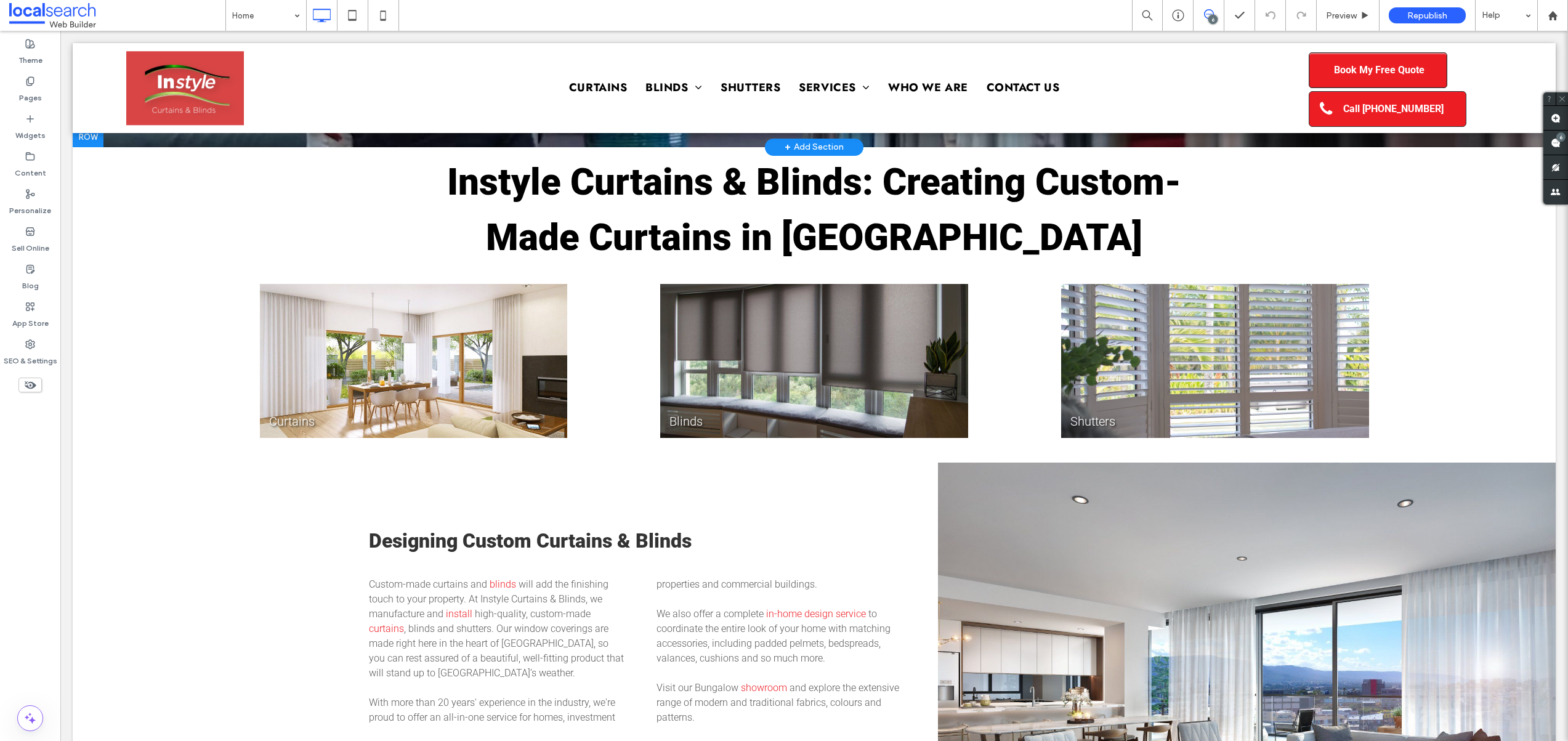
scroll to position [450, 0]
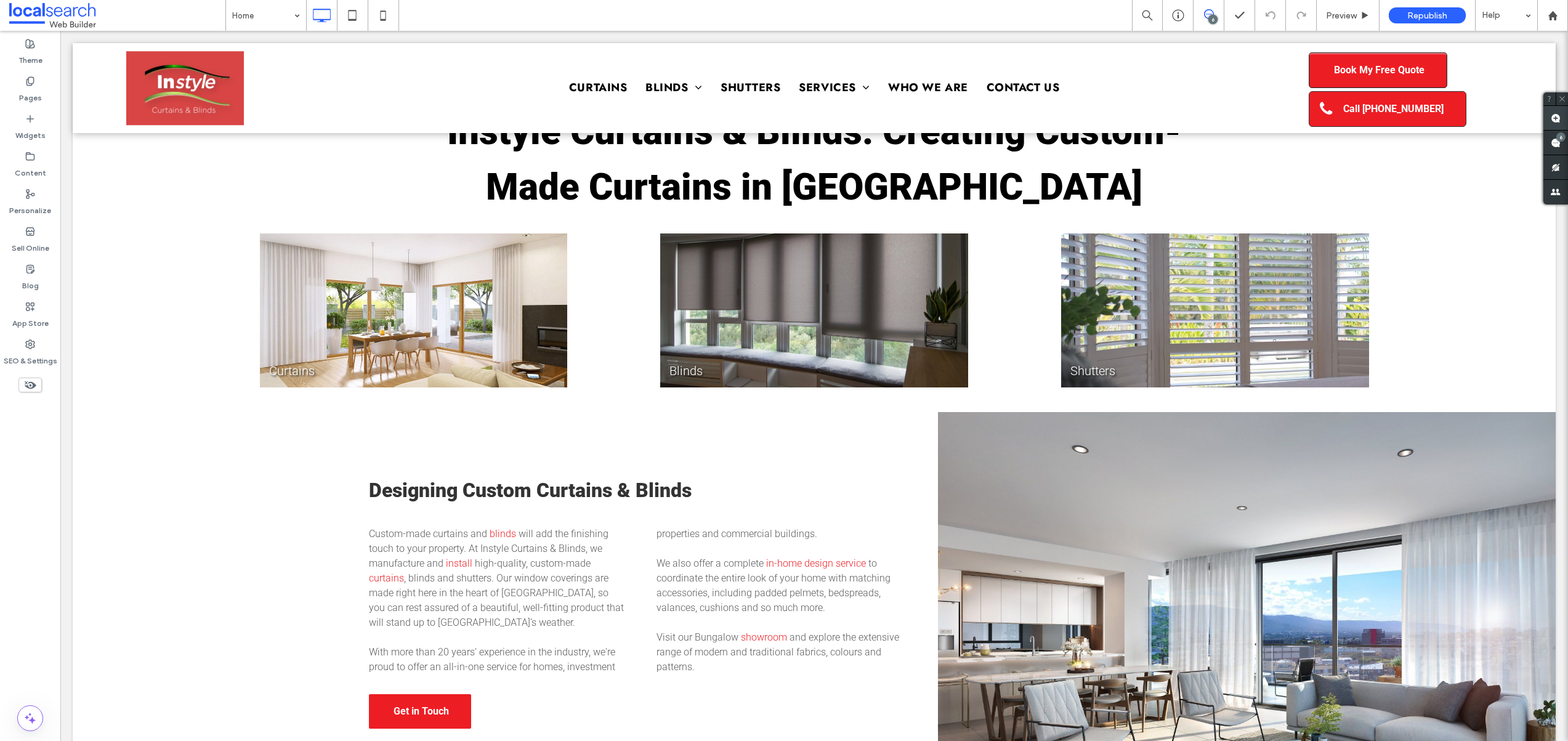
click at [1558, 116] on use at bounding box center [1556, 118] width 10 height 10
click at [659, 414] on div "Designing Custom Curtains & Blinds Custom-made curtains and blinds will add the…" at bounding box center [628, 602] width 618 height 429
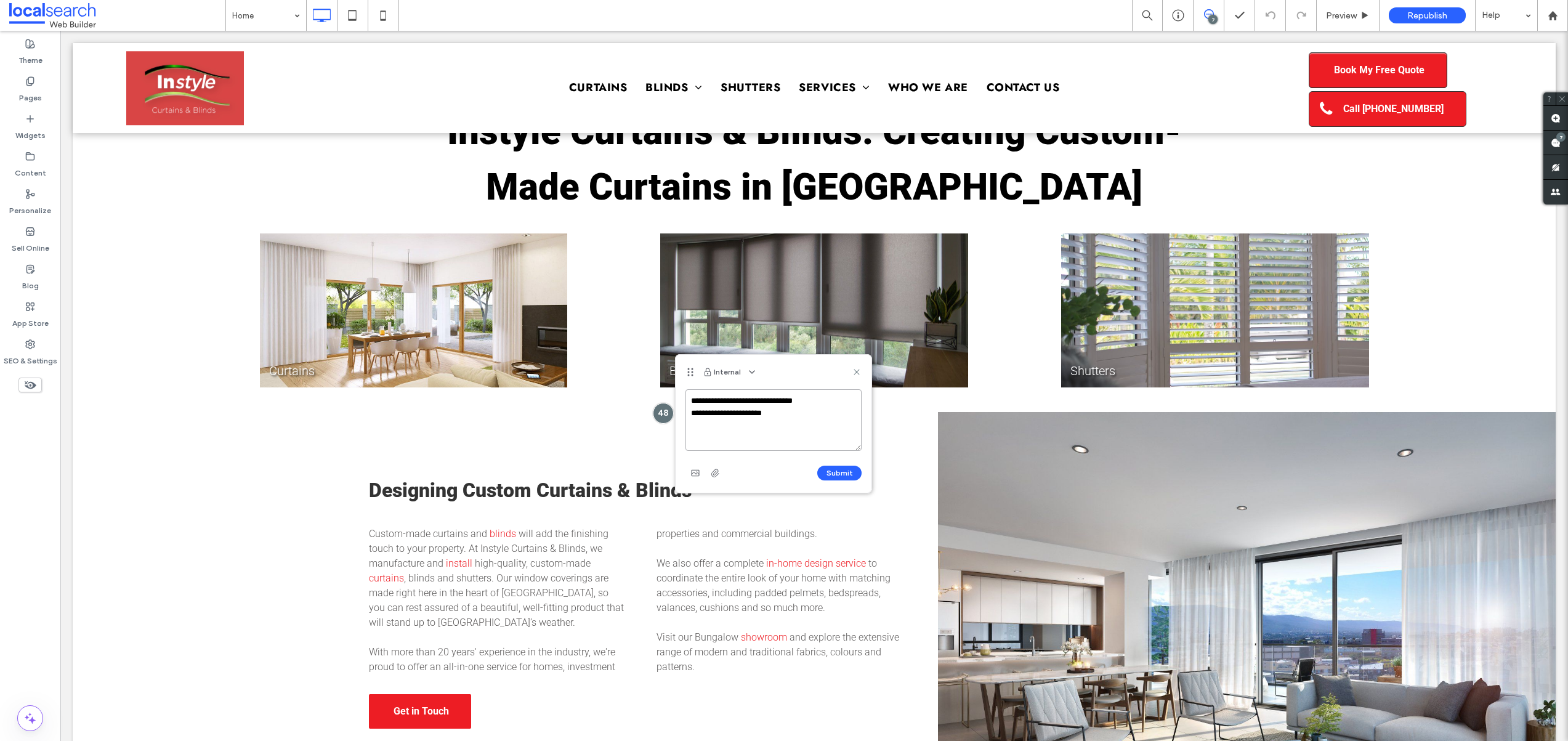
drag, startPoint x: 763, startPoint y: 416, endPoint x: 713, endPoint y: 414, distance: 50.0
click at [713, 414] on textarea "**********" at bounding box center [773, 420] width 176 height 62
paste textarea "**********"
type textarea "**********"
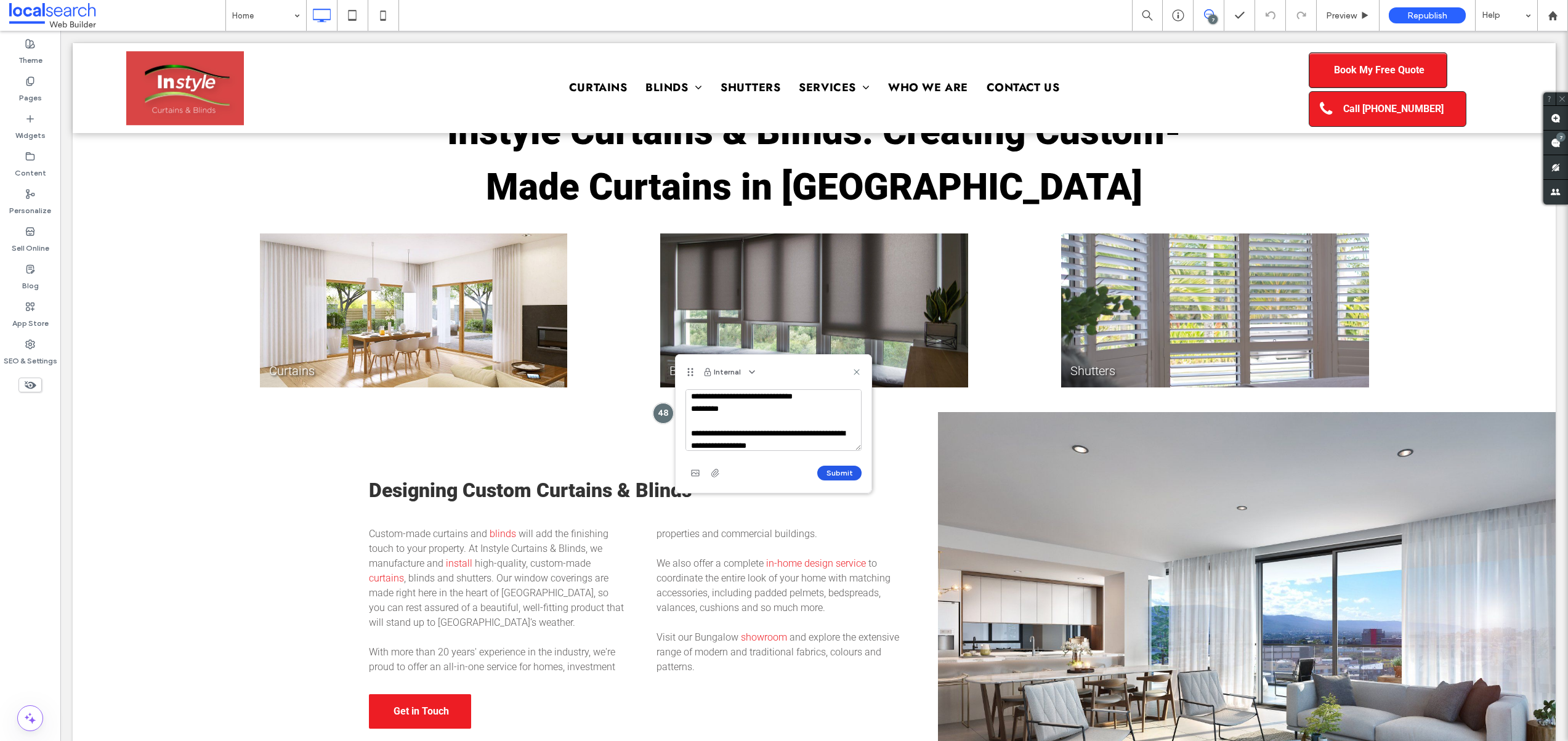
click at [847, 472] on button "Submit" at bounding box center [840, 473] width 44 height 15
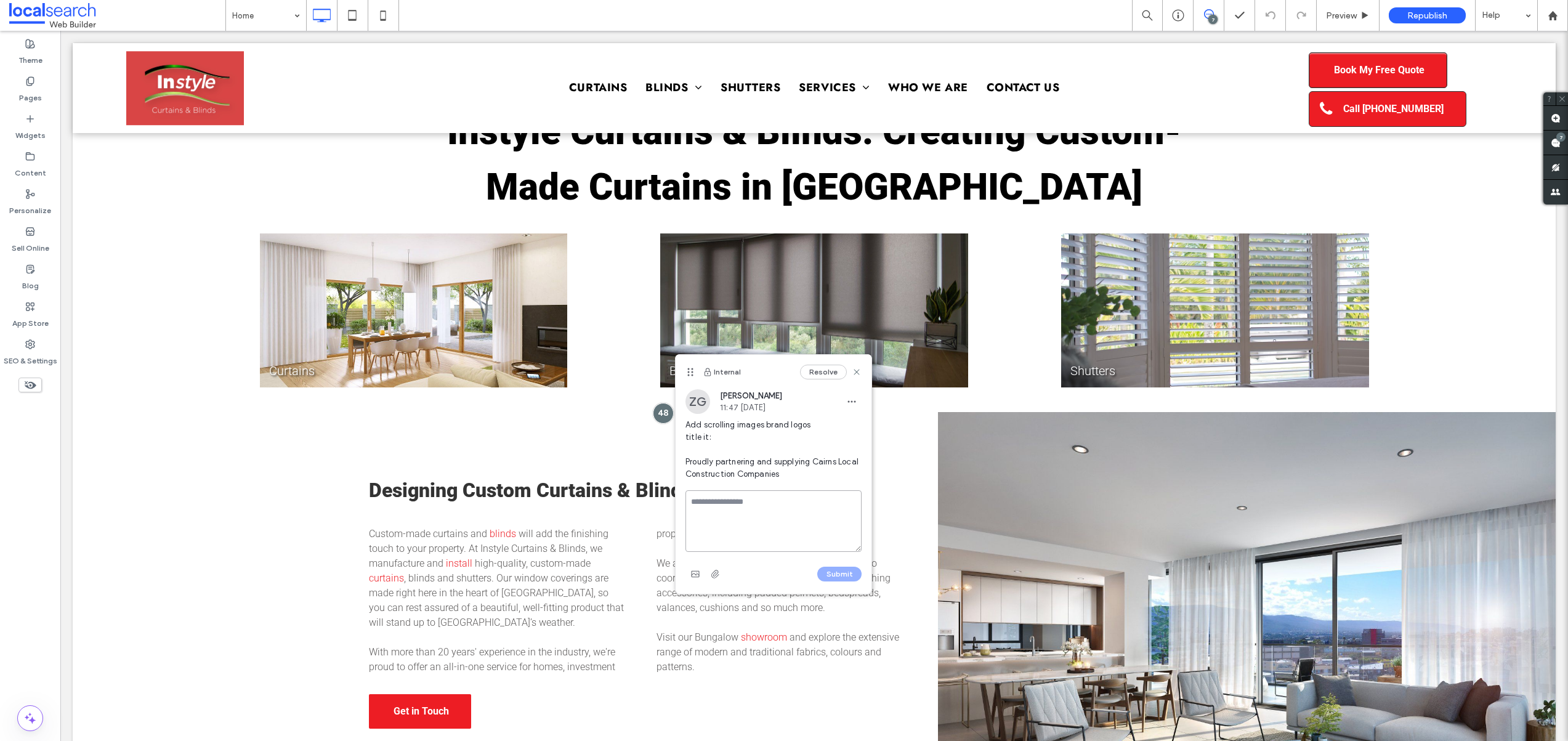
click at [773, 494] on textarea at bounding box center [773, 521] width 176 height 62
click at [698, 577] on use "button" at bounding box center [695, 574] width 8 height 6
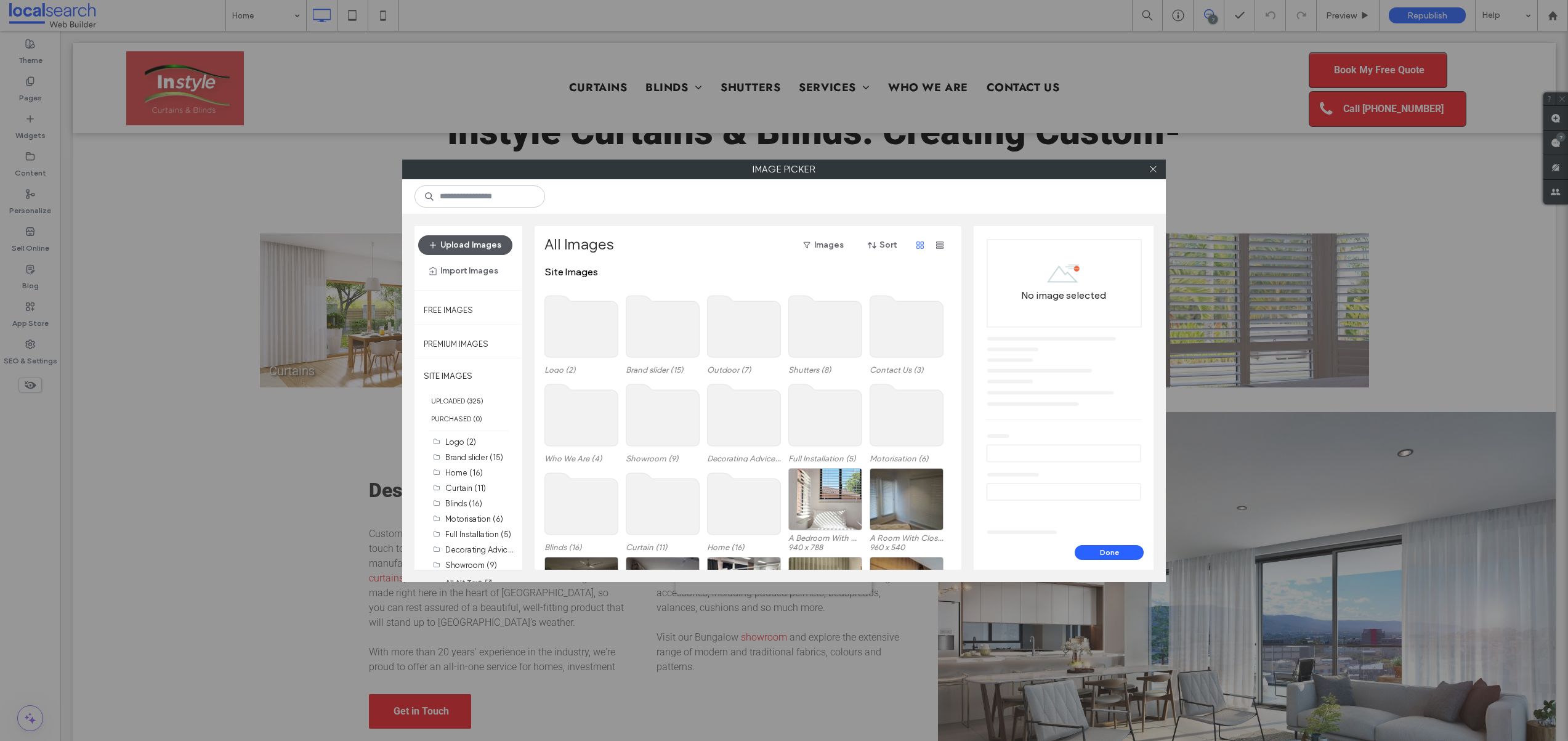
click at [459, 250] on button "Upload Images" at bounding box center [465, 245] width 94 height 19
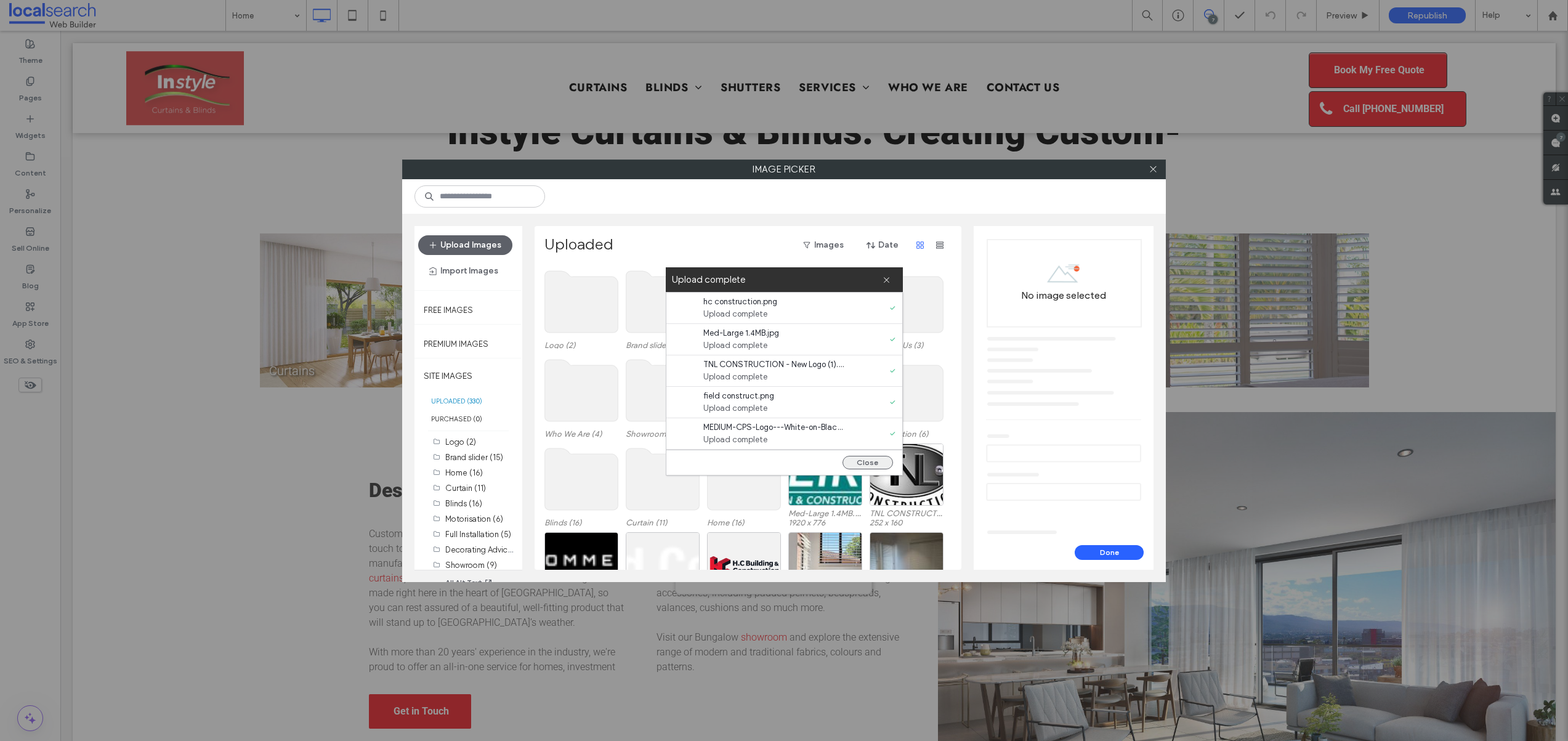
click at [857, 461] on button "Close" at bounding box center [868, 462] width 50 height 14
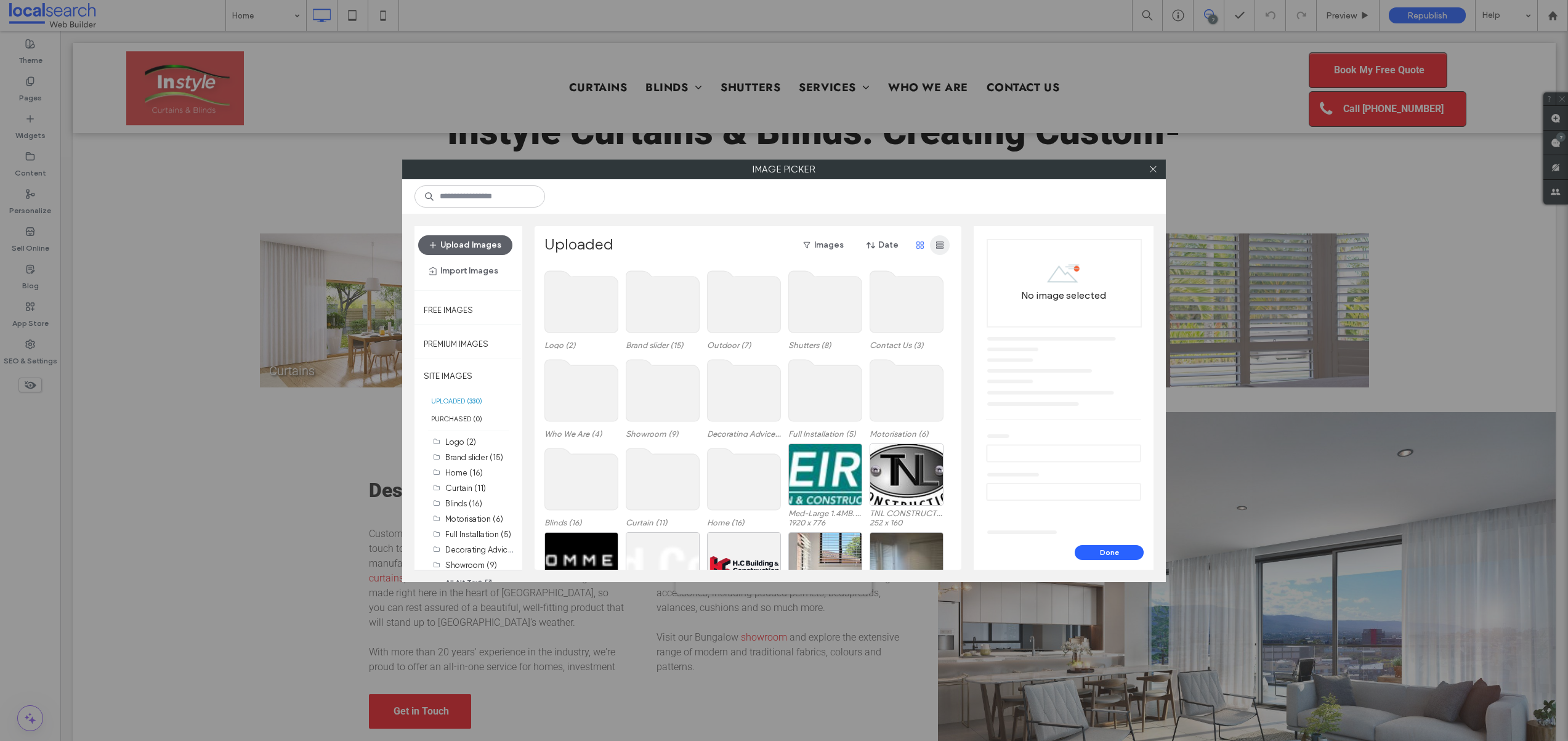
click at [933, 248] on span "button" at bounding box center [939, 245] width 19 height 19
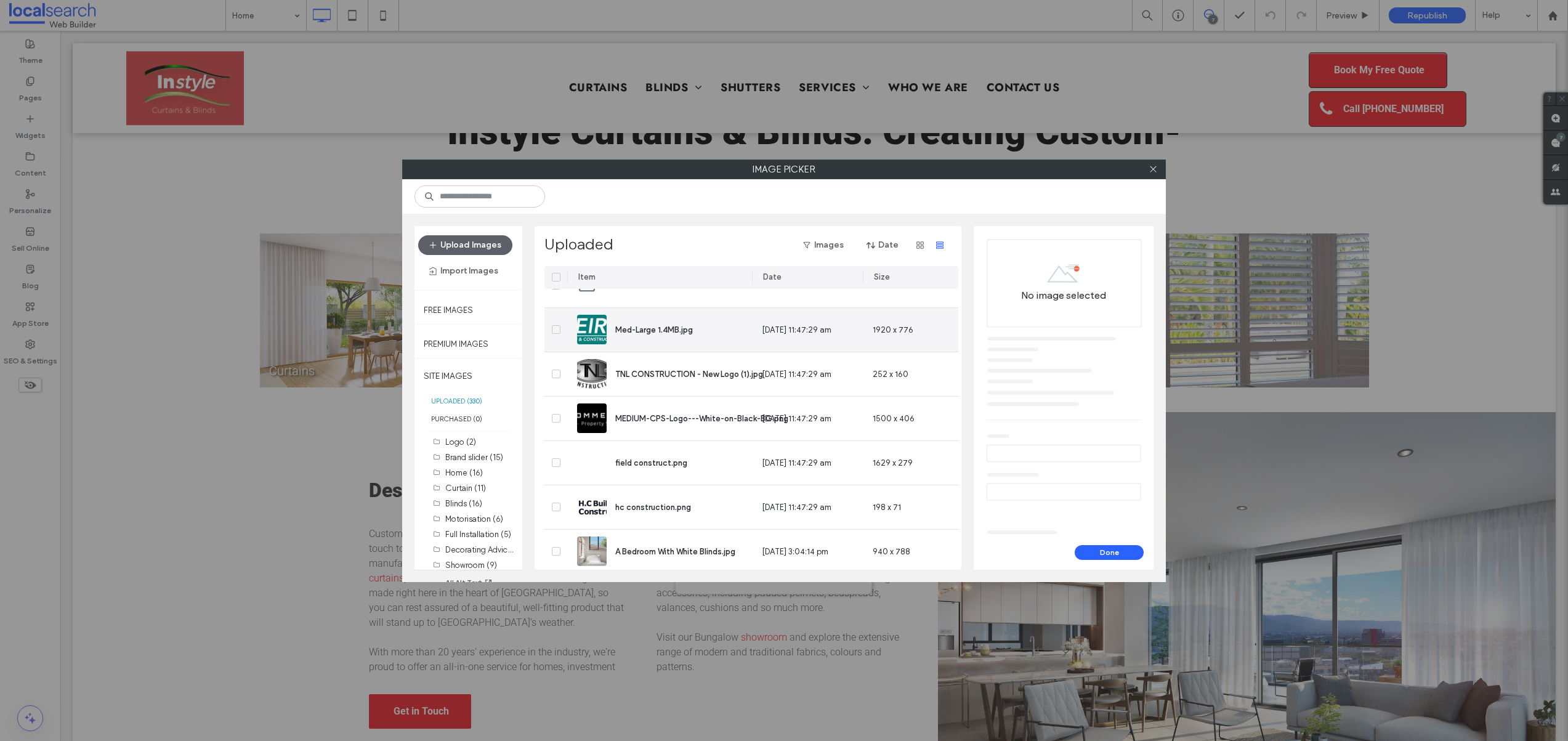
scroll to position [562, 0]
click at [559, 325] on span at bounding box center [556, 325] width 9 height 9
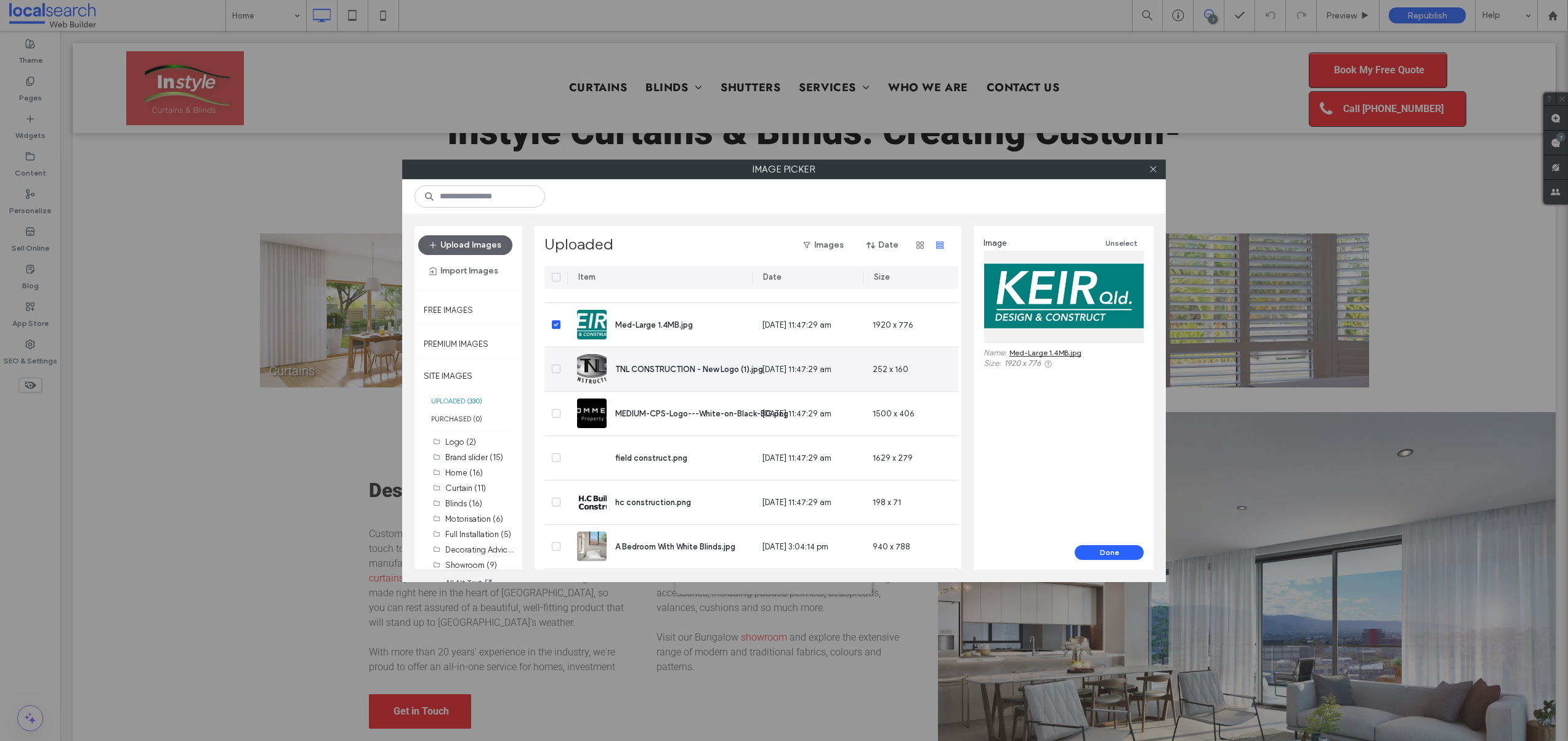
click at [555, 372] on span at bounding box center [556, 369] width 9 height 9
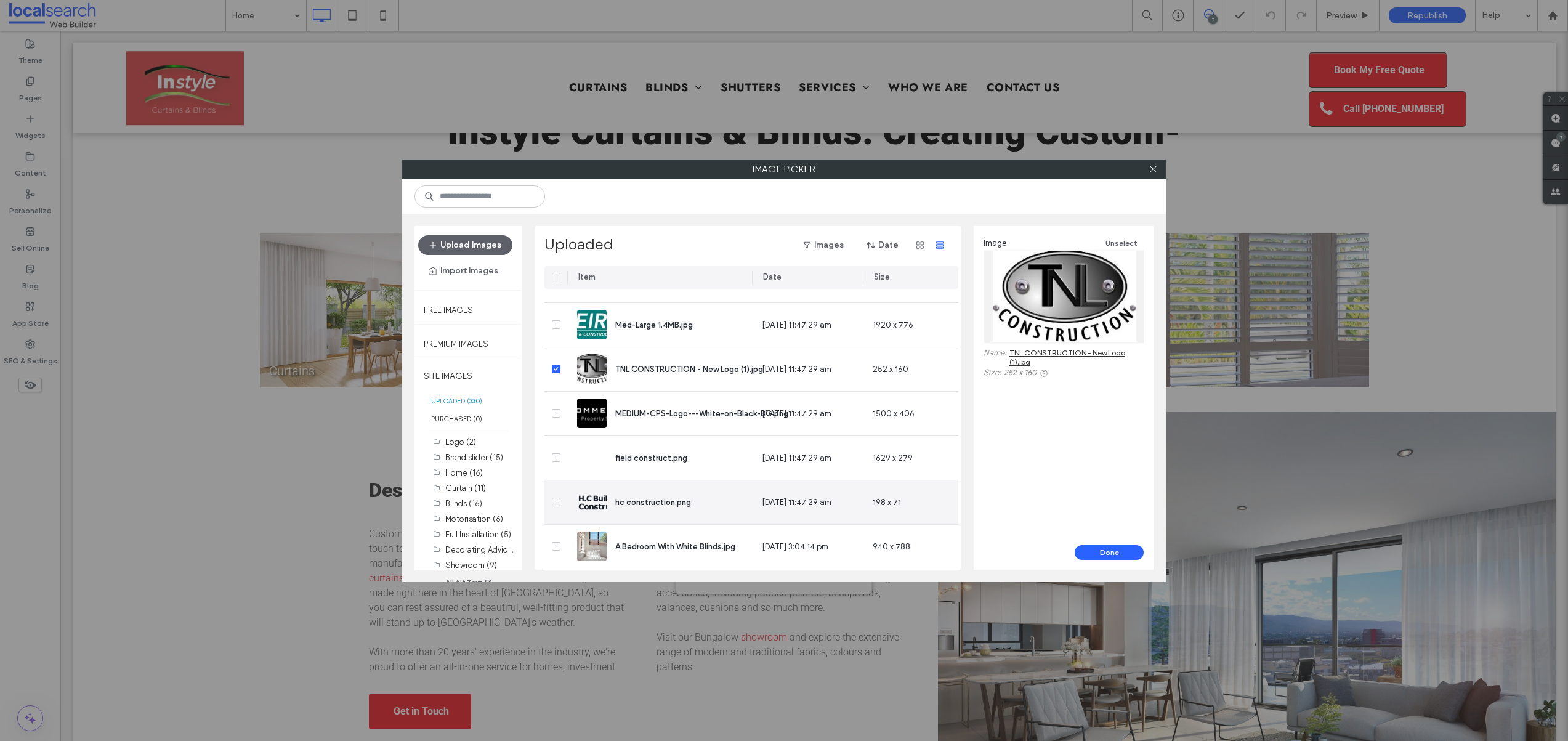
scroll to position [565, 0]
click at [558, 500] on icon at bounding box center [555, 499] width 5 height 4
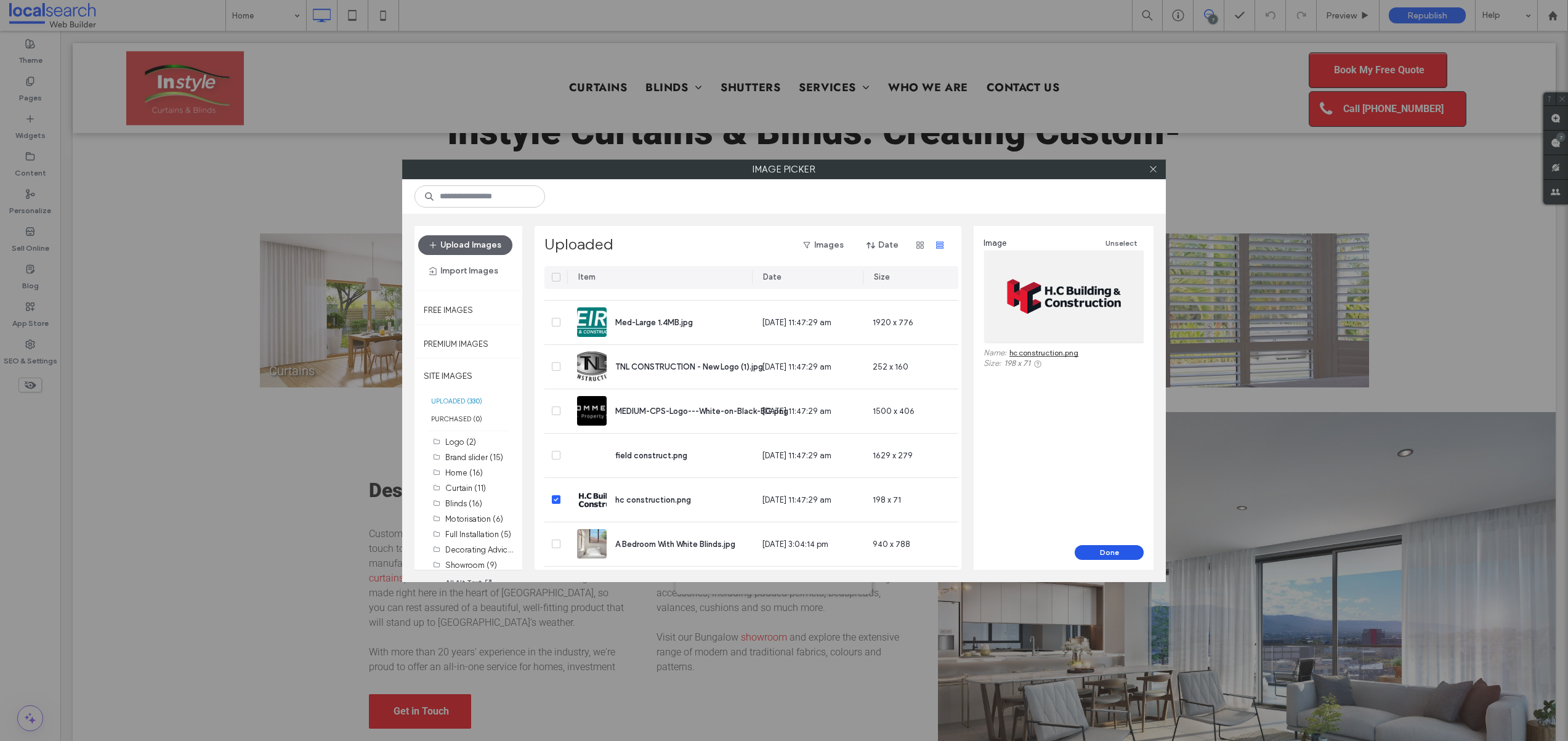
click at [1102, 558] on button "Done" at bounding box center [1109, 552] width 69 height 15
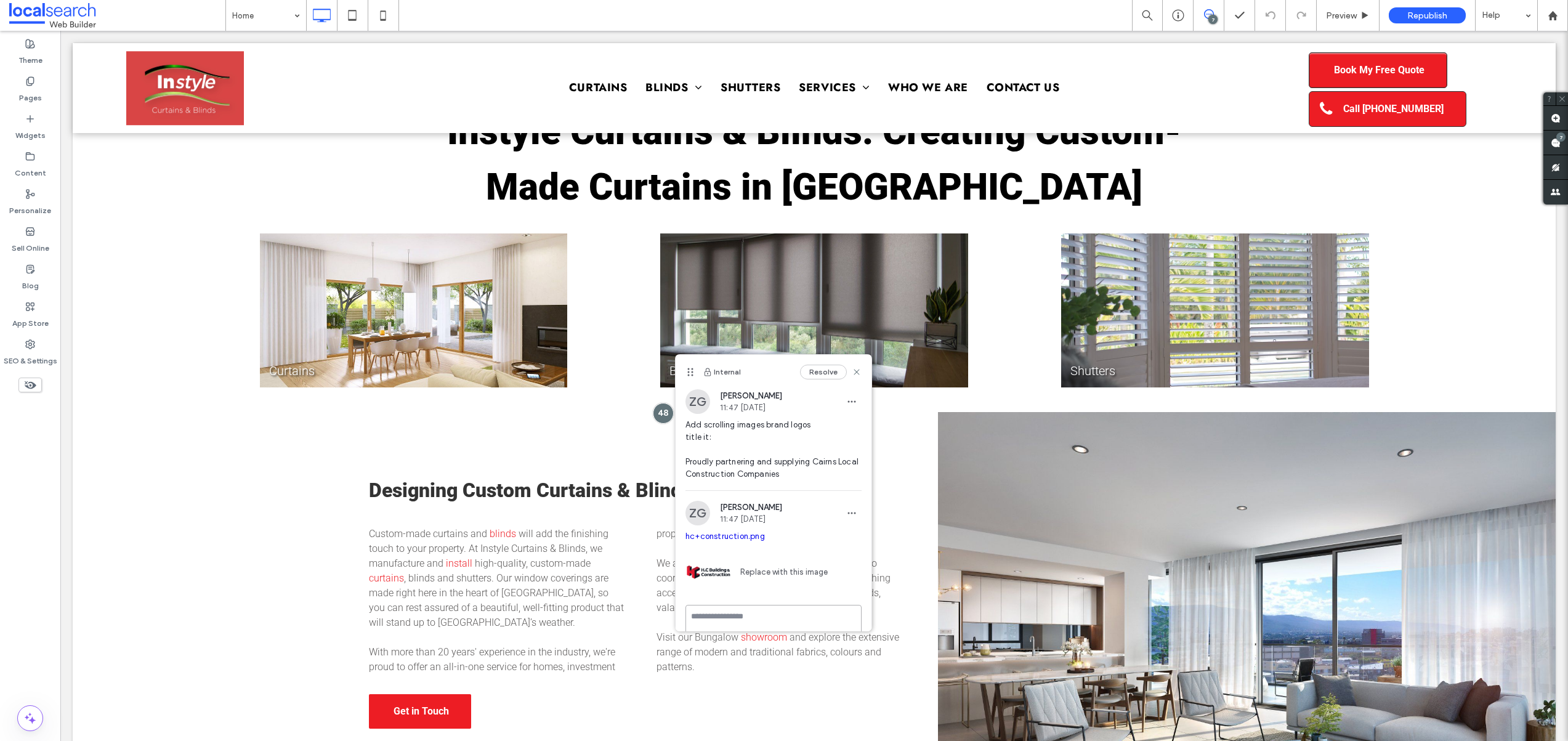
click at [728, 621] on textarea at bounding box center [773, 636] width 176 height 62
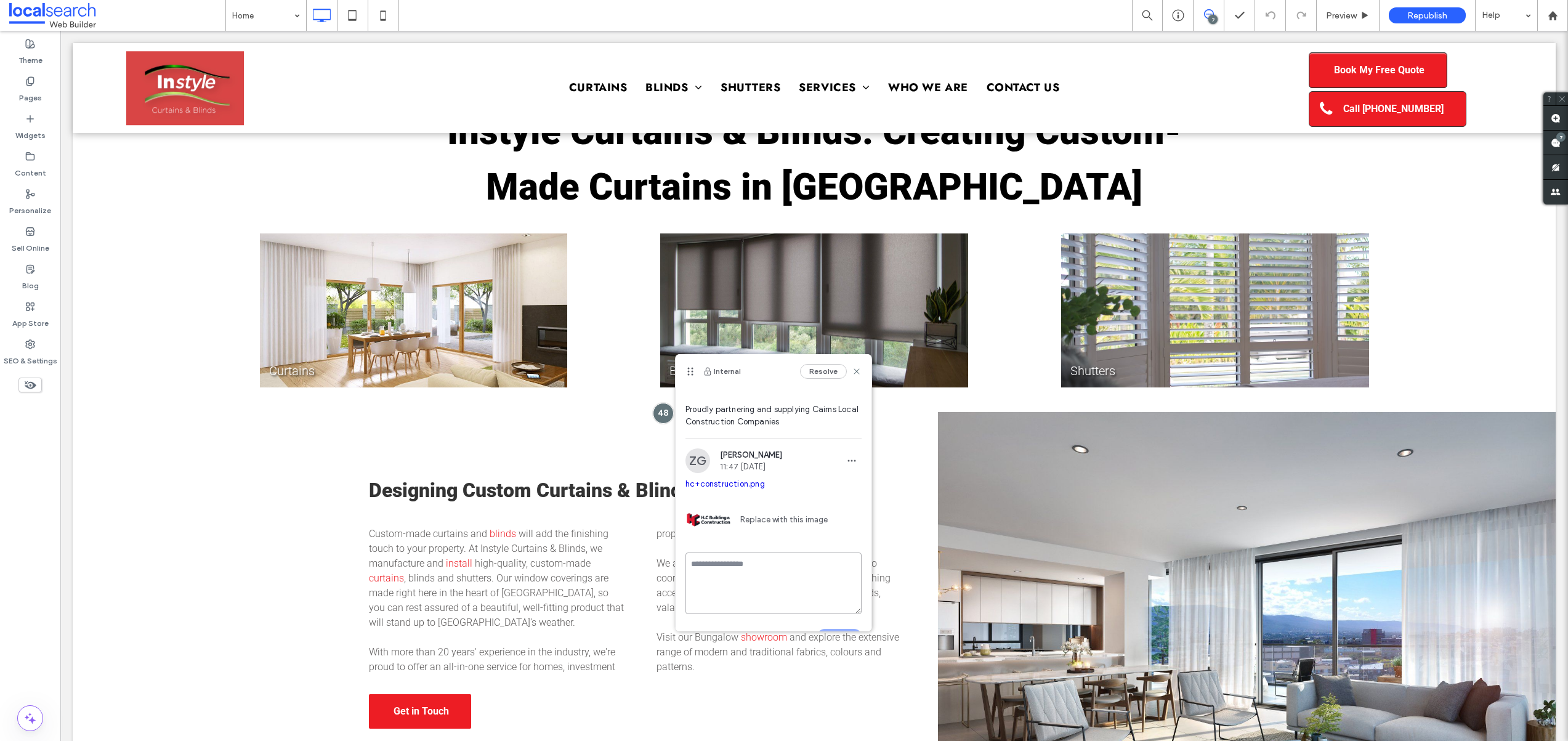
scroll to position [63, 0]
click at [690, 624] on icon "button" at bounding box center [695, 625] width 10 height 10
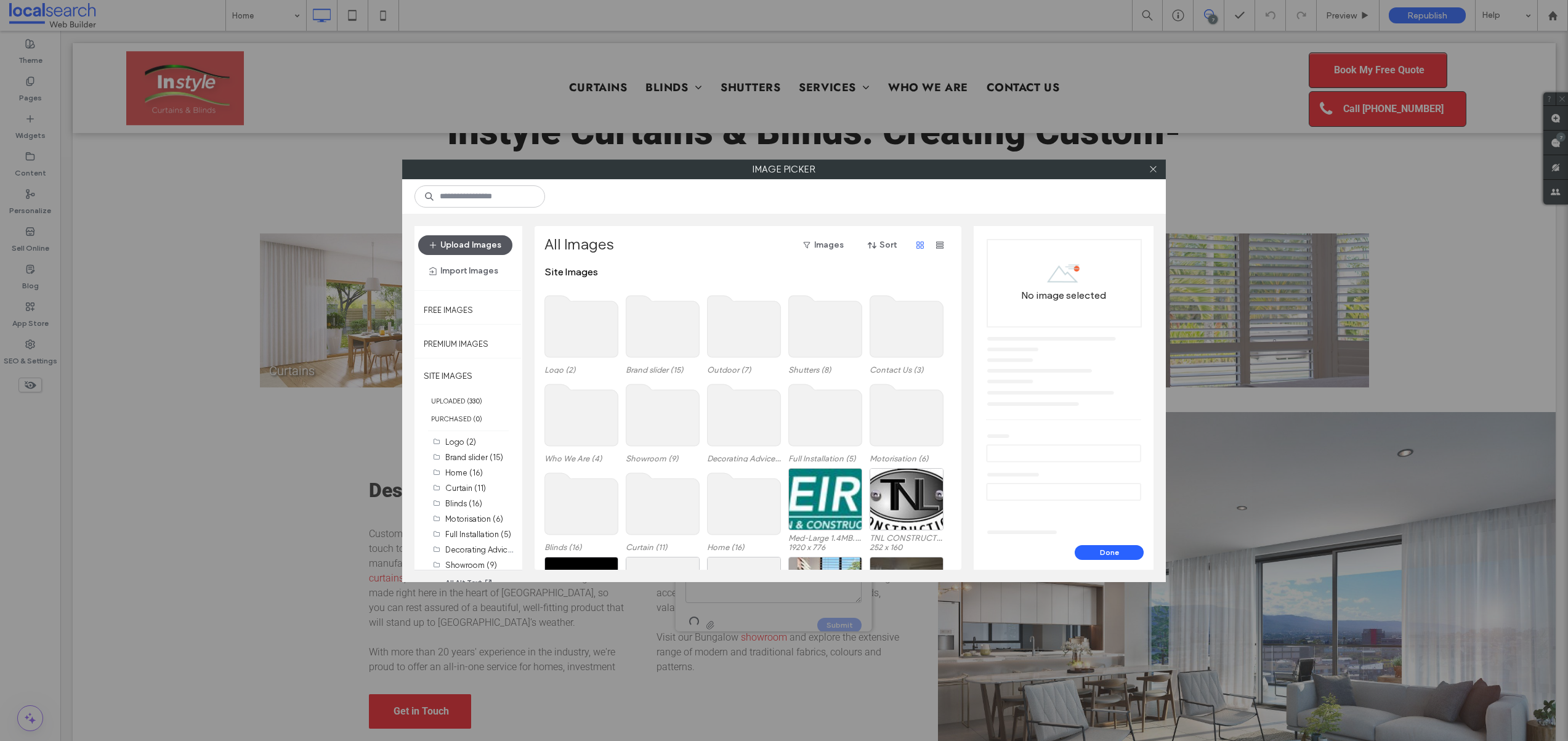
click at [441, 241] on button "Upload Images" at bounding box center [465, 245] width 94 height 19
click at [940, 243] on use "button" at bounding box center [939, 245] width 7 height 7
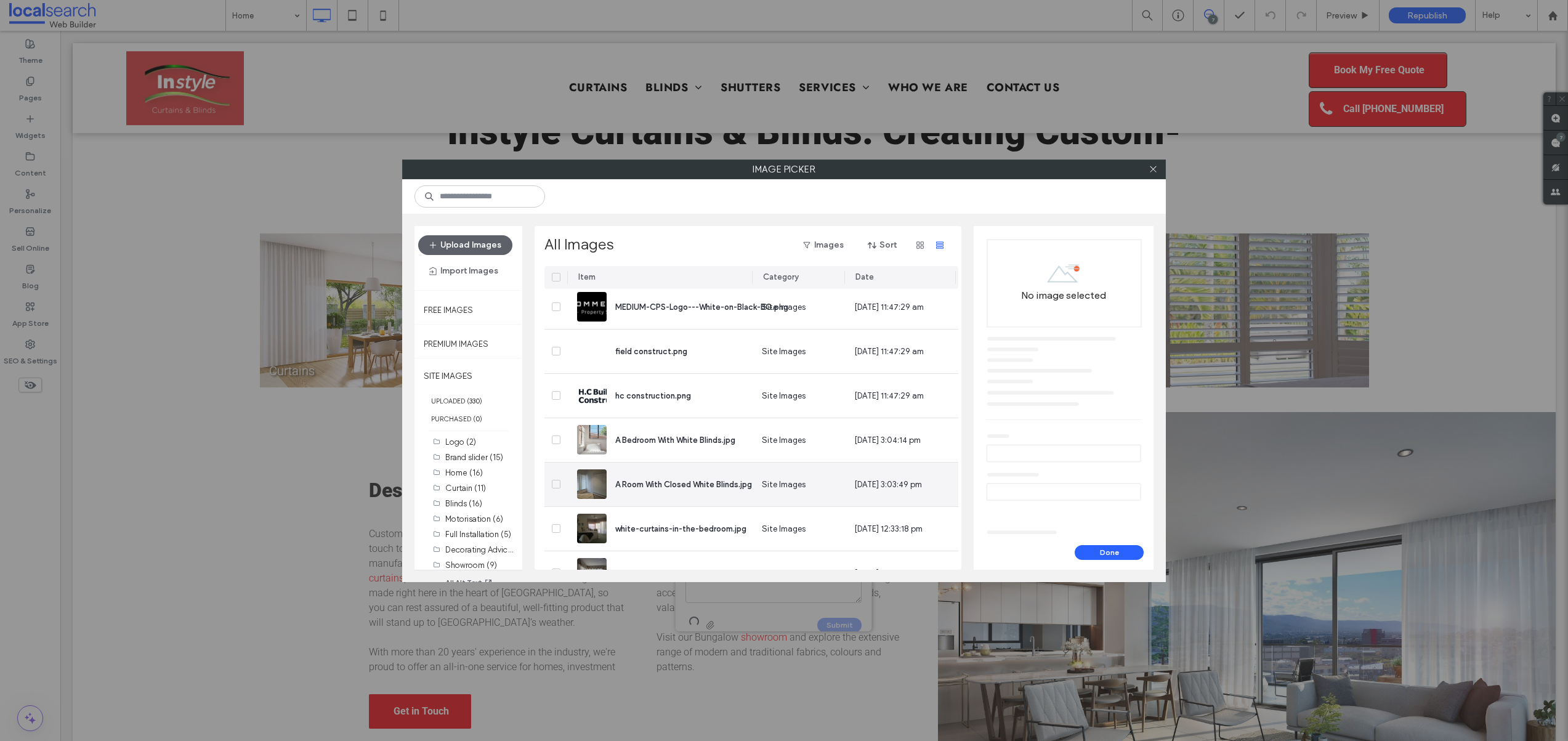
scroll to position [666, 0]
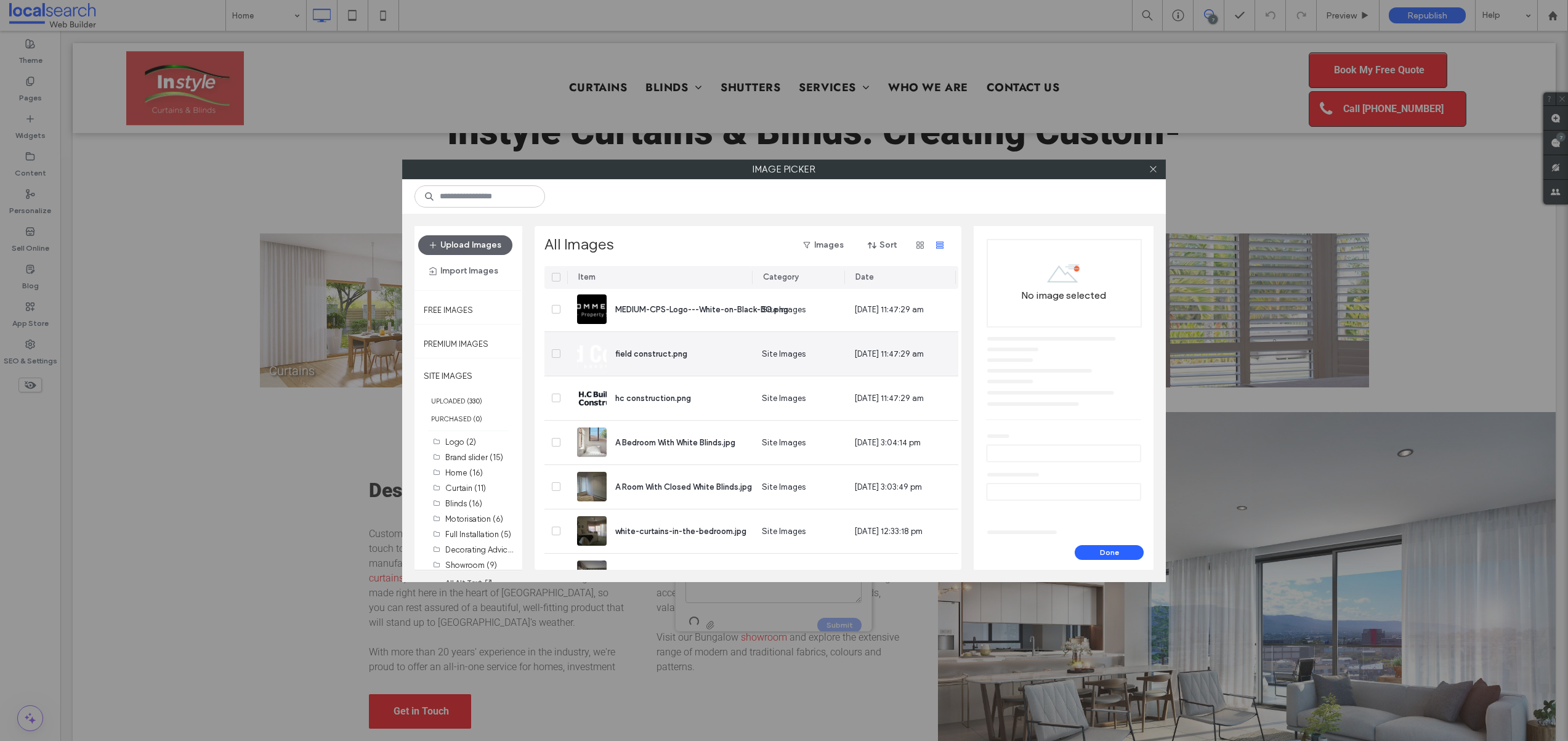
click at [552, 354] on span at bounding box center [556, 354] width 9 height 9
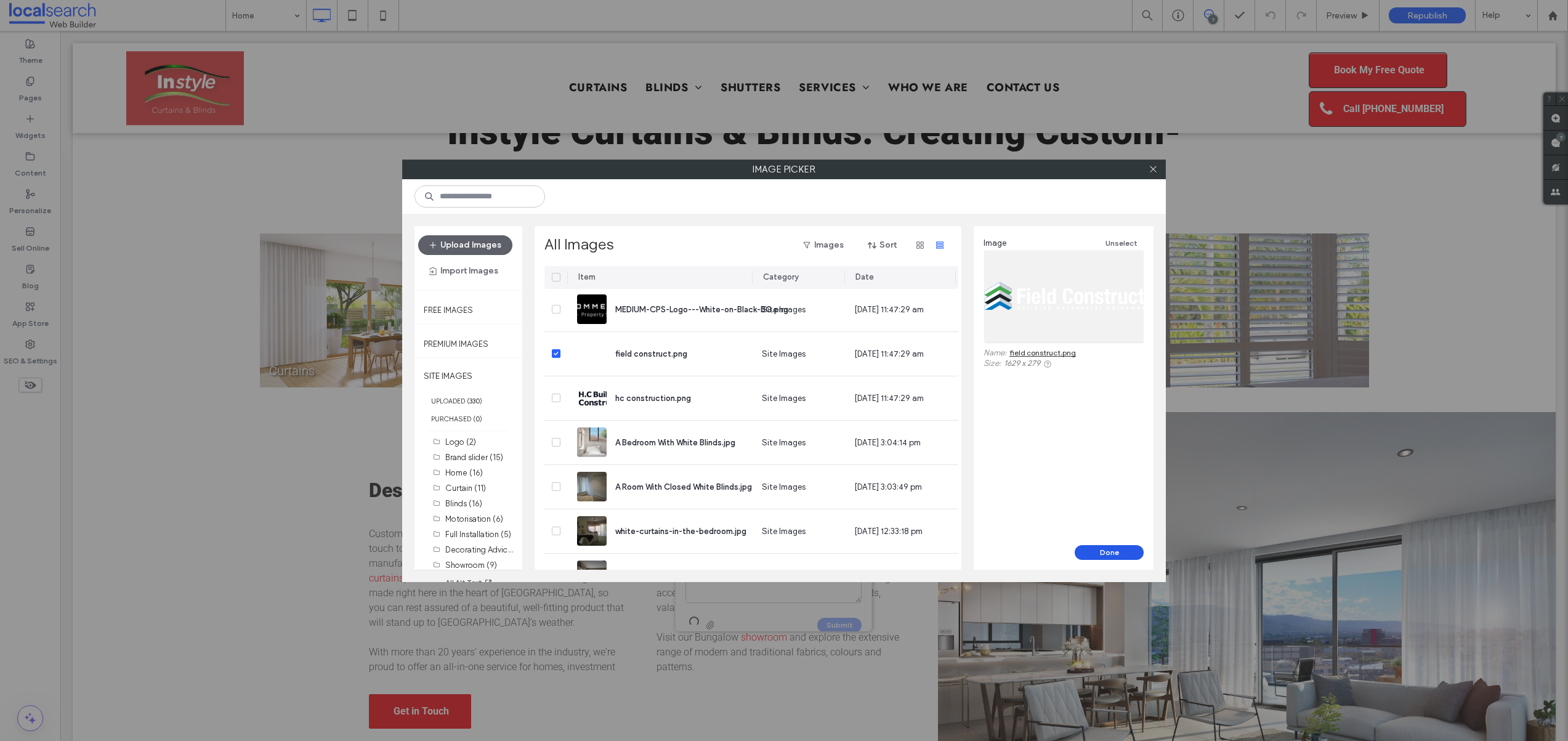
click at [1116, 554] on button "Done" at bounding box center [1109, 552] width 69 height 15
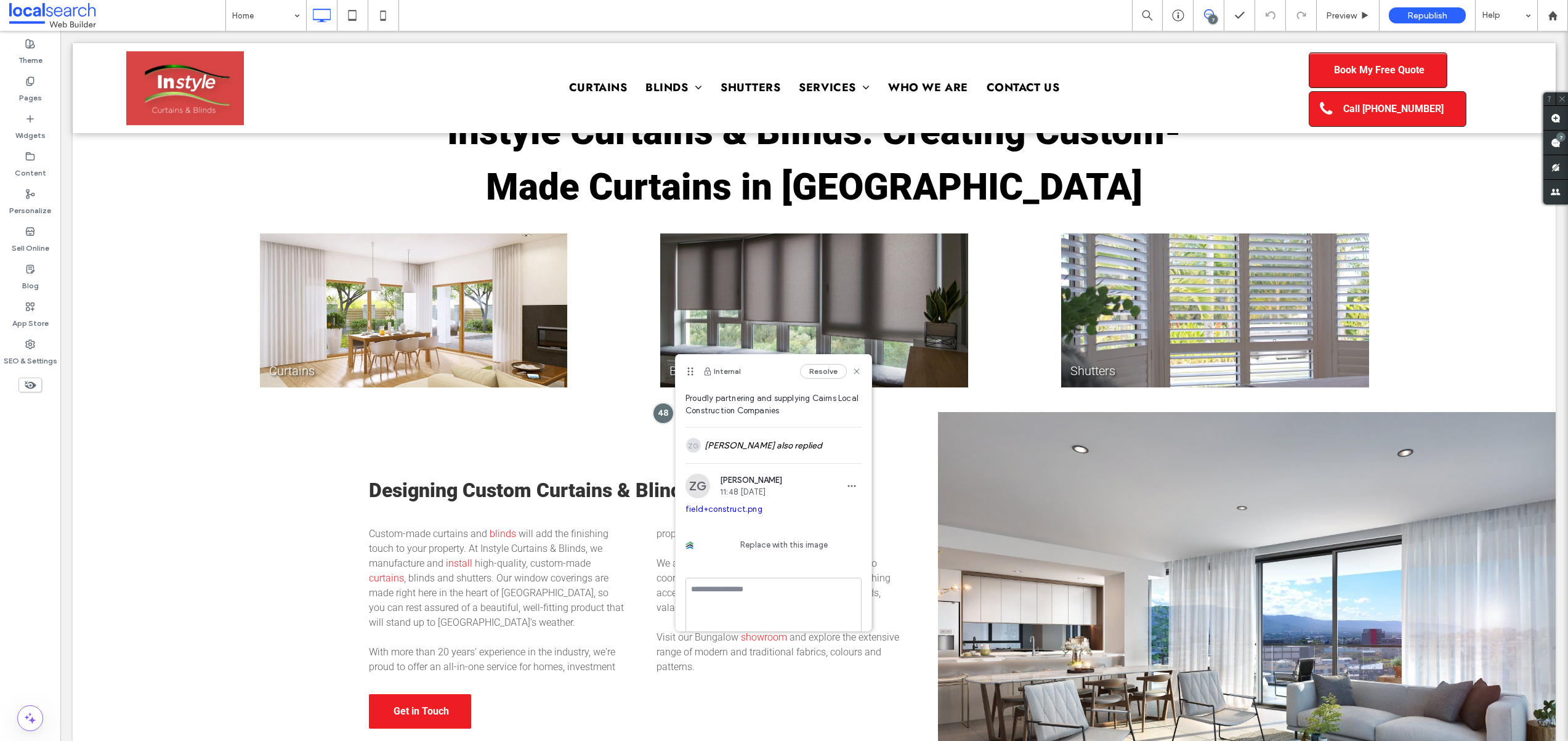
scroll to position [85, 0]
click at [782, 595] on textarea at bounding box center [773, 588] width 176 height 62
click at [693, 612] on icon "button" at bounding box center [695, 611] width 10 height 10
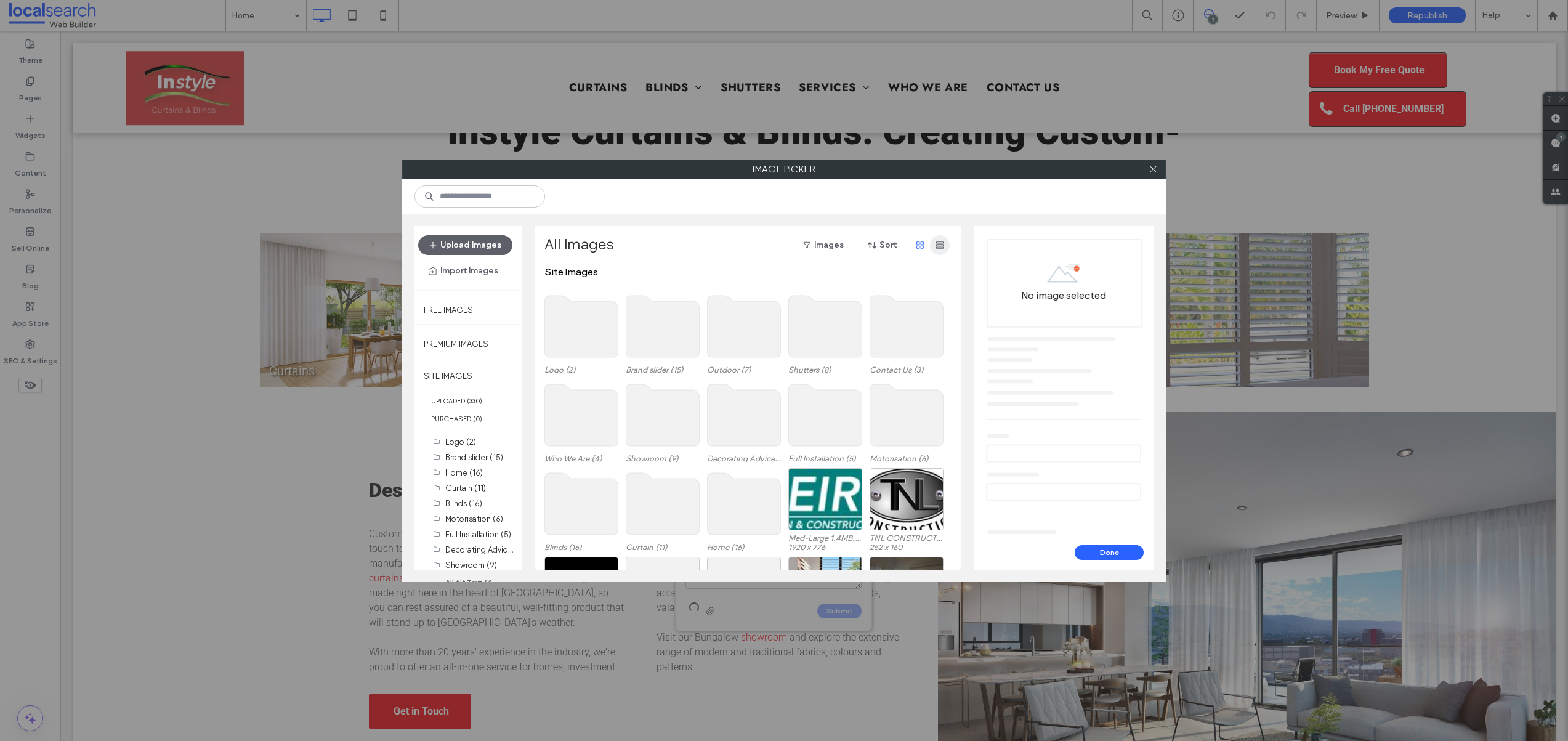
click at [931, 246] on span "button" at bounding box center [939, 245] width 19 height 19
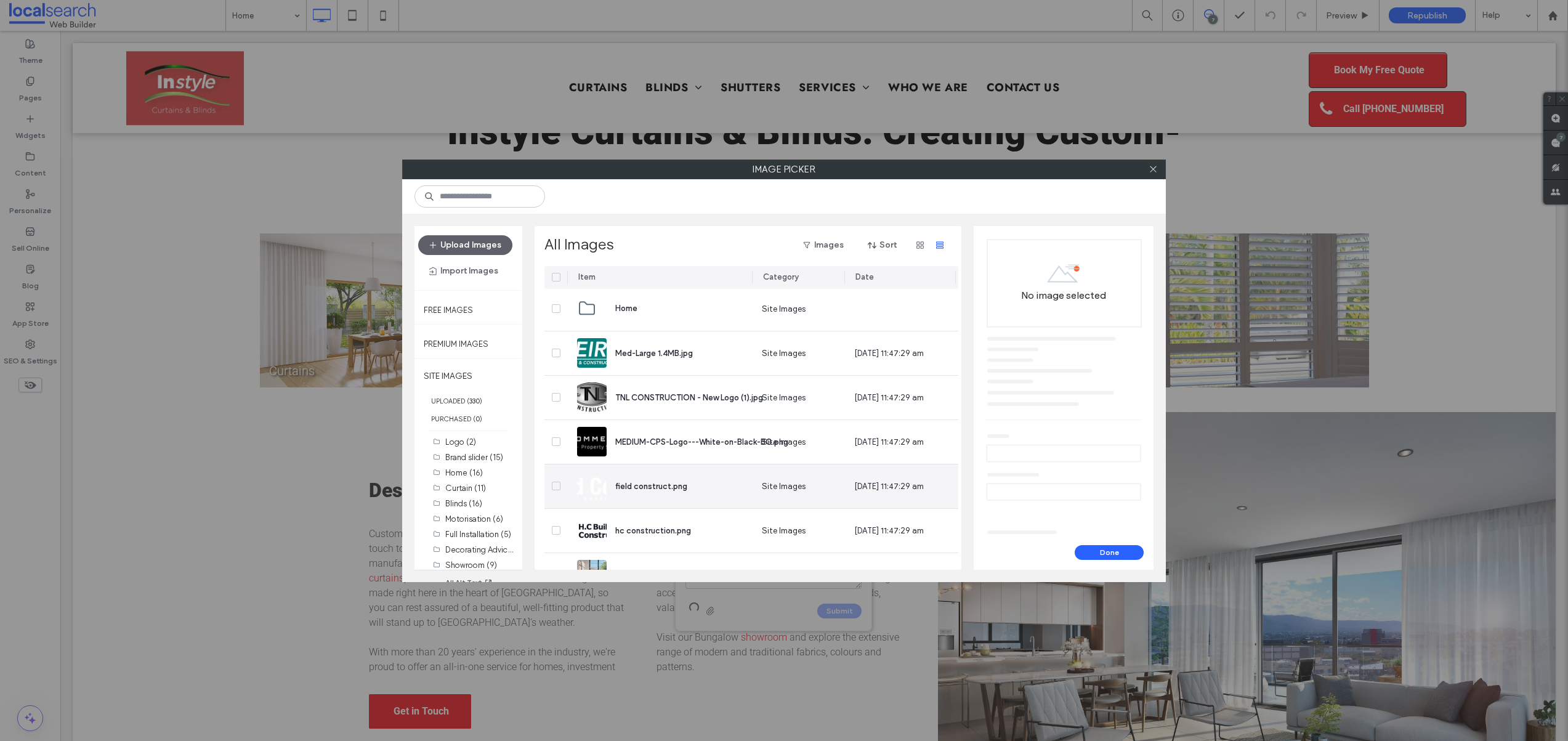
scroll to position [549, 0]
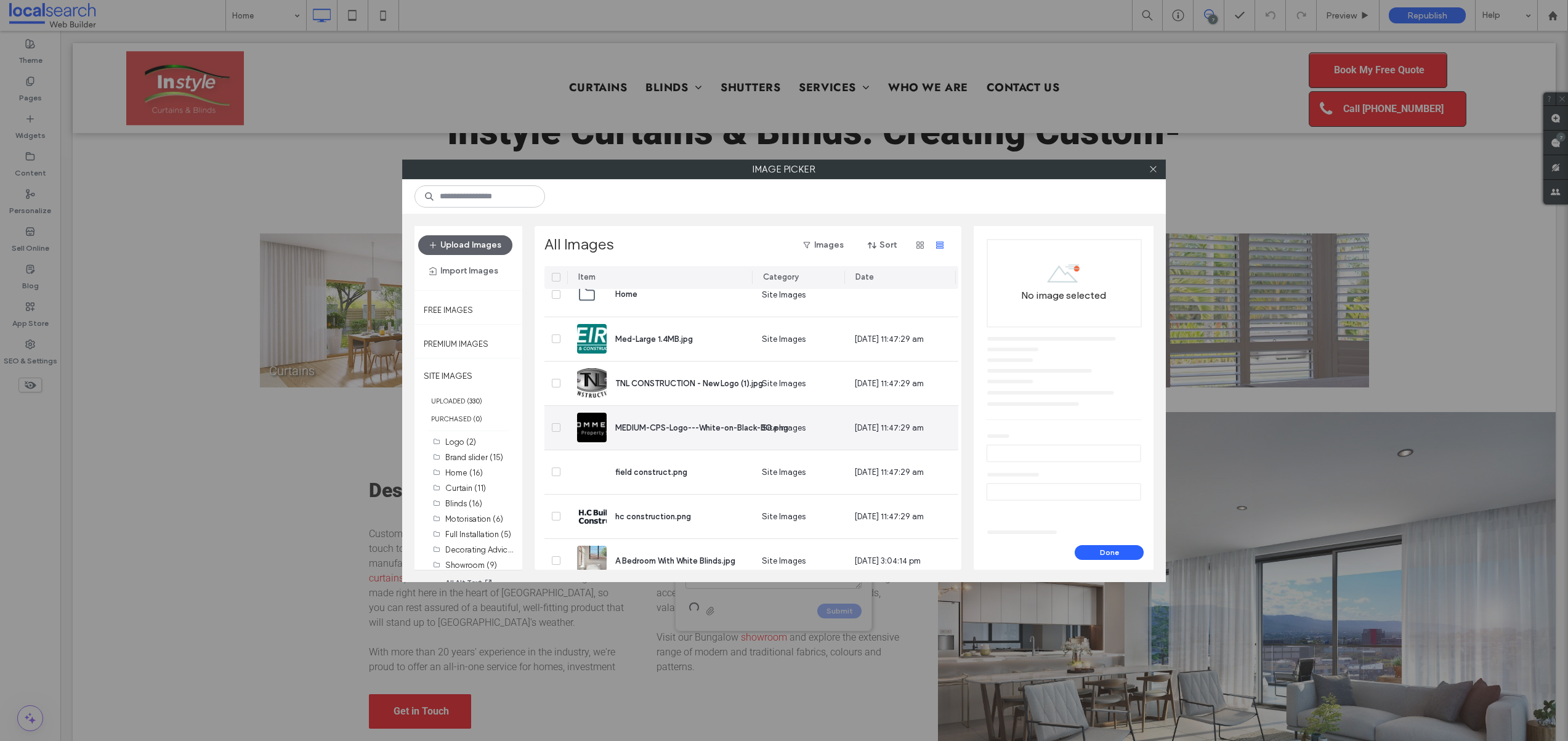
click at [556, 426] on icon at bounding box center [555, 427] width 5 height 4
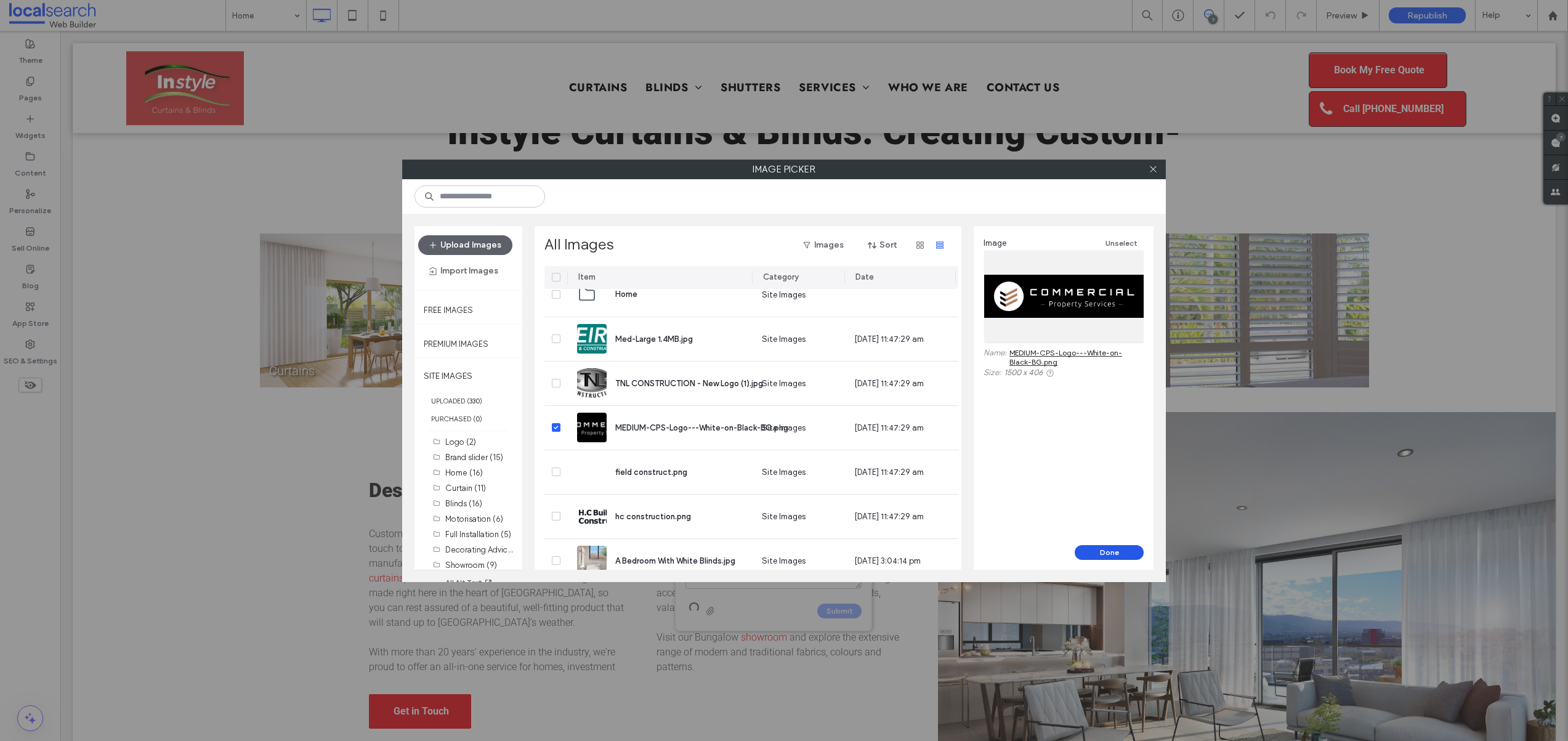
click at [1119, 555] on button "Done" at bounding box center [1109, 552] width 69 height 15
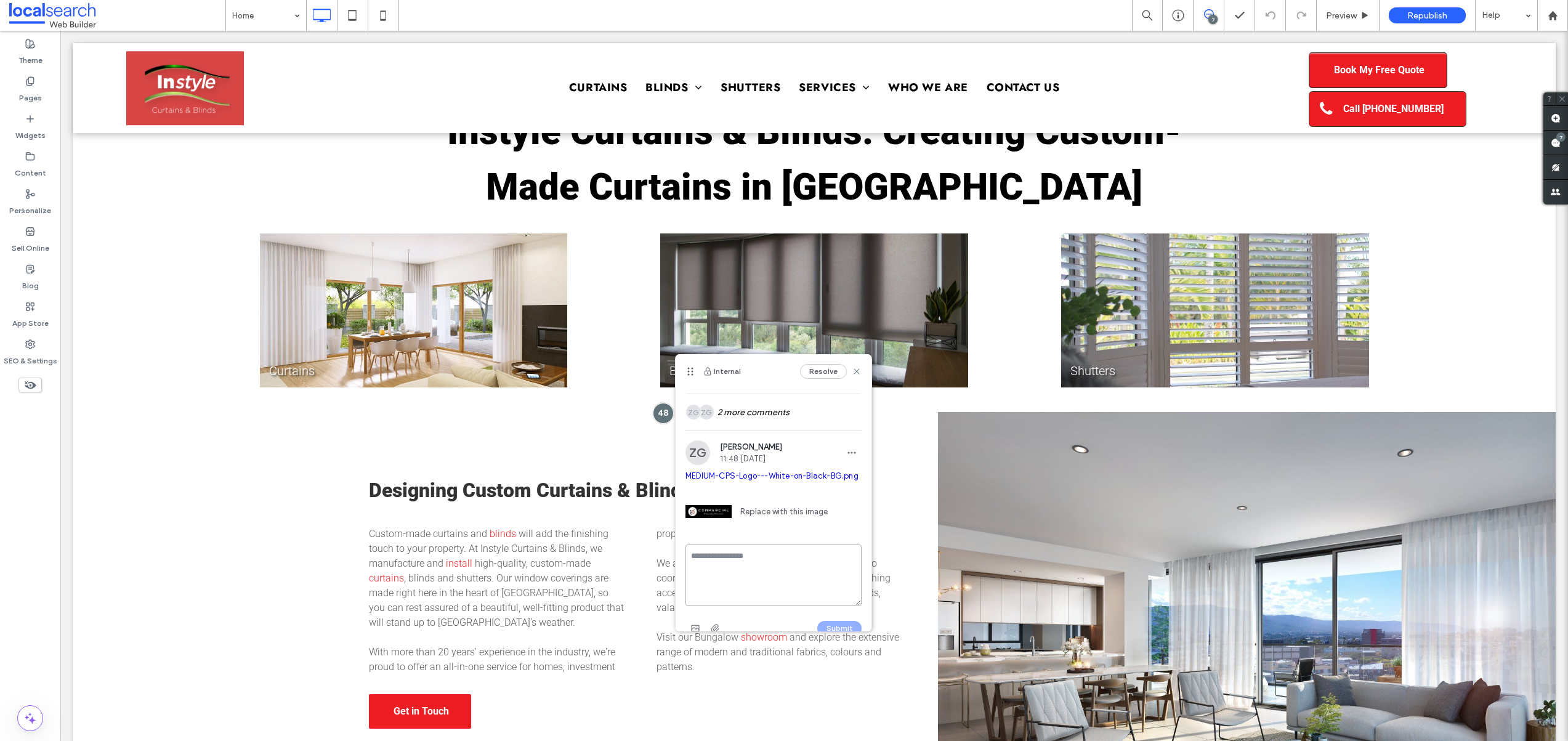
click at [747, 599] on textarea at bounding box center [773, 576] width 176 height 62
click at [693, 614] on use "button" at bounding box center [695, 611] width 8 height 6
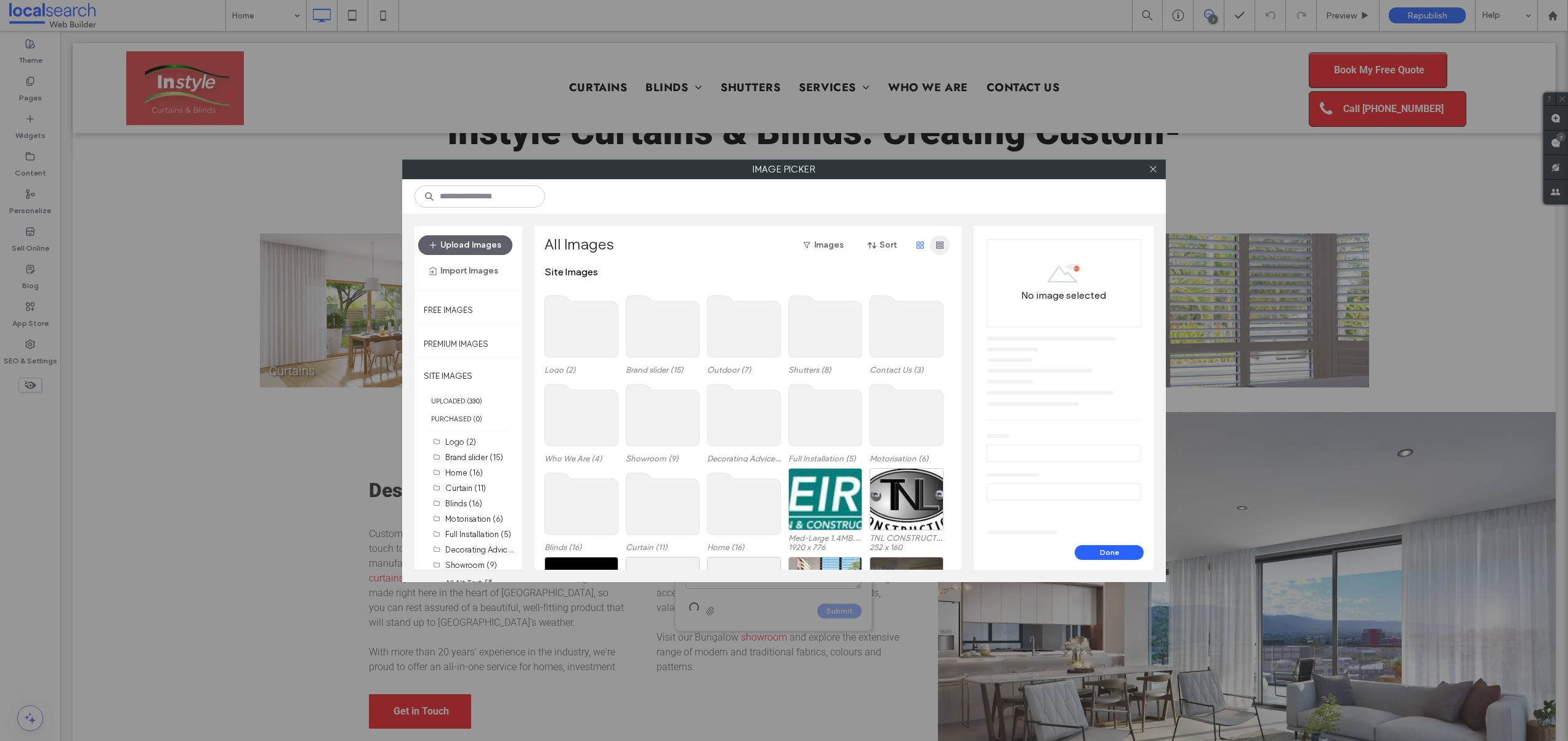
click at [941, 241] on icon "button" at bounding box center [939, 246] width 10 height 10
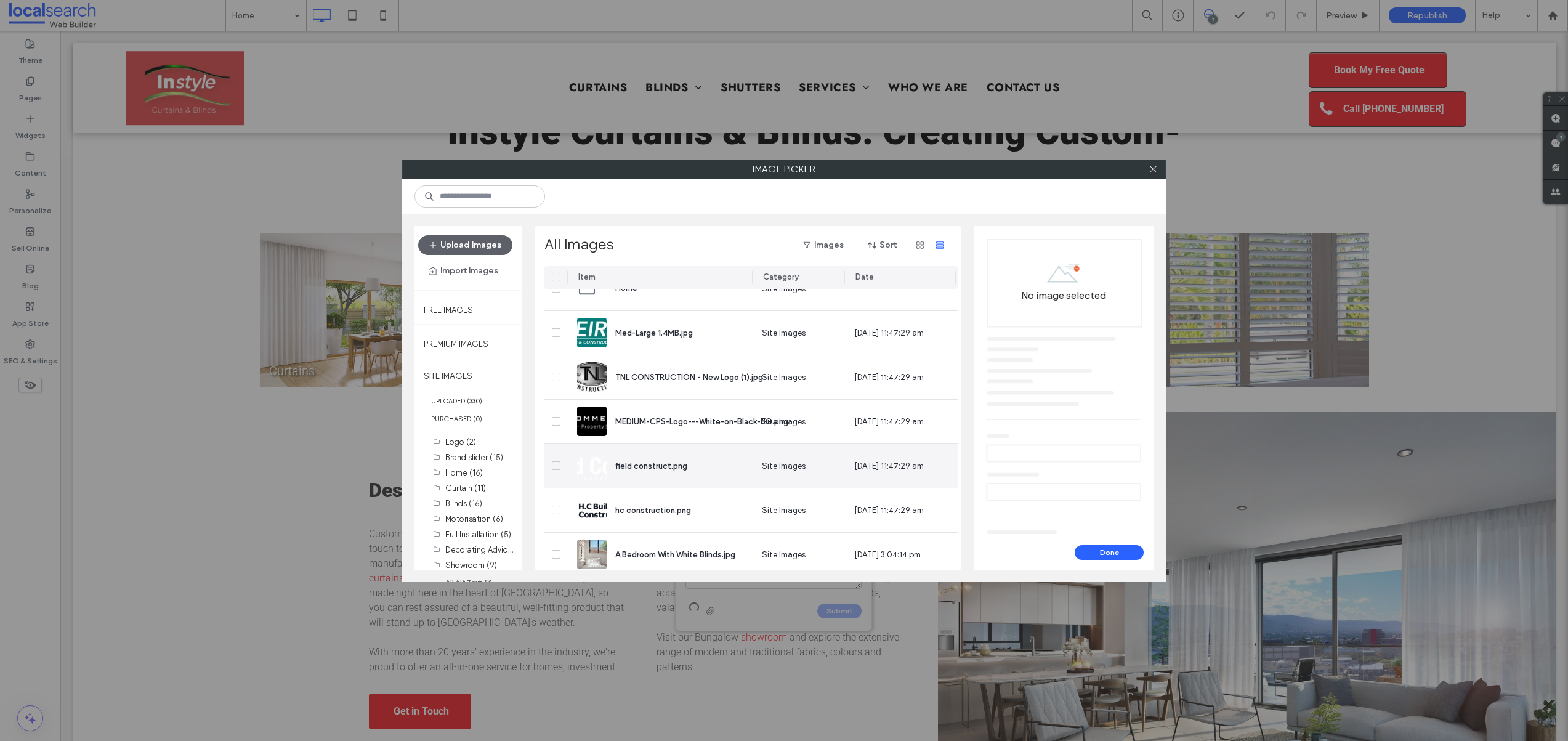
scroll to position [556, 0]
click at [558, 375] on icon at bounding box center [555, 375] width 5 height 4
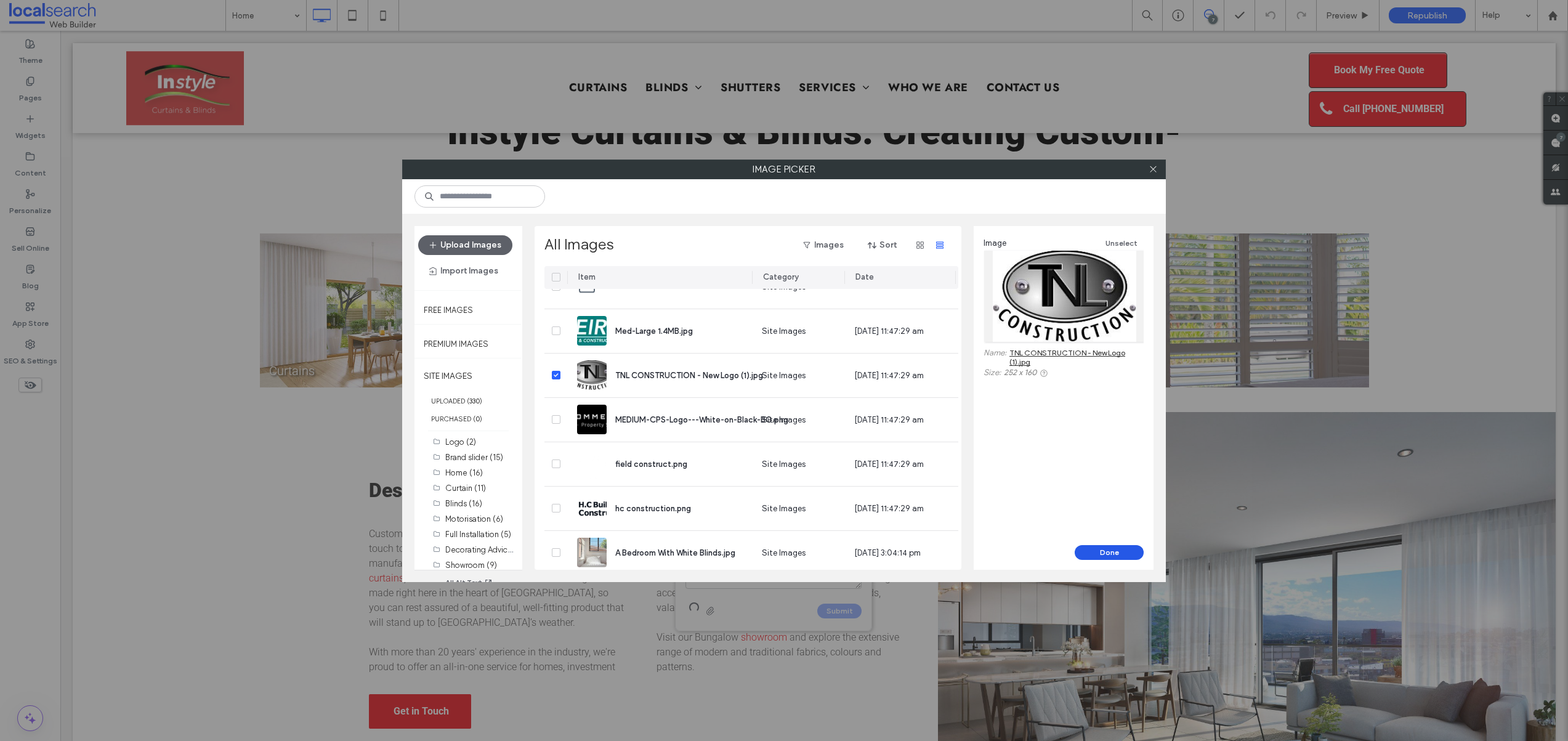
click at [1111, 549] on button "Done" at bounding box center [1109, 552] width 69 height 15
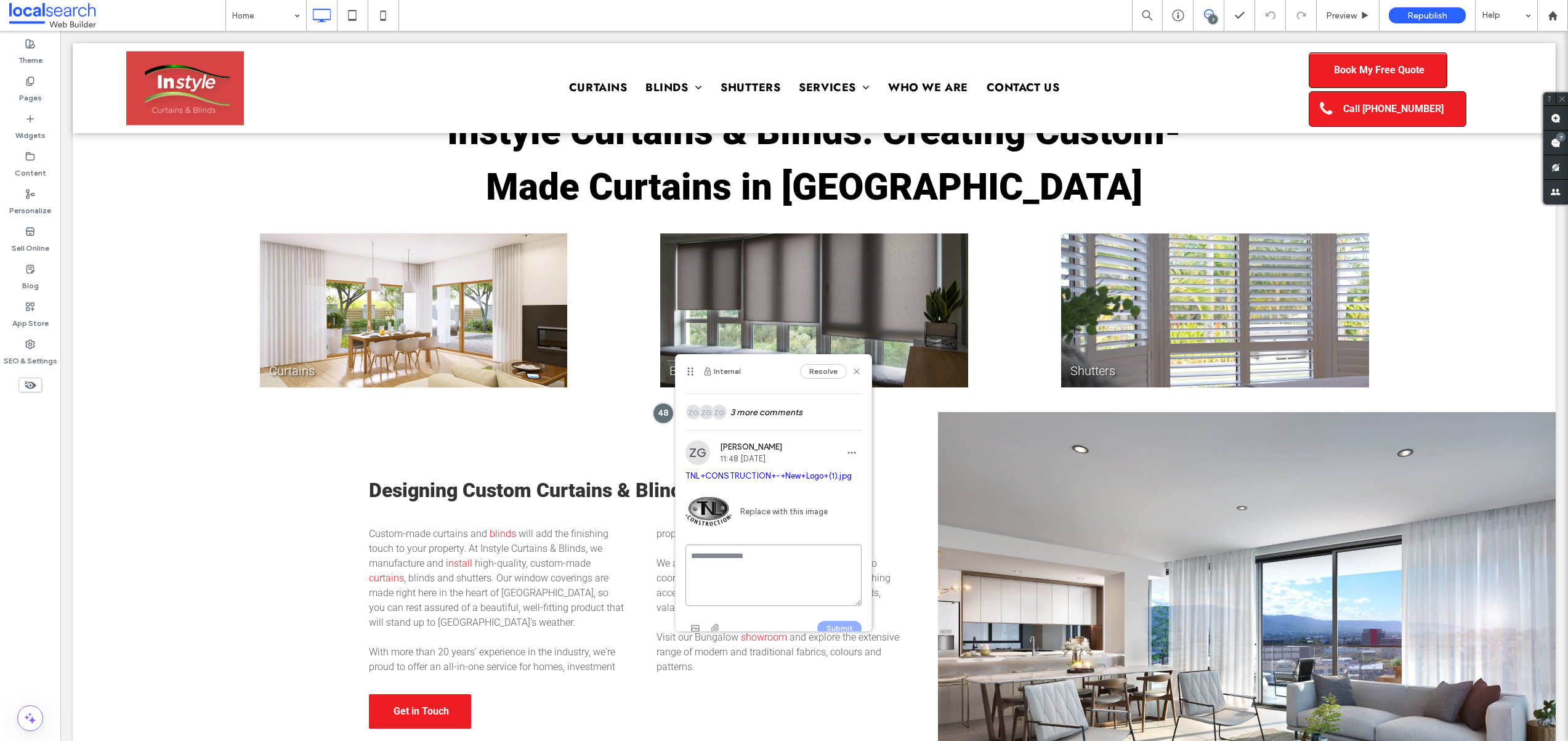
click at [728, 587] on textarea at bounding box center [773, 576] width 176 height 62
click at [698, 614] on use "button" at bounding box center [695, 611] width 8 height 6
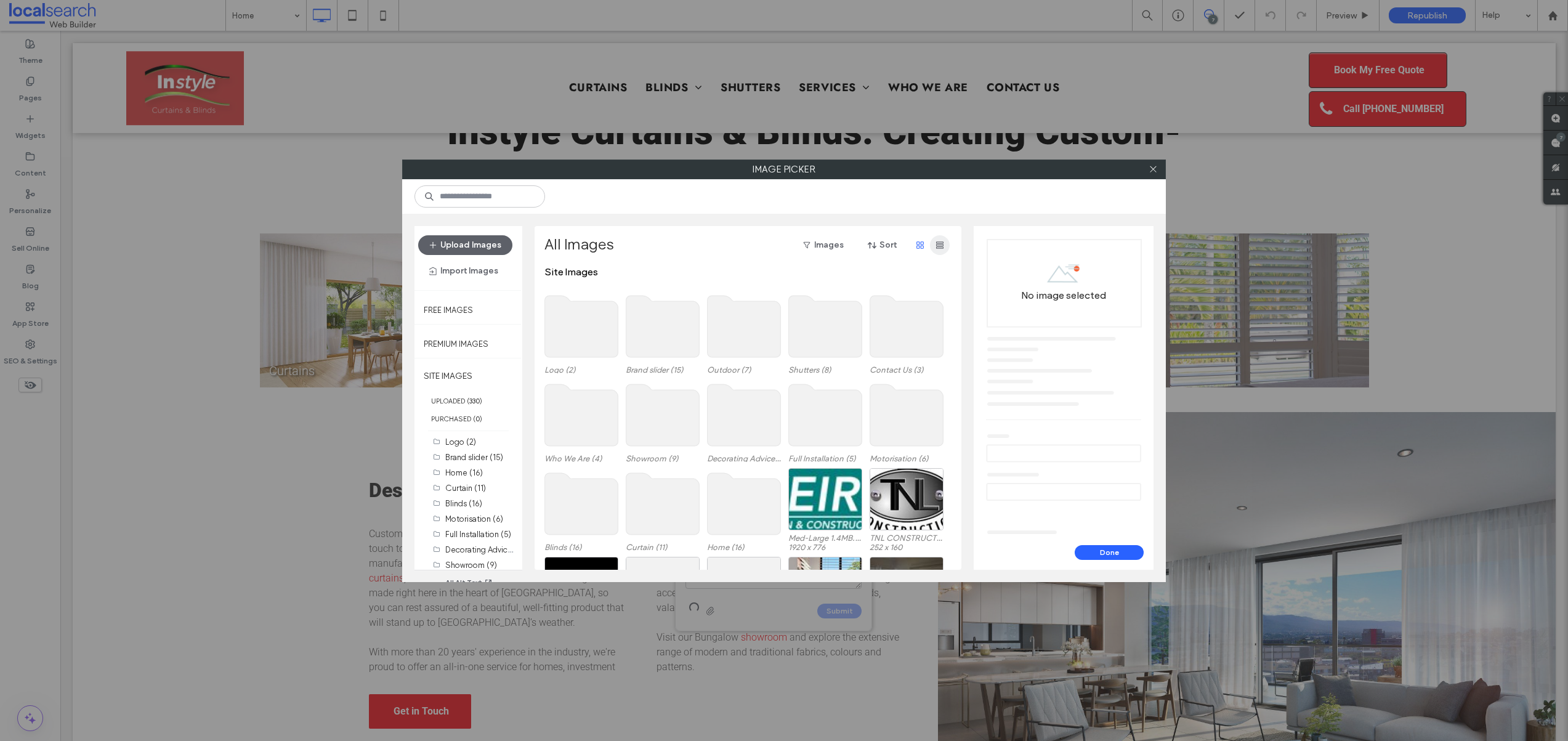
click at [937, 241] on icon "button" at bounding box center [939, 246] width 10 height 10
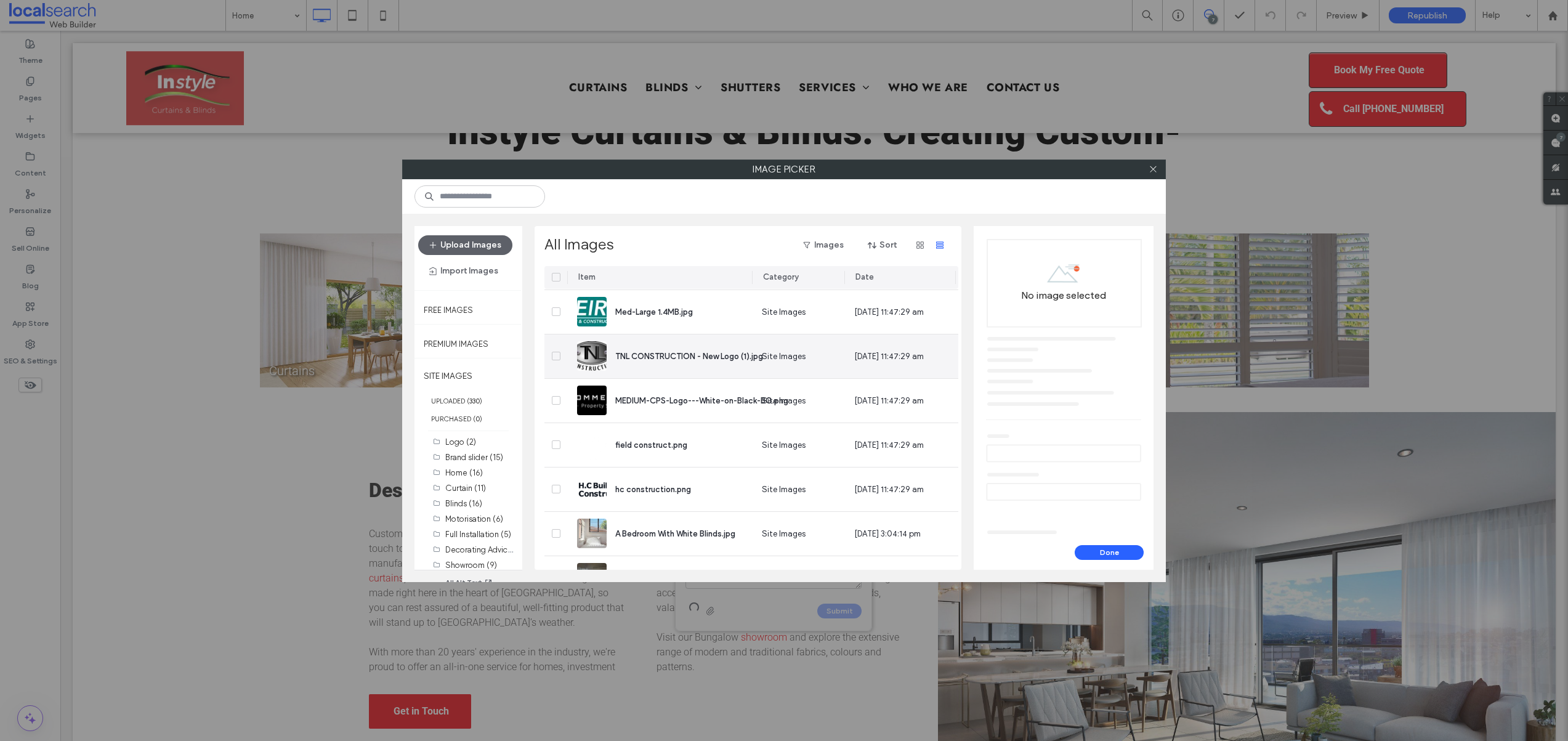
scroll to position [571, 0]
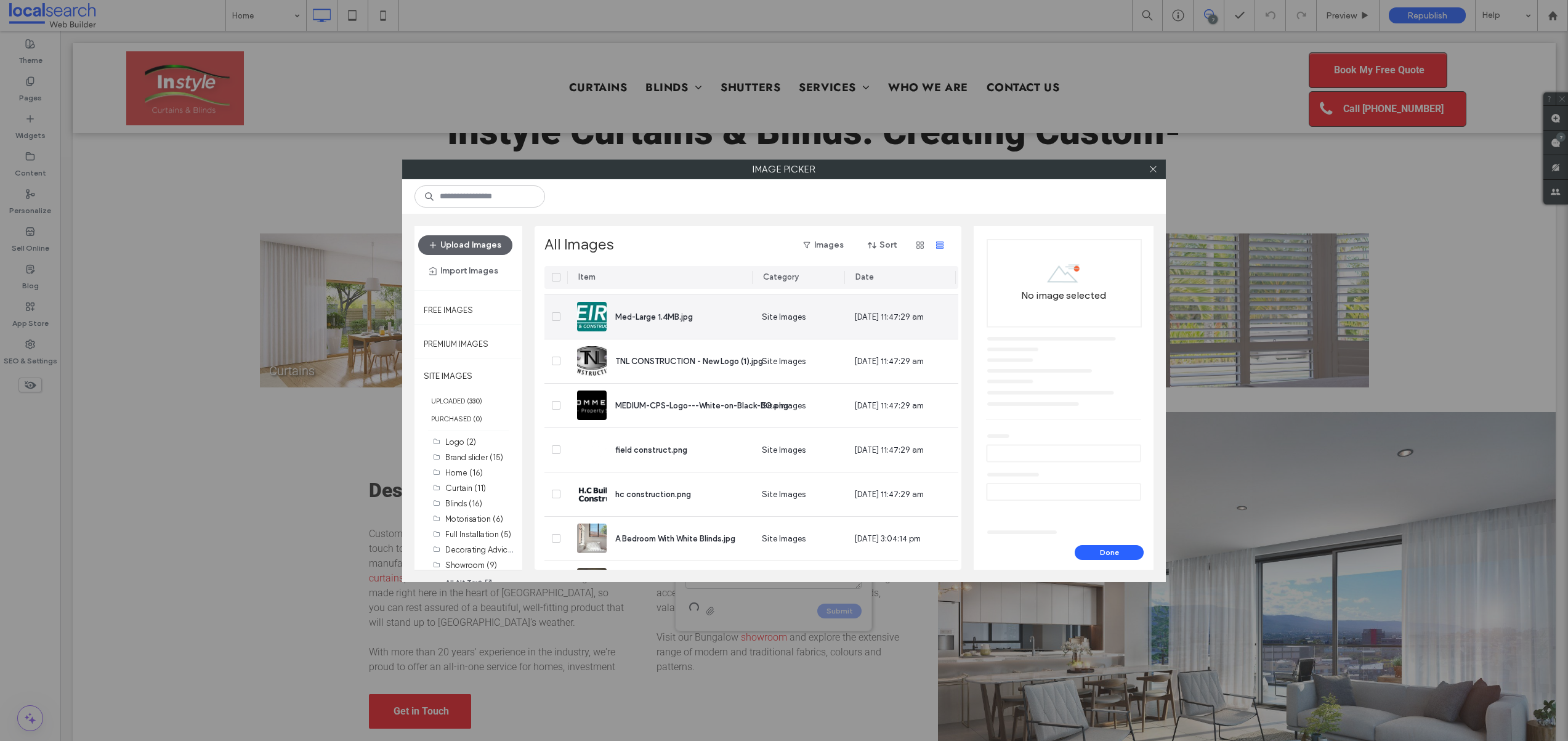
click at [555, 314] on icon at bounding box center [555, 316] width 5 height 4
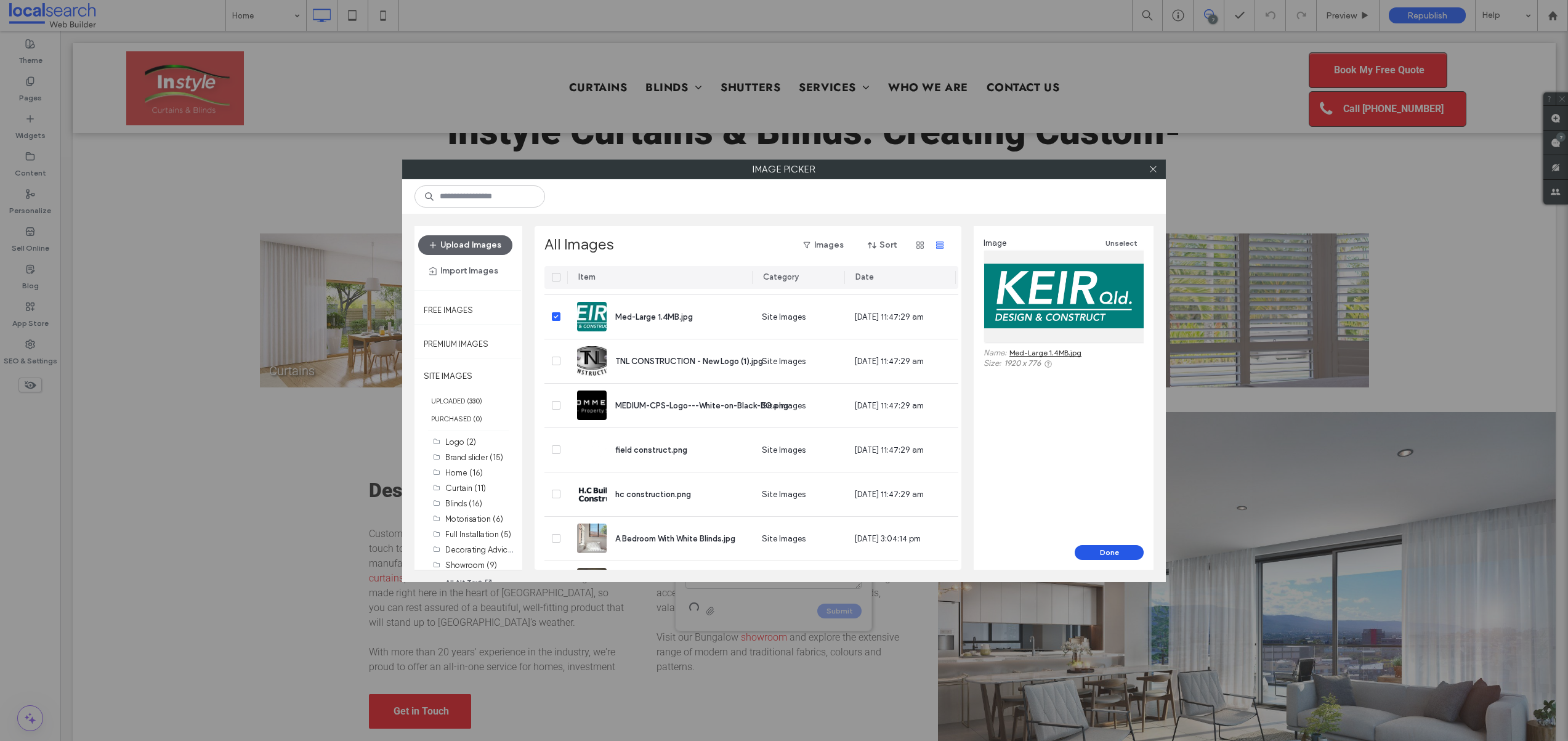
click at [1106, 551] on button "Done" at bounding box center [1109, 552] width 69 height 15
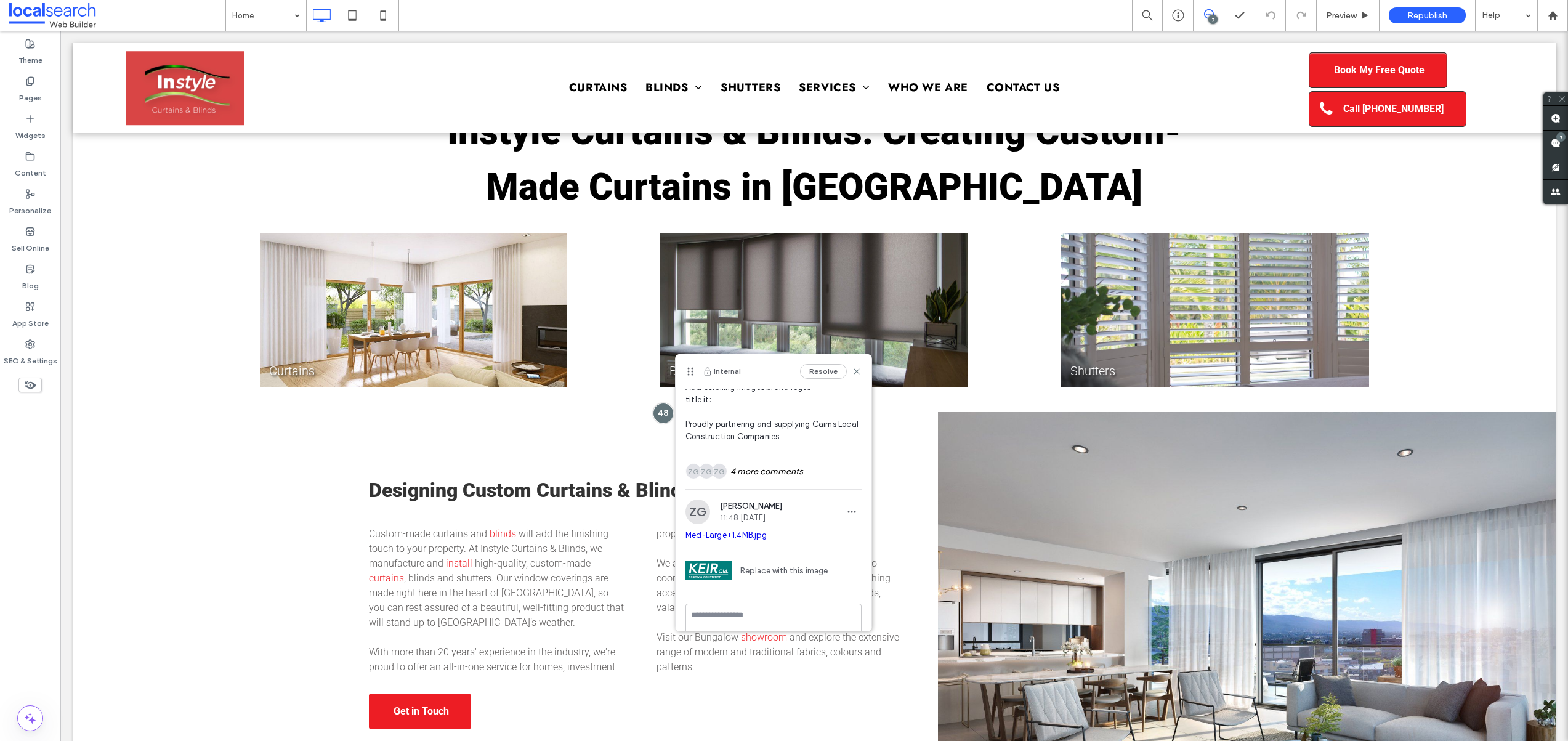
scroll to position [0, 0]
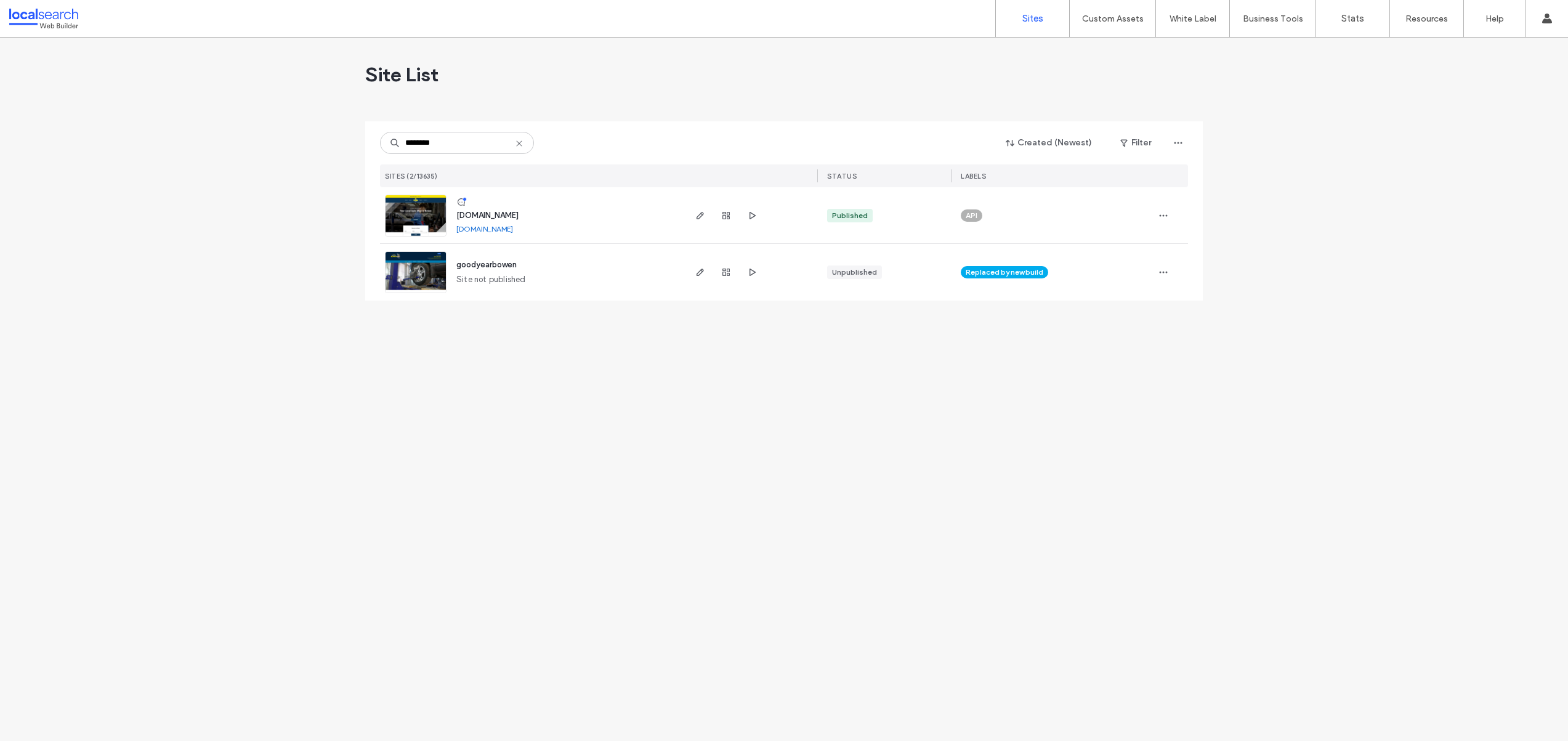
type input "********"
click at [405, 213] on img at bounding box center [416, 237] width 60 height 84
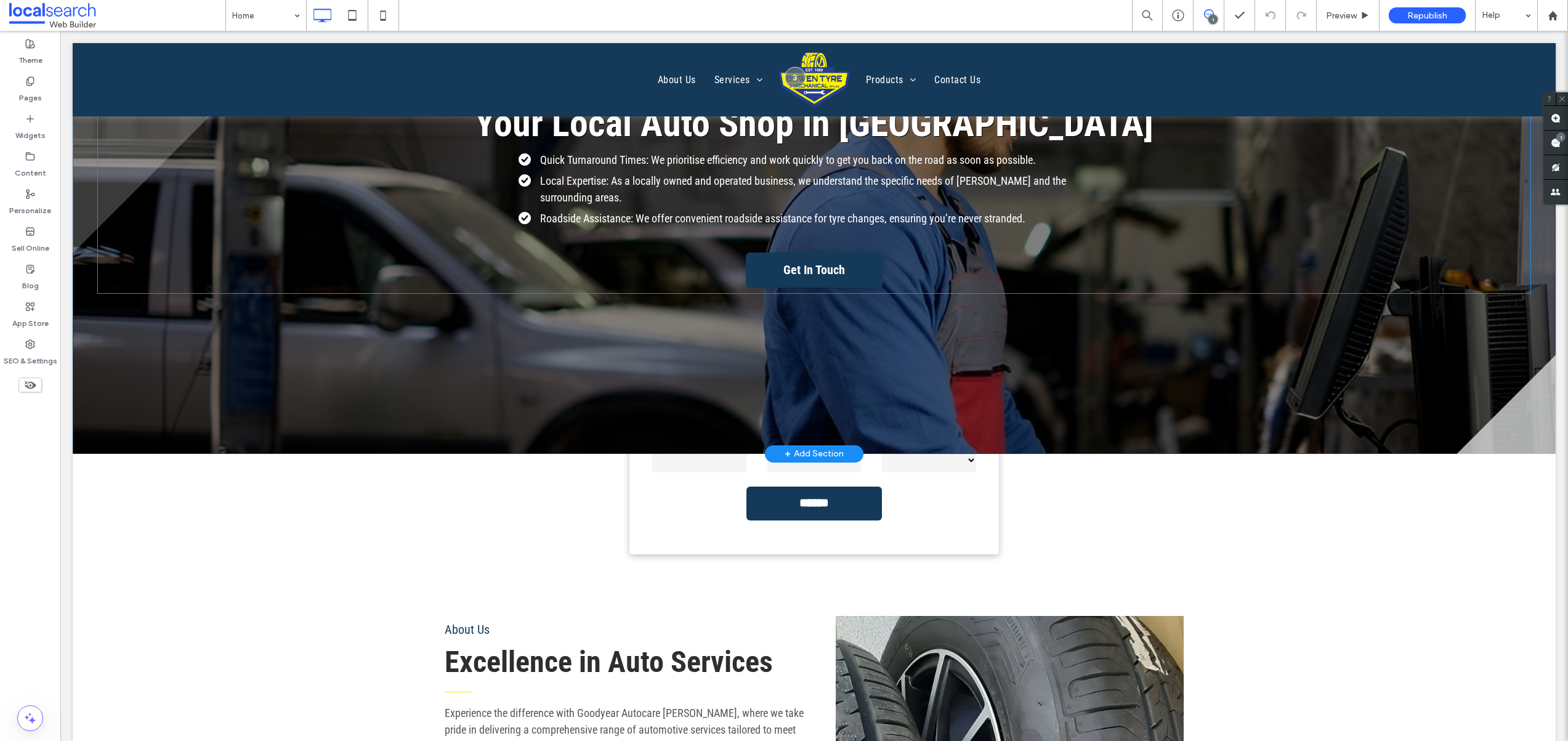
scroll to position [239, 0]
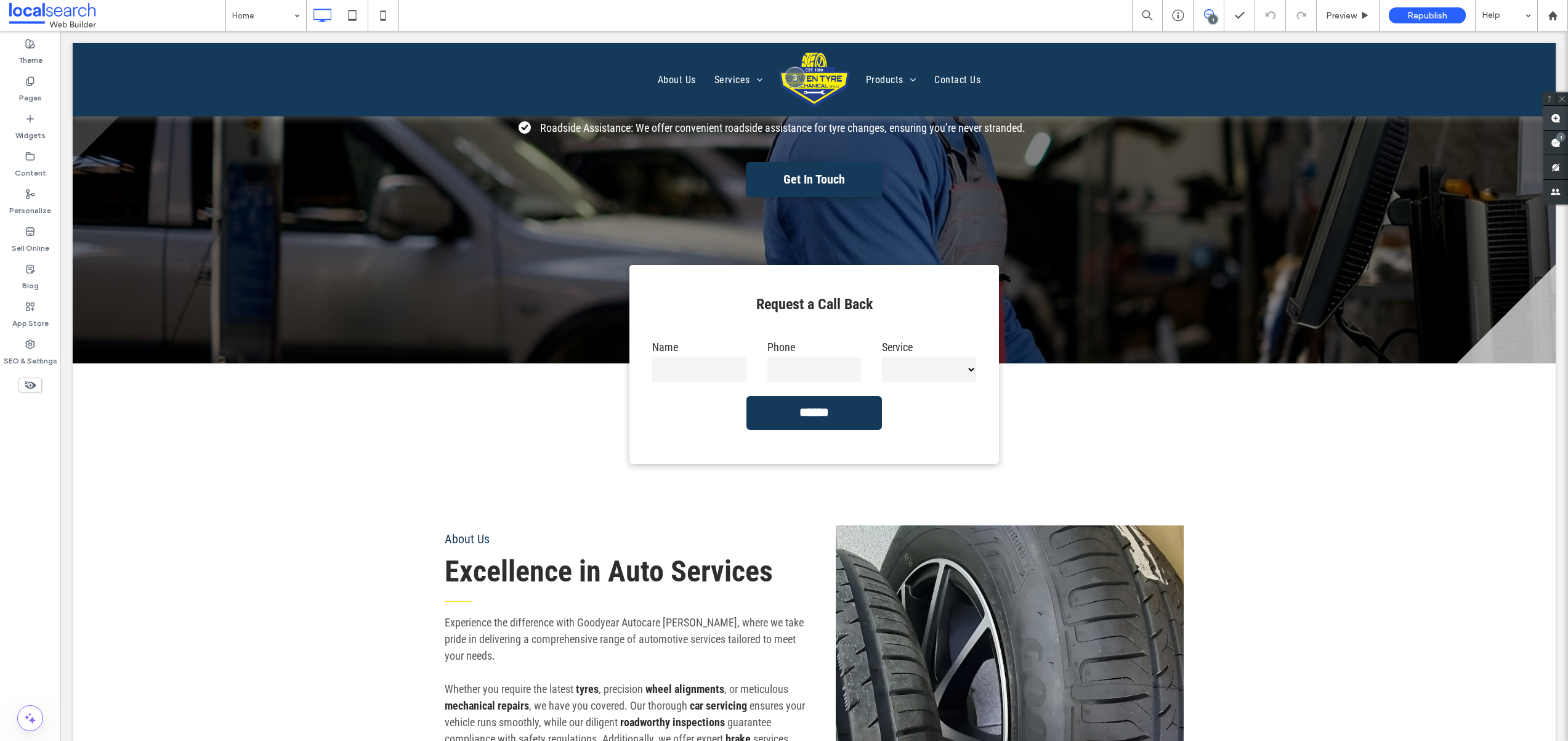
click at [1555, 119] on use at bounding box center [1556, 118] width 10 height 10
type textarea "*"
click at [926, 436] on icon at bounding box center [926, 436] width 10 height 10
click at [27, 136] on label "Widgets" at bounding box center [30, 132] width 30 height 17
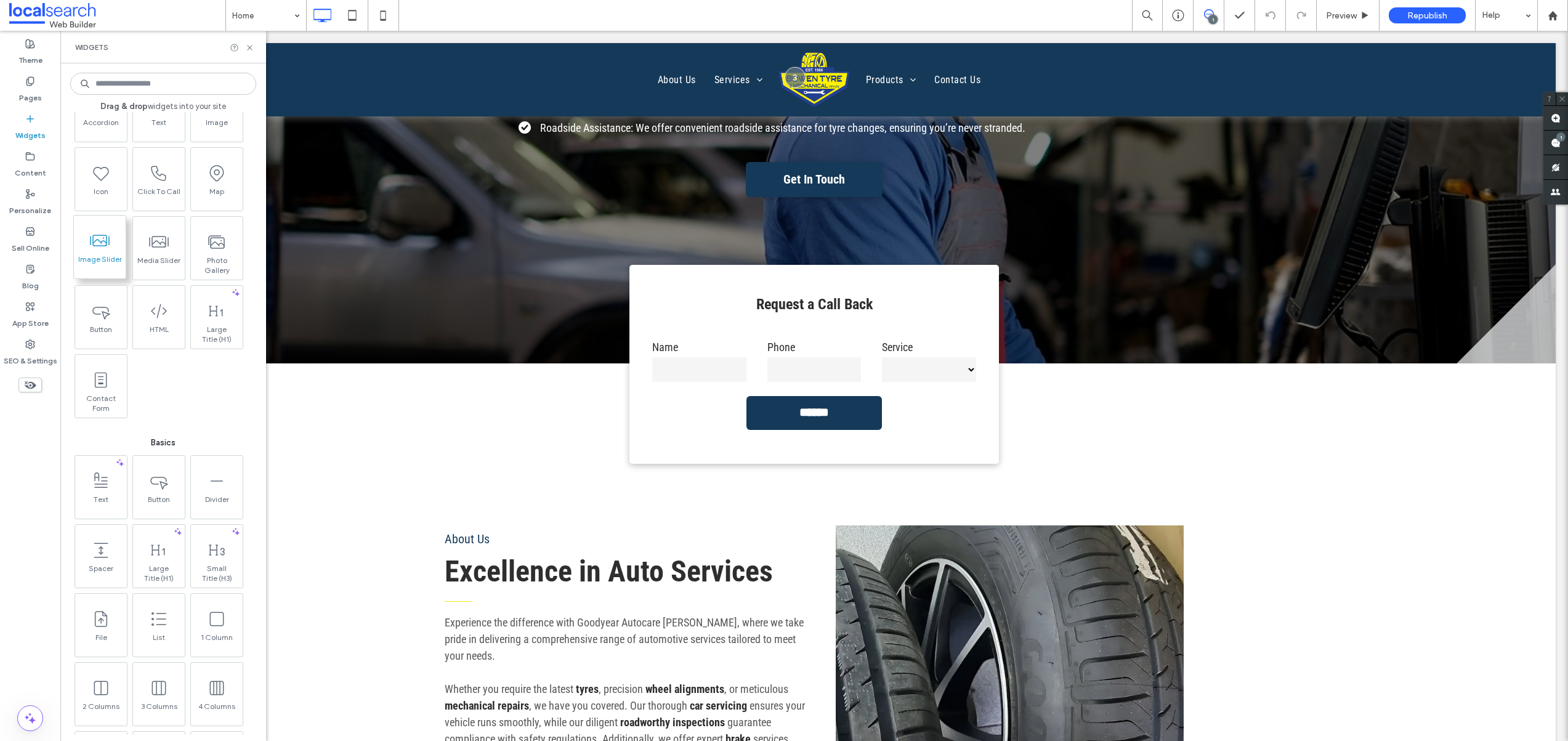
scroll to position [72, 0]
click at [1555, 113] on icon at bounding box center [1556, 118] width 10 height 10
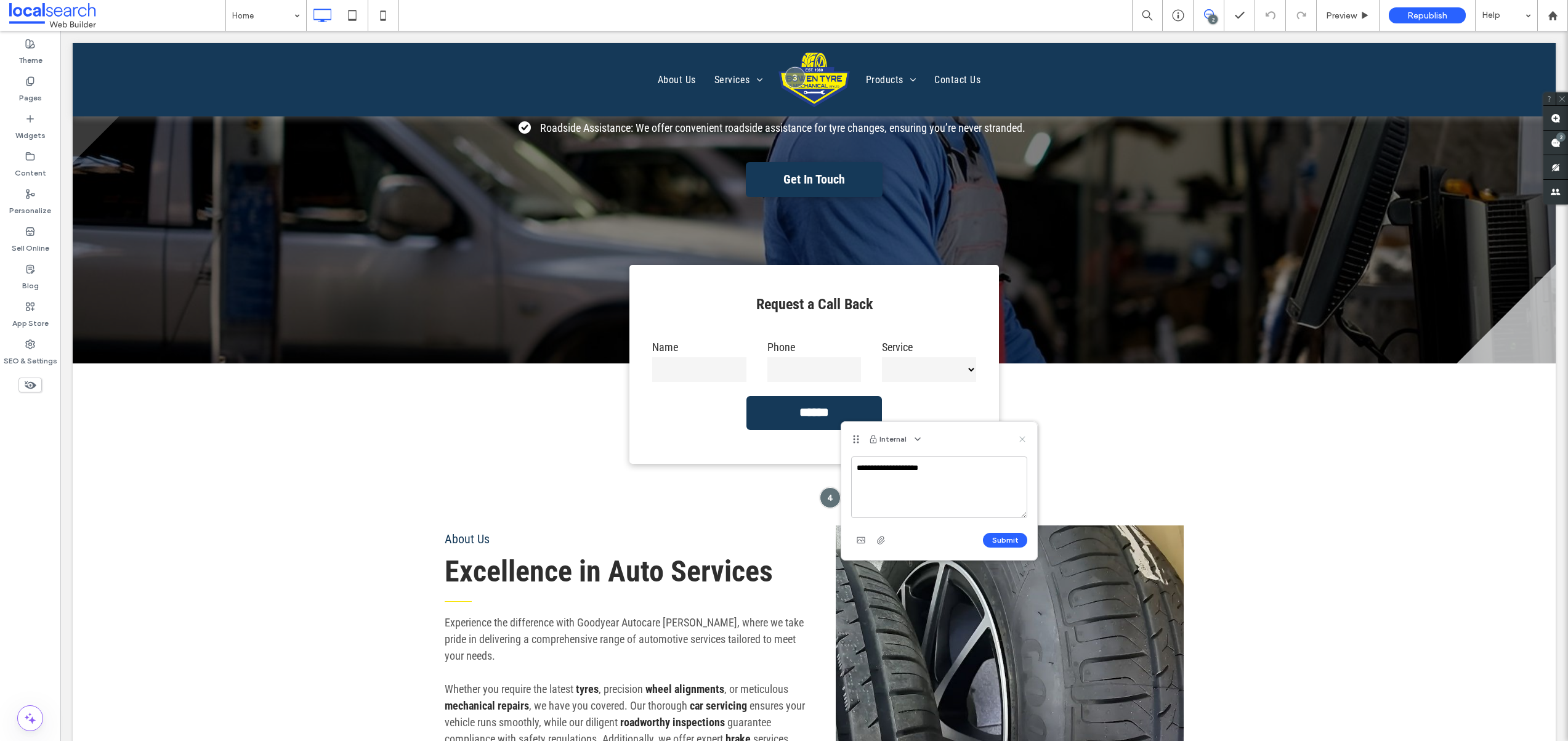
type textarea "**********"
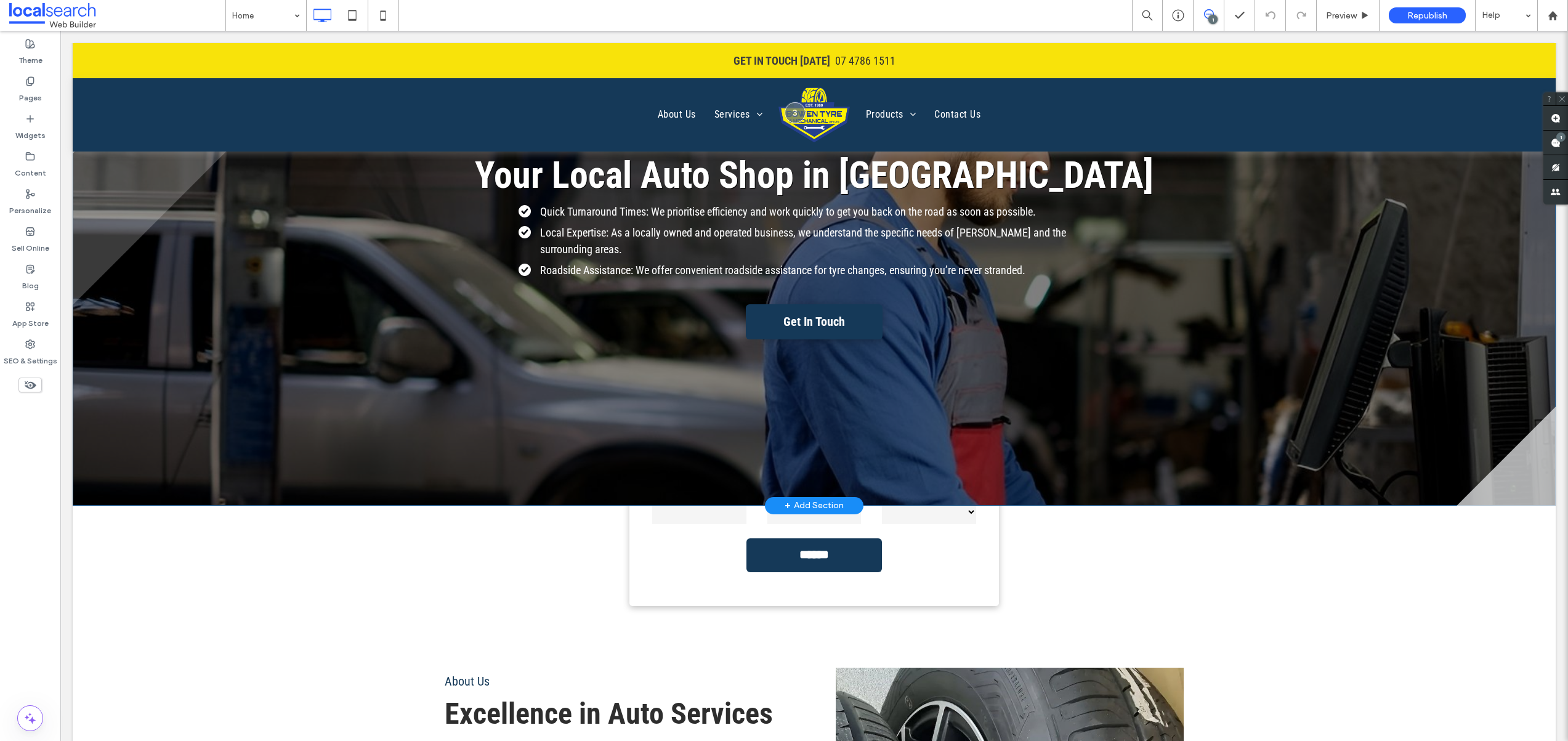
scroll to position [122, 0]
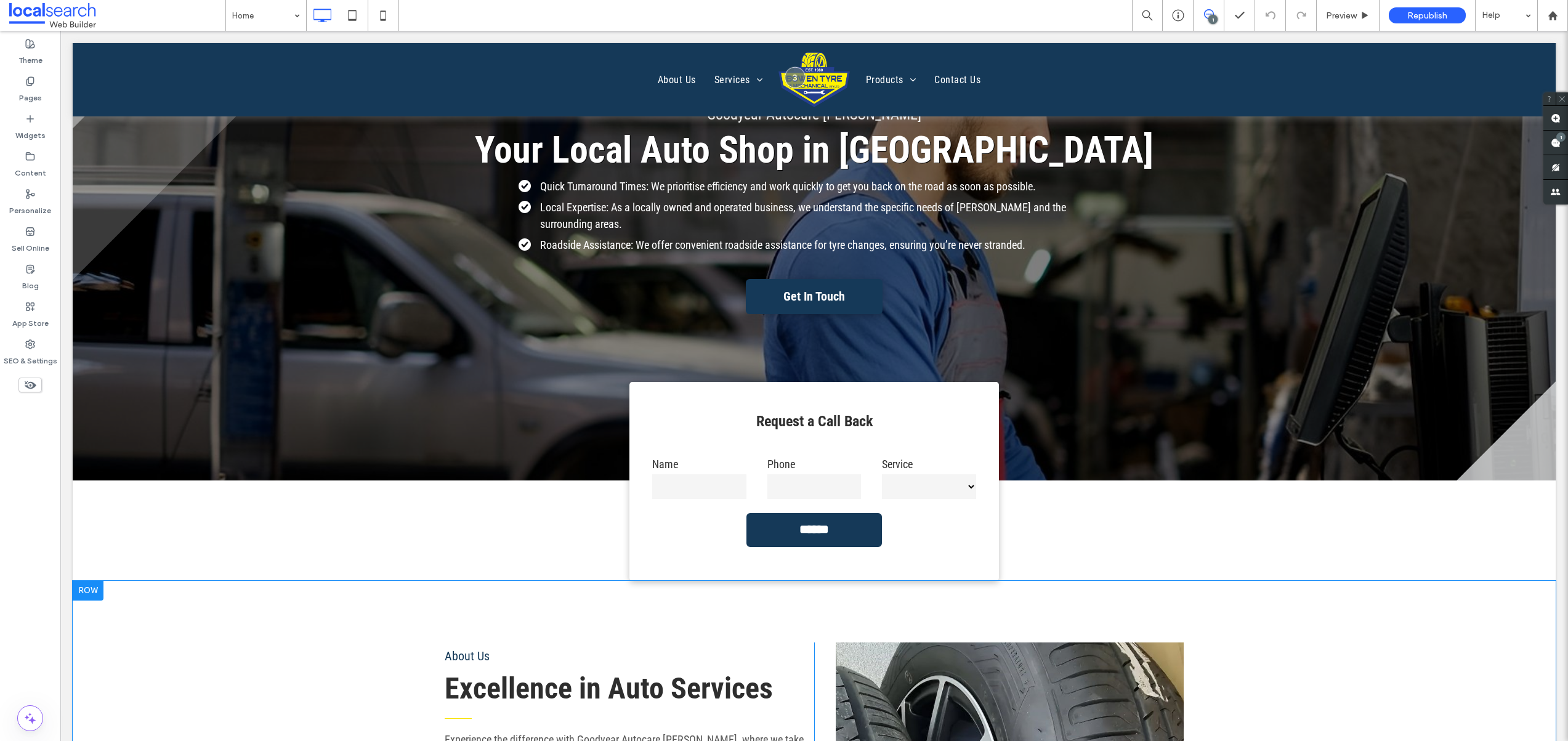
drag, startPoint x: 787, startPoint y: 587, endPoint x: 806, endPoint y: 587, distance: 19.0
click at [1555, 121] on use at bounding box center [1556, 118] width 10 height 10
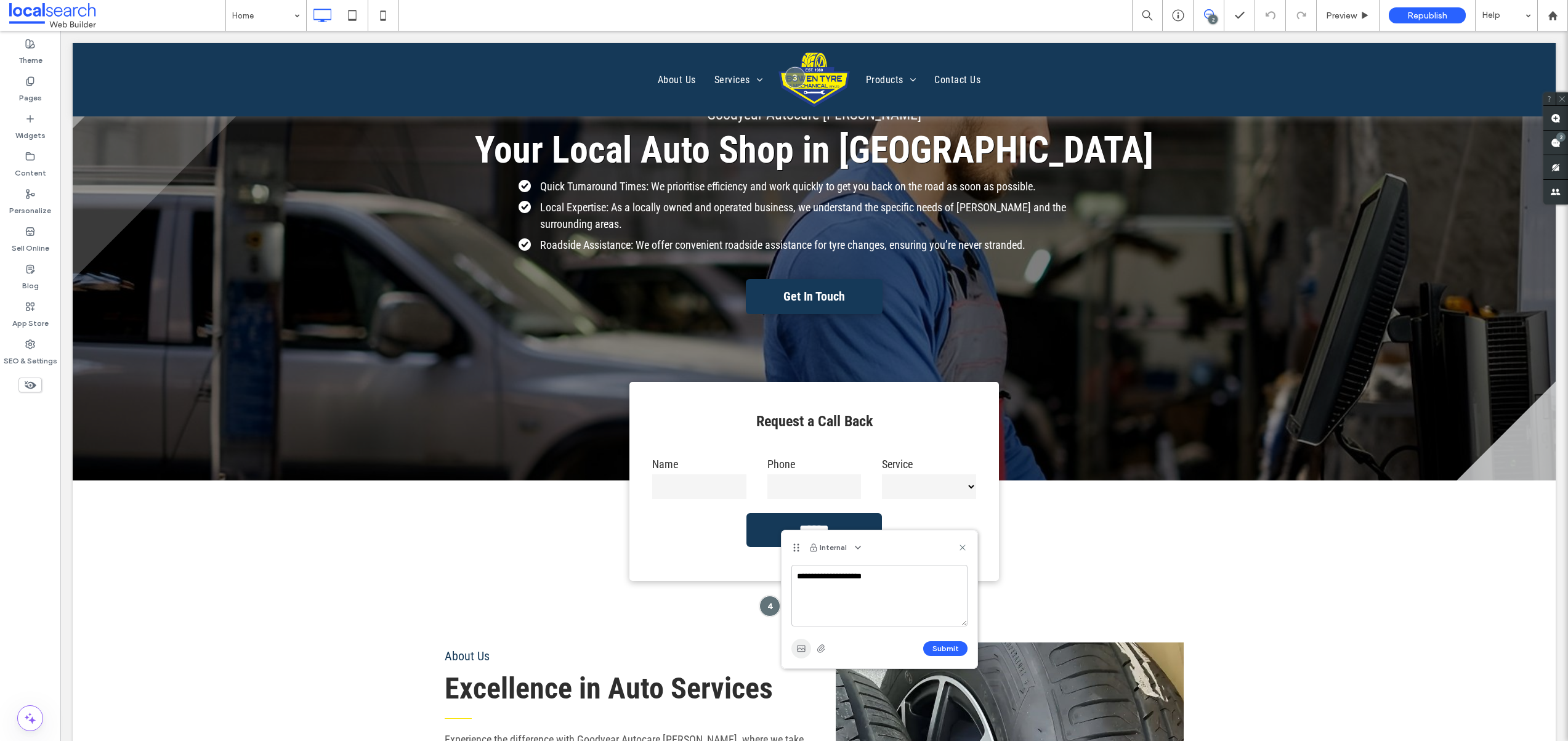
click at [805, 652] on icon "button" at bounding box center [801, 649] width 10 height 10
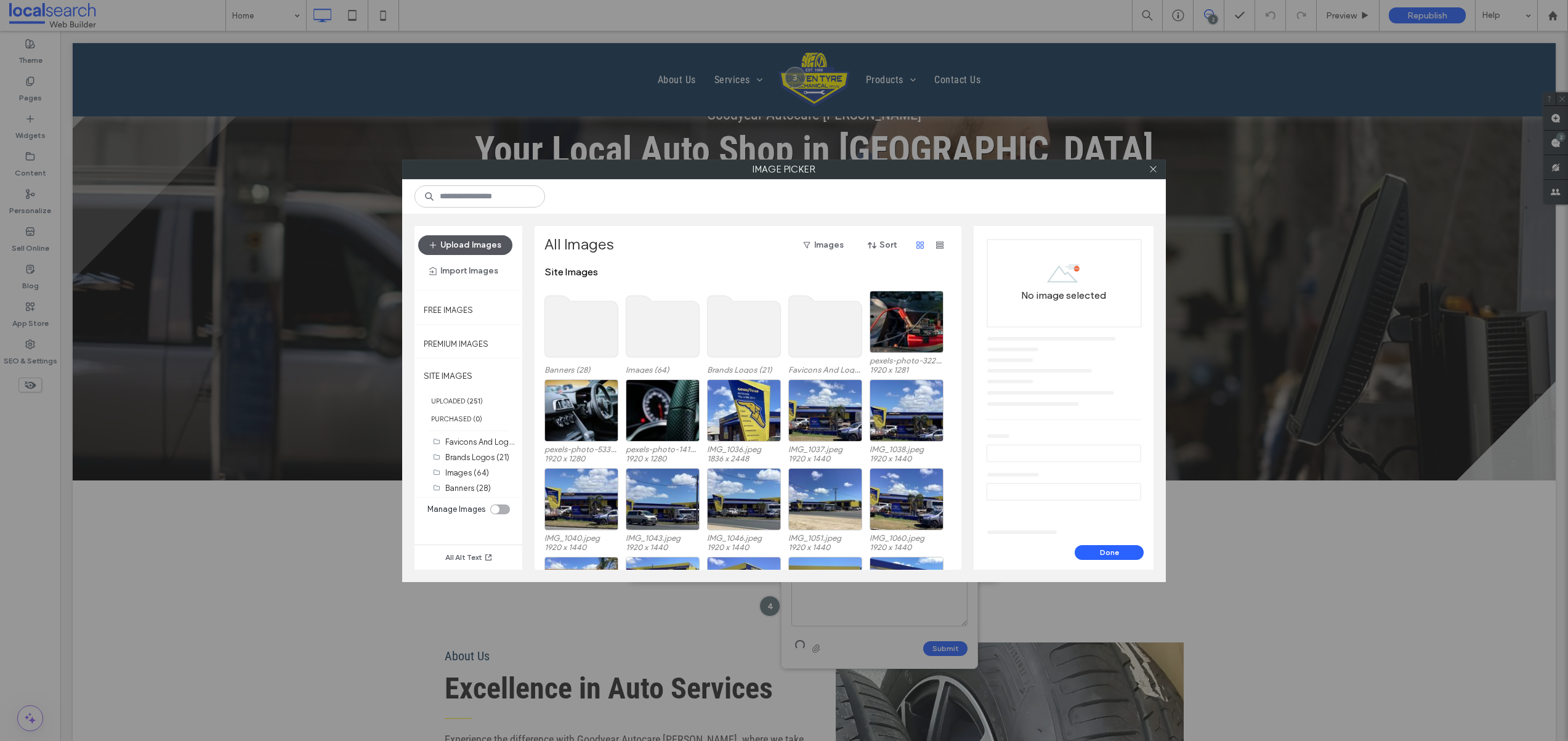
click at [472, 245] on button "Upload Images" at bounding box center [465, 245] width 94 height 19
click at [1156, 169] on icon at bounding box center [1152, 169] width 9 height 9
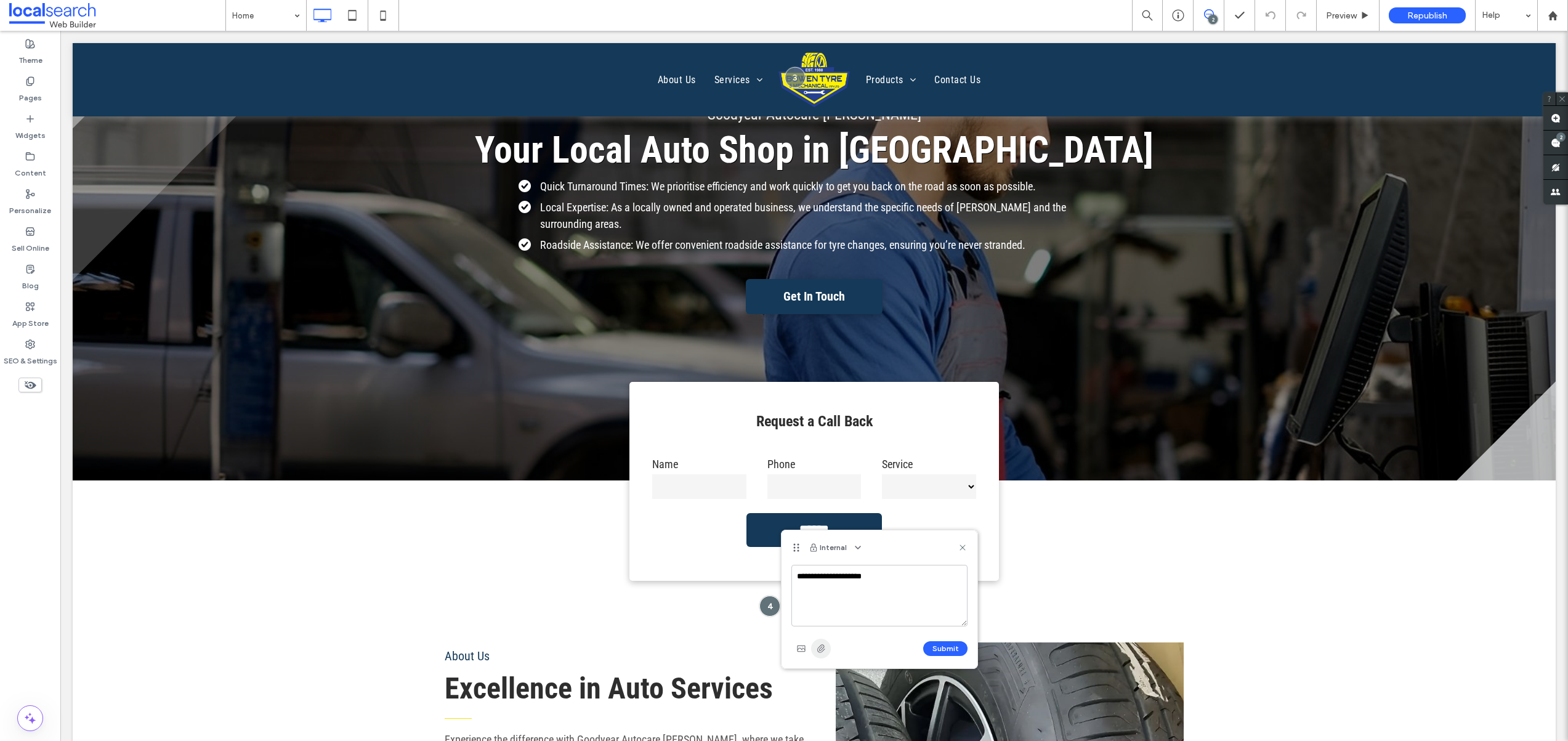
click at [825, 644] on icon "button" at bounding box center [821, 649] width 10 height 10
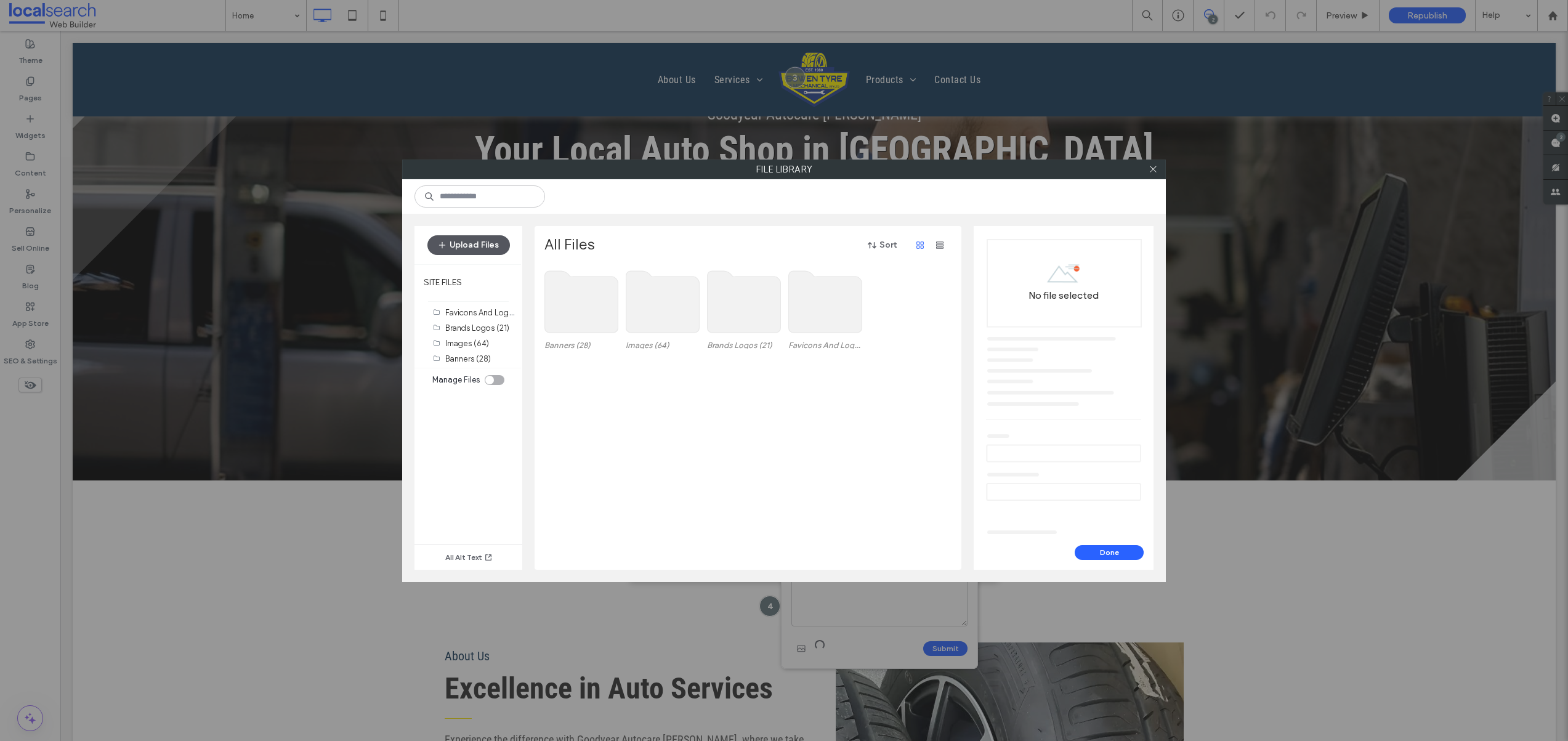
click at [474, 240] on button "Upload Files" at bounding box center [468, 245] width 83 height 19
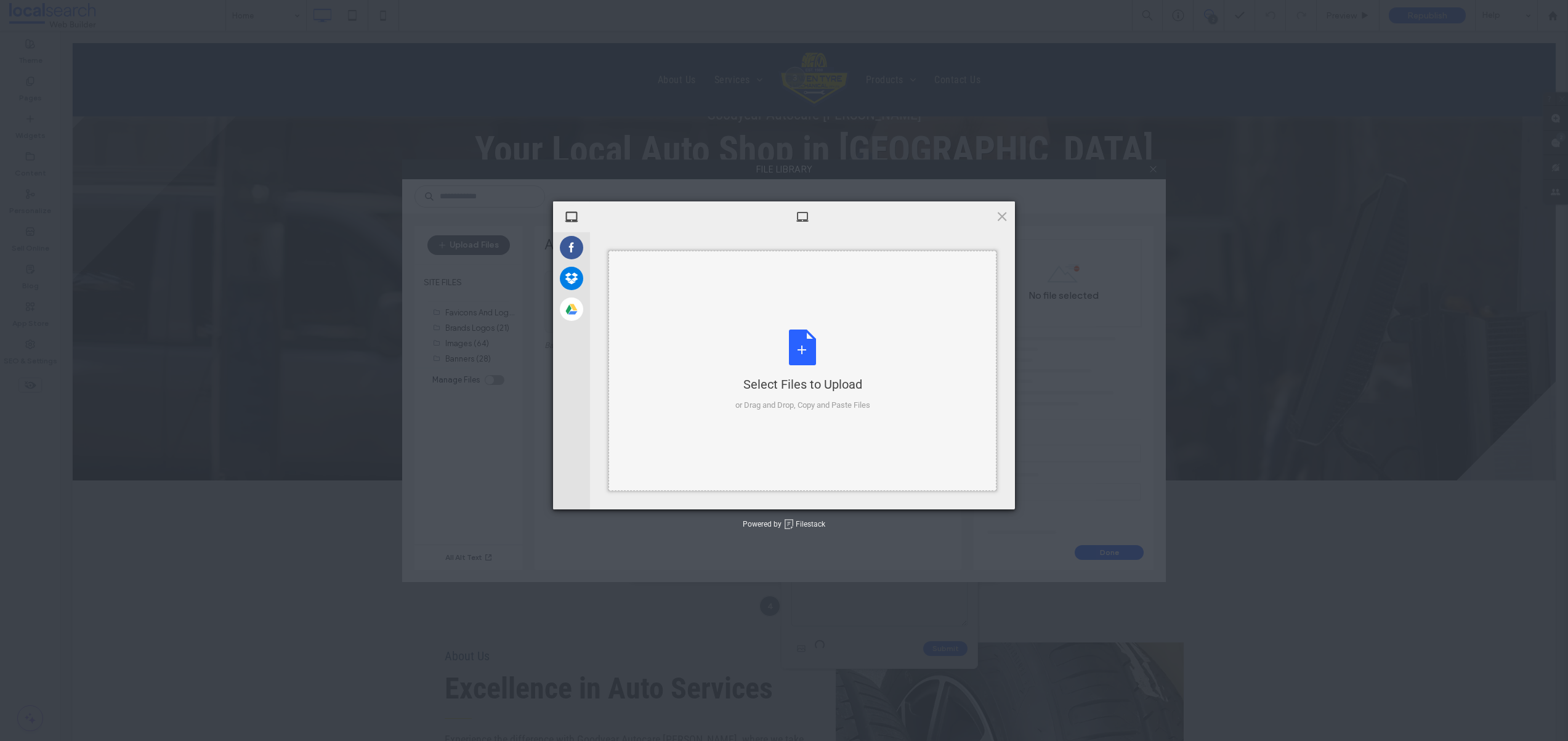
click at [705, 332] on div "Select Files to Upload or Drag and Drop, Copy and Paste Files" at bounding box center [802, 370] width 388 height 241
click at [978, 490] on span "Upload 1" at bounding box center [977, 493] width 24 height 9
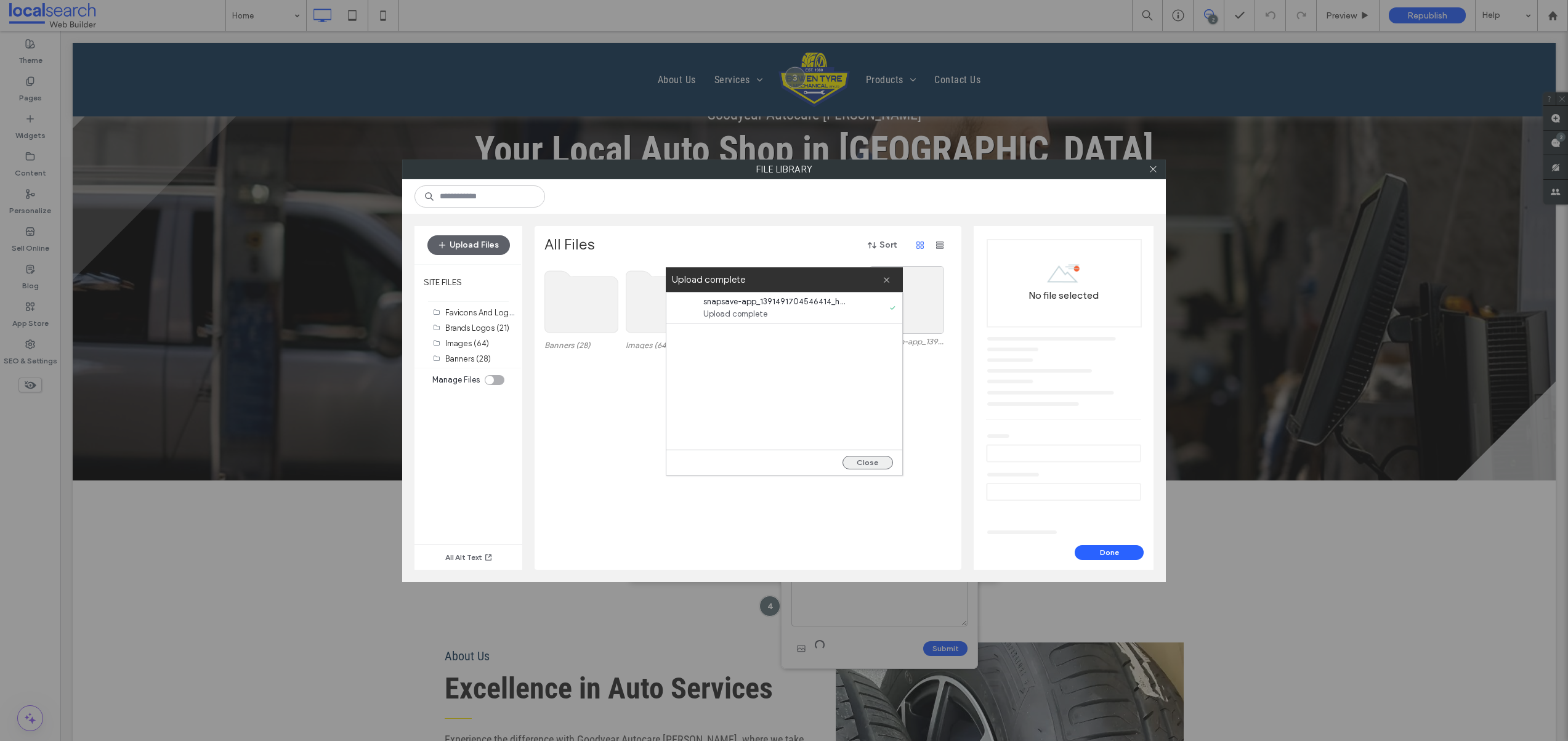
click at [874, 462] on button "Close" at bounding box center [868, 462] width 50 height 14
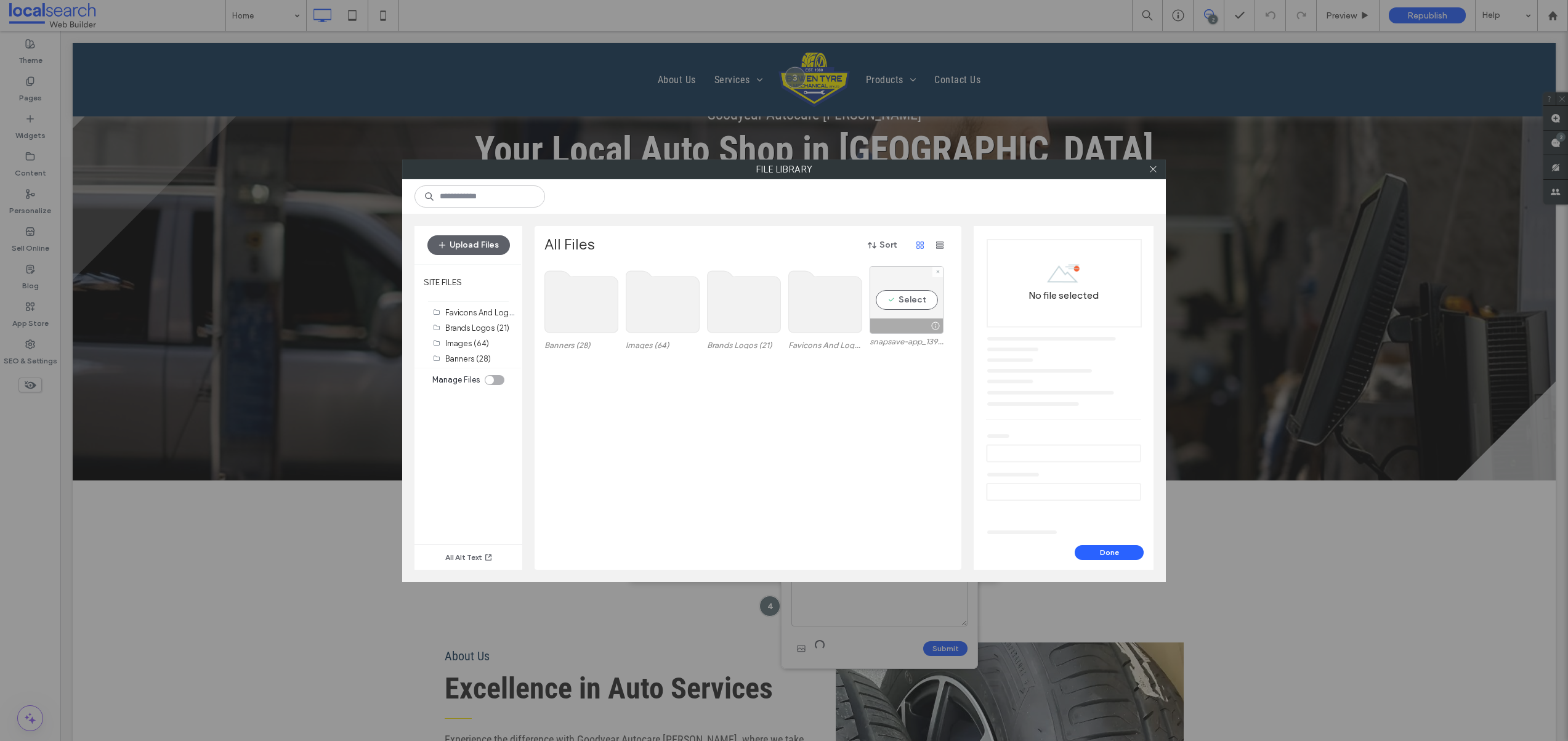
click at [901, 297] on div "Select" at bounding box center [906, 300] width 74 height 67
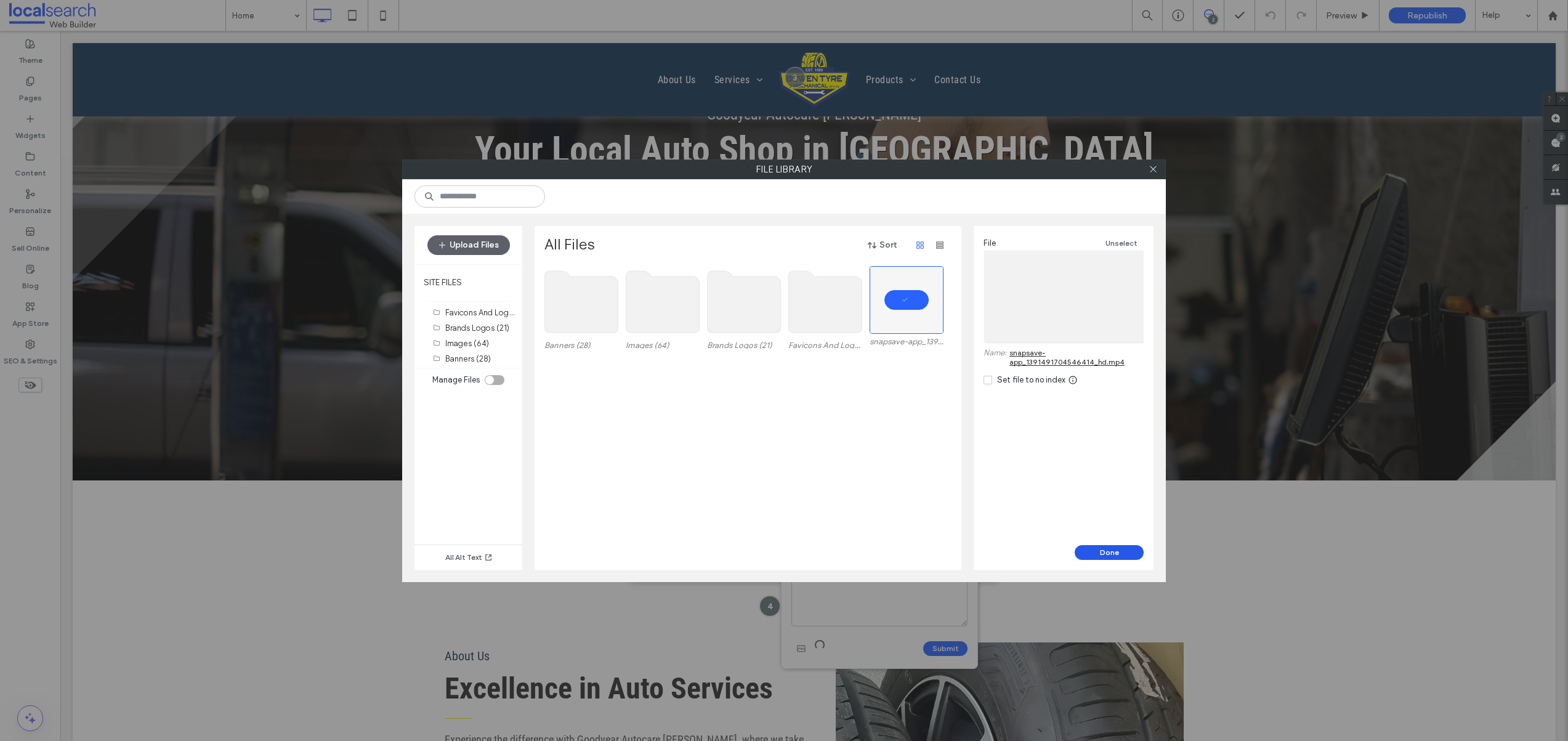
click at [1104, 552] on button "Done" at bounding box center [1109, 552] width 69 height 15
